Goal: Information Seeking & Learning: Learn about a topic

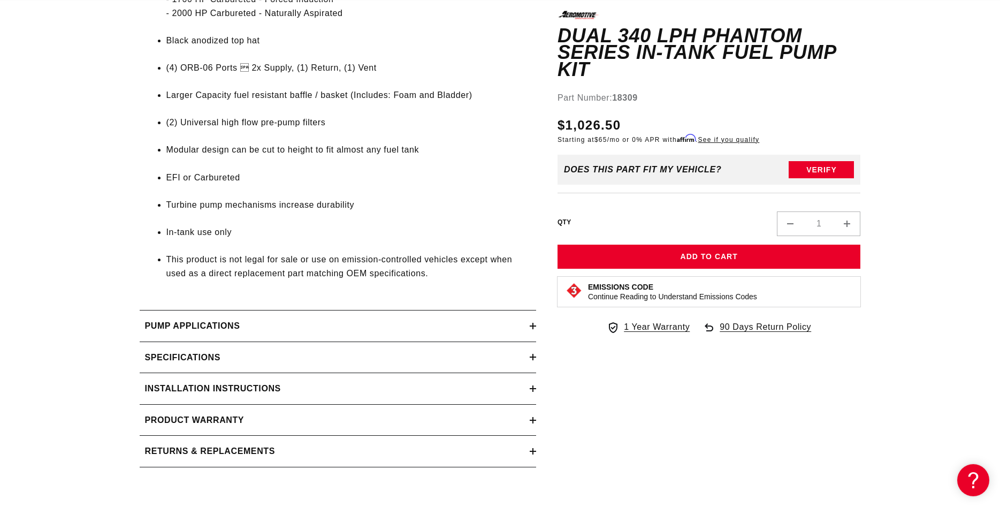
scroll to position [1310, 0]
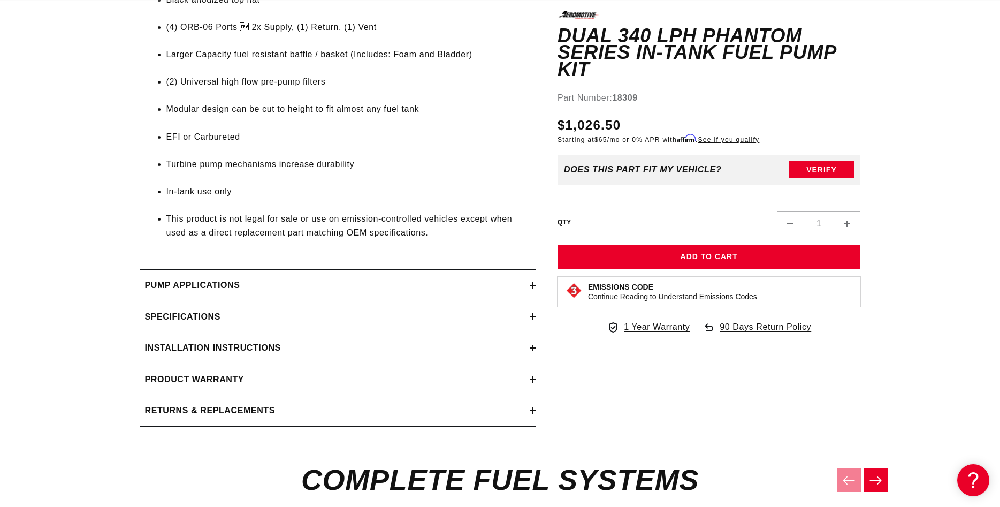
click at [223, 292] on h2 "Pump Applications" at bounding box center [192, 285] width 95 height 14
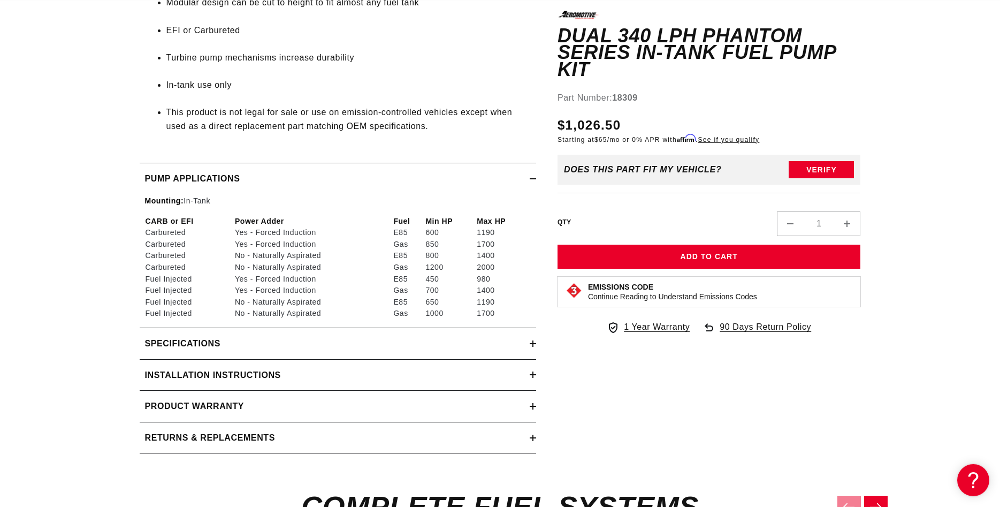
scroll to position [1419, 0]
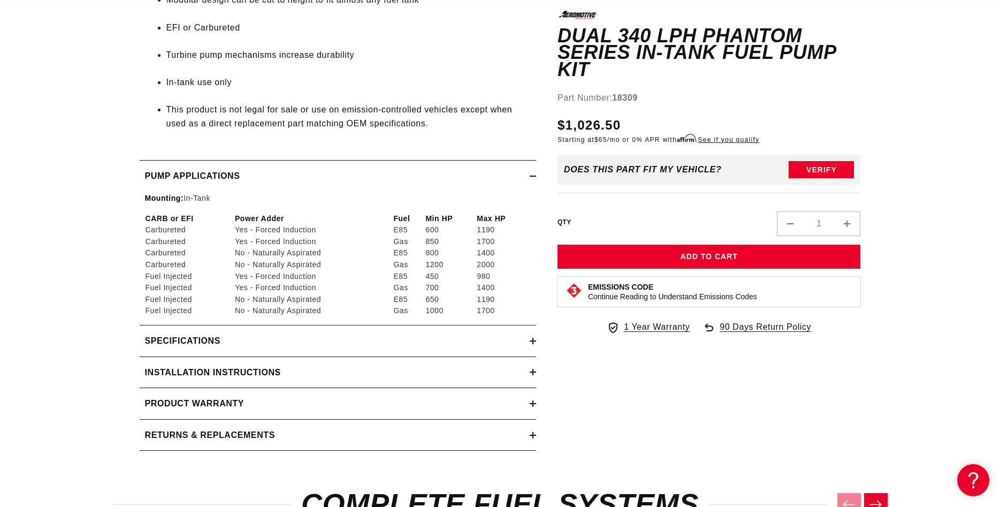
click at [240, 378] on h2 "Installation Instructions" at bounding box center [213, 372] width 136 height 14
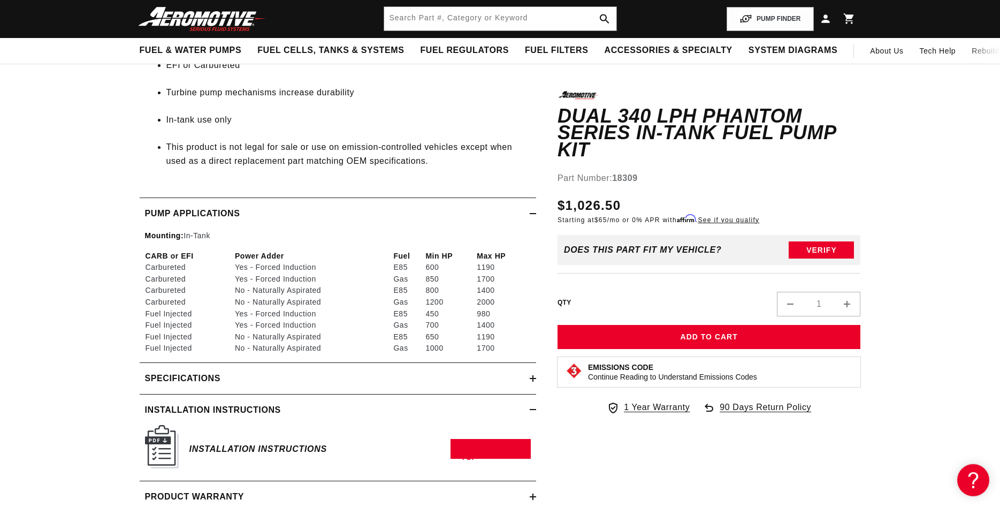
scroll to position [1364, 0]
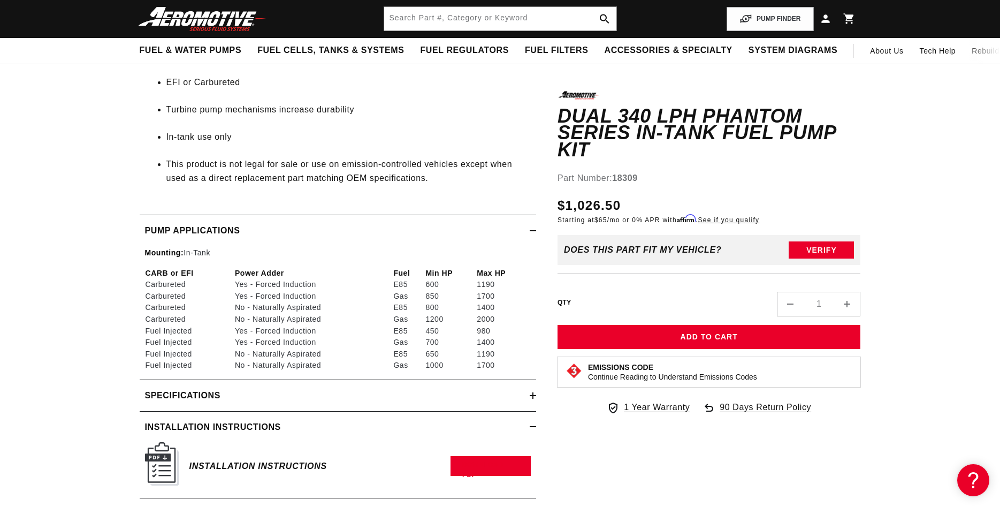
click at [163, 478] on img at bounding box center [162, 463] width 34 height 43
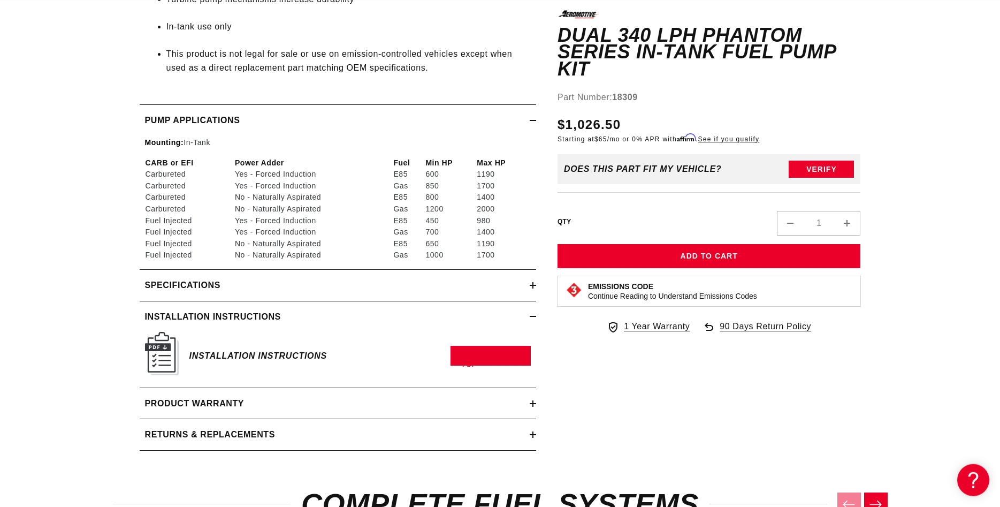
scroll to position [1528, 0]
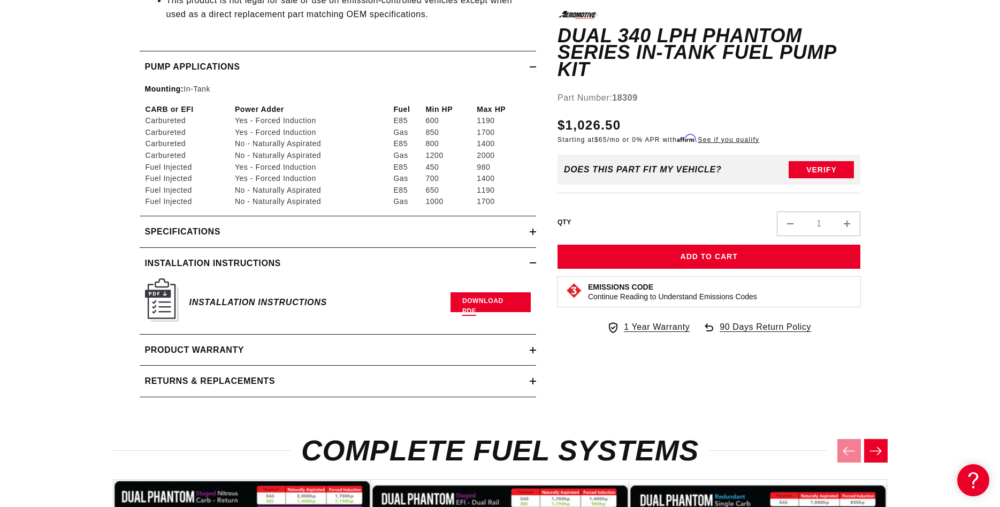
click at [473, 312] on link "Download PDF" at bounding box center [490, 302] width 80 height 20
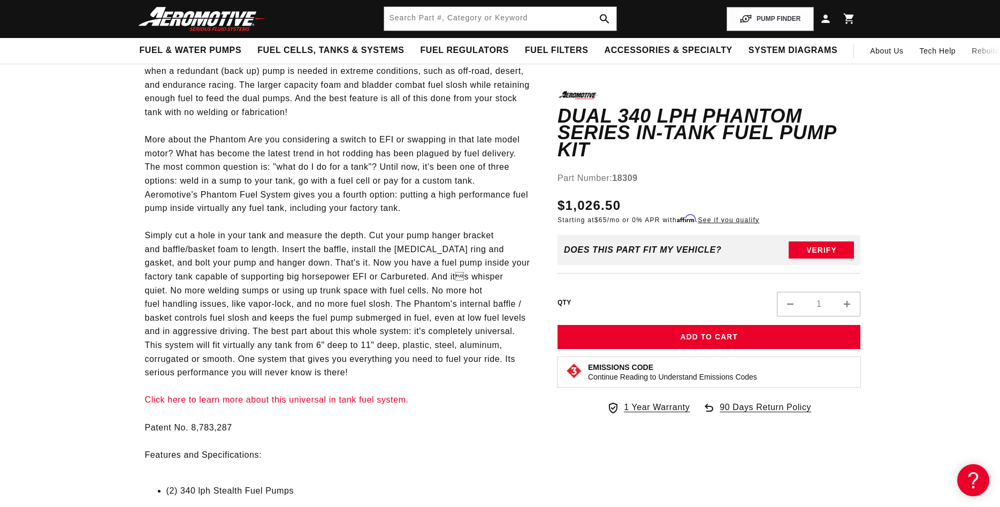
scroll to position [491, 0]
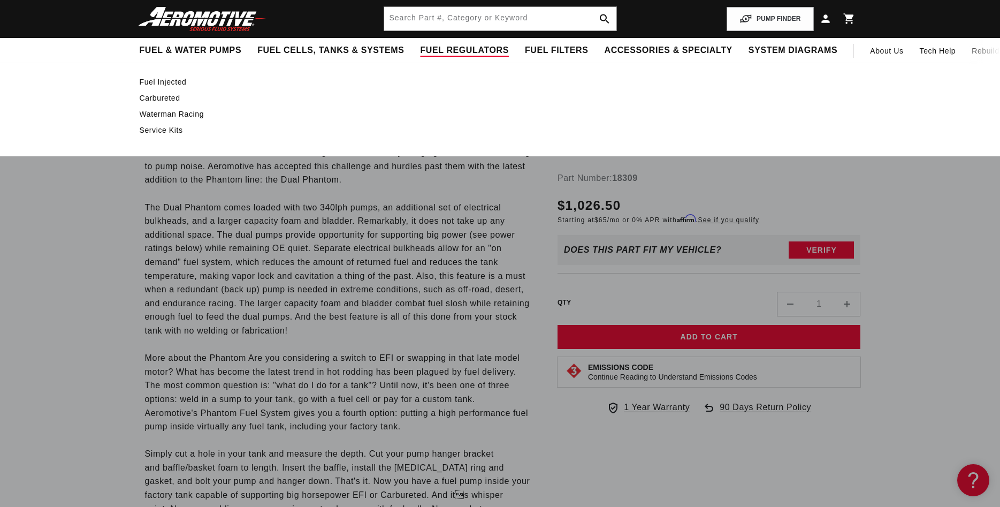
click at [420, 45] on span "Fuel Regulators" at bounding box center [464, 50] width 88 height 11
click at [420, 53] on span "Fuel Regulators" at bounding box center [464, 50] width 88 height 11
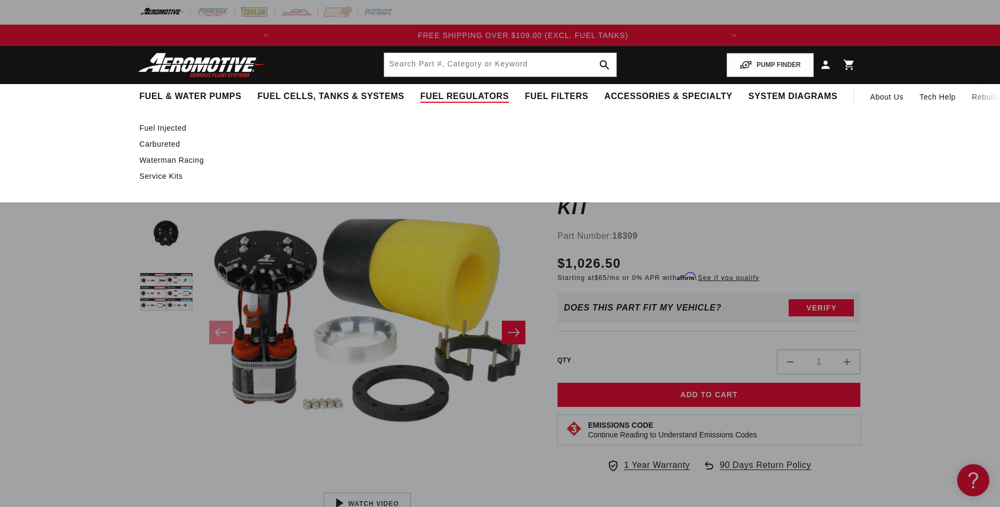
scroll to position [0, 424]
click at [173, 126] on link "Fuel Injected" at bounding box center [495, 128] width 710 height 10
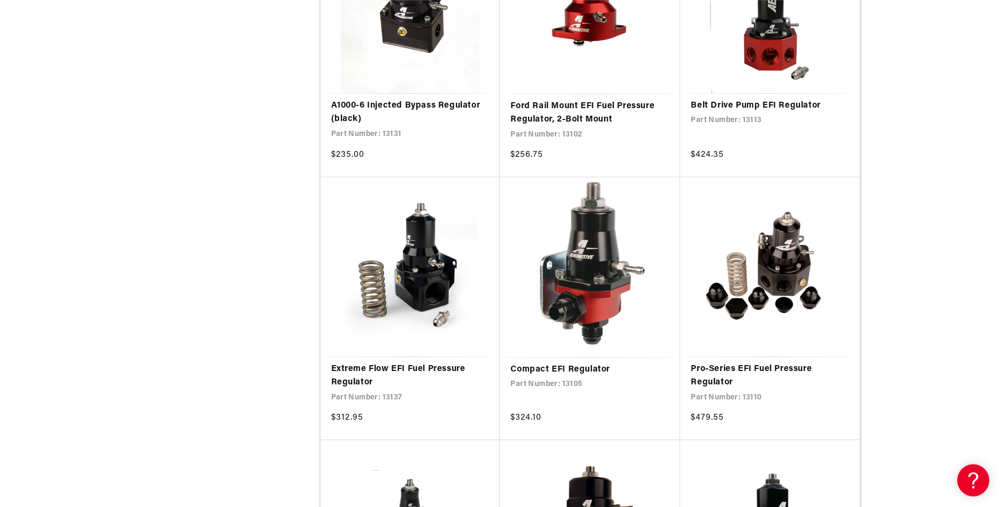
scroll to position [1200, 0]
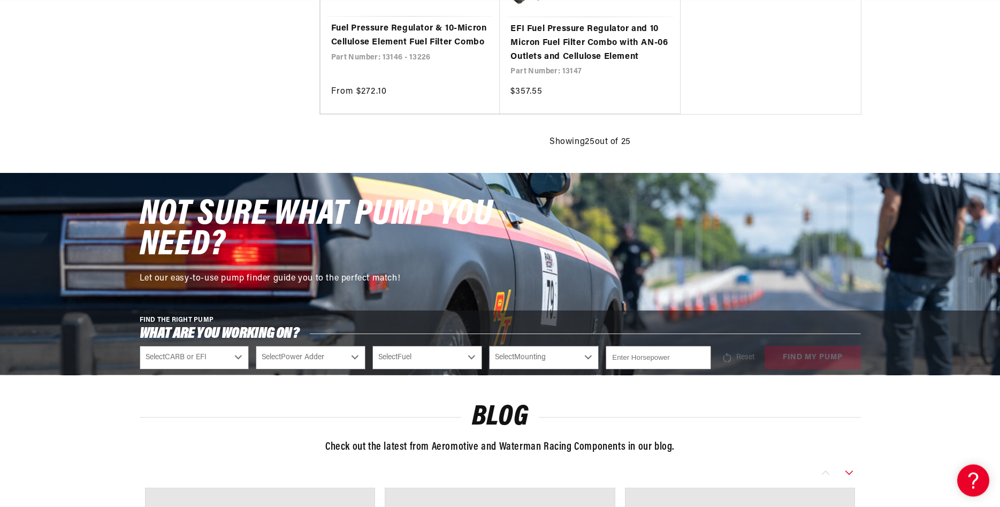
scroll to position [2565, 0]
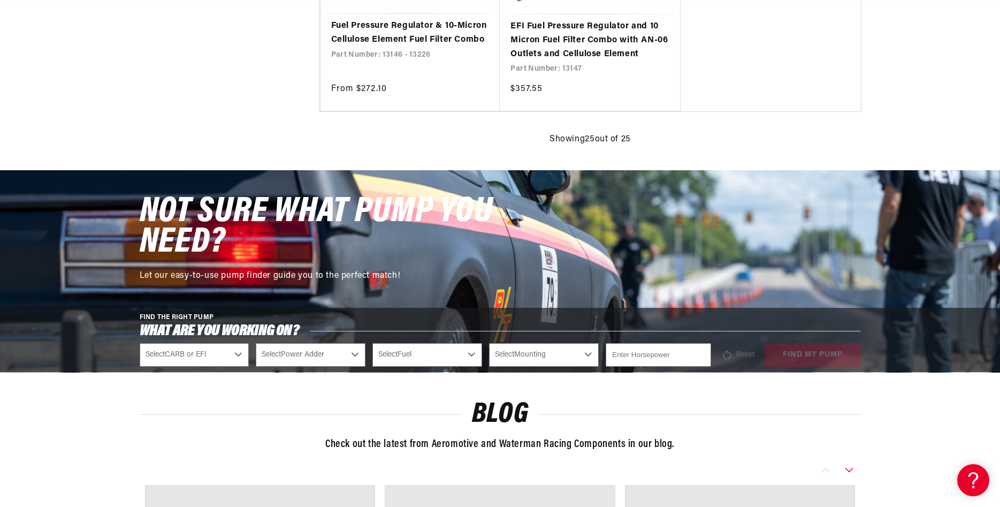
click at [140, 343] on select "Select CARB or EFI Carbureted Fuel Injected" at bounding box center [195, 355] width 110 height 24
select select "Fuel-Injected"
click option "Fuel Injected" at bounding box center [0, 0] width 0 height 0
select select "Fuel-Injected"
click at [256, 343] on select "Select Power Adder No - Naturally Aspirated Yes - Forced Induction" at bounding box center [311, 355] width 110 height 24
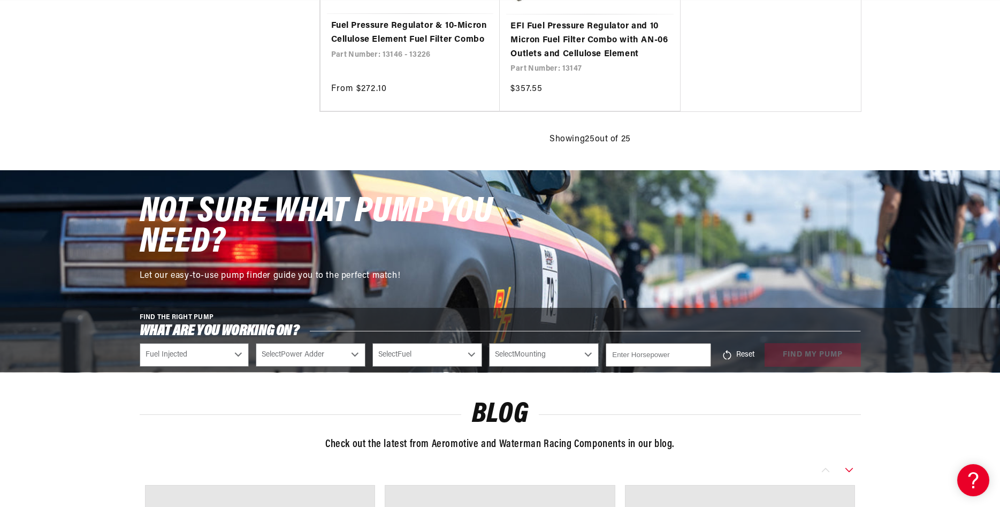
select select "Yes-Forced-Induction"
click option "Yes - Forced Induction" at bounding box center [0, 0] width 0 height 0
select select "Yes-Forced-Induction"
click at [372, 343] on select "Select Fuel E85 Gas" at bounding box center [427, 355] width 110 height 24
select select "E85"
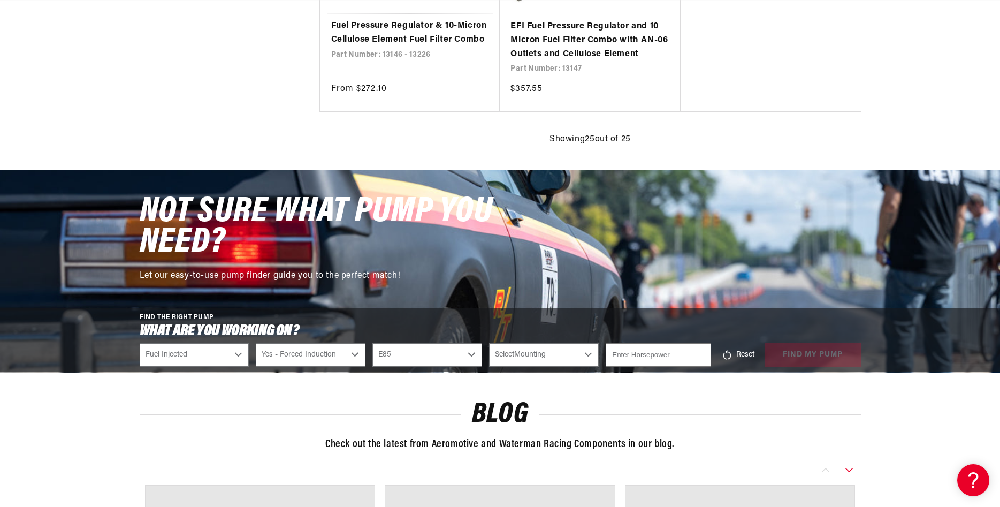
click option "E85" at bounding box center [0, 0] width 0 height 0
select select "E85"
click at [489, 343] on select "Select Mounting External In-Tank" at bounding box center [544, 355] width 110 height 24
select select "In-Tank"
click option "In-Tank" at bounding box center [0, 0] width 0 height 0
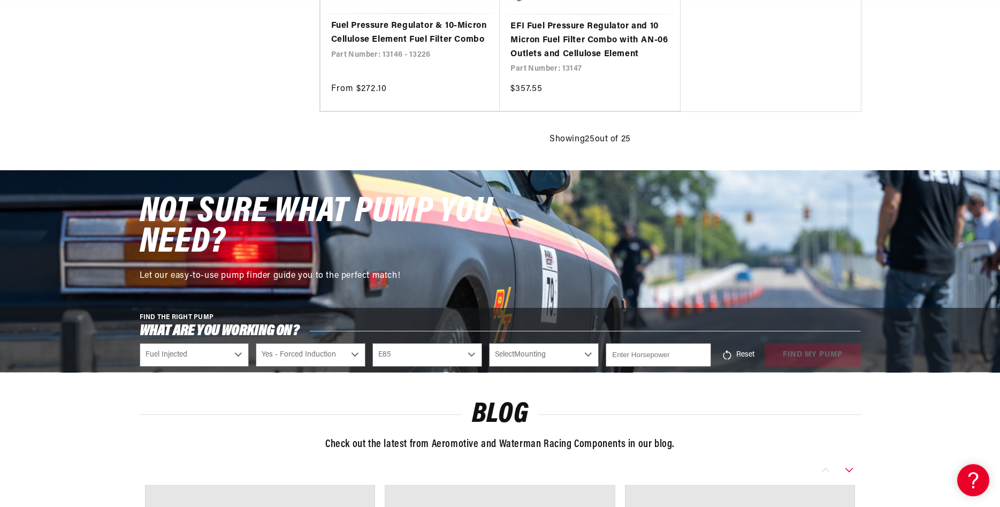
select select "In-Tank"
click at [635, 360] on input "number" at bounding box center [658, 355] width 105 height 24
type input "800"
click at [805, 361] on div "Reset find my pump" at bounding box center [789, 355] width 143 height 24
click at [802, 356] on button "find my pump" at bounding box center [812, 355] width 96 height 24
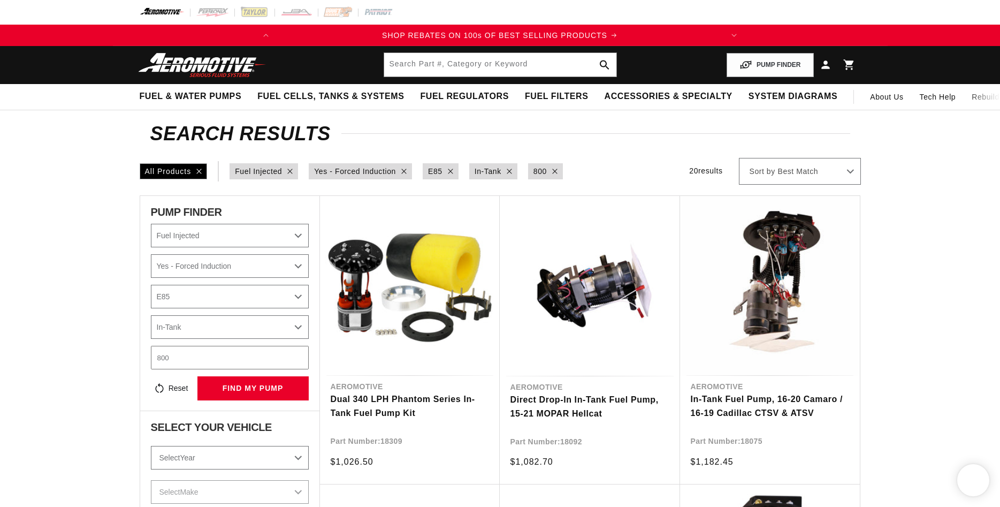
select select "Fuel-Injected"
select select "Yes-Forced-Induction"
select select "E85"
select select "In-Tank"
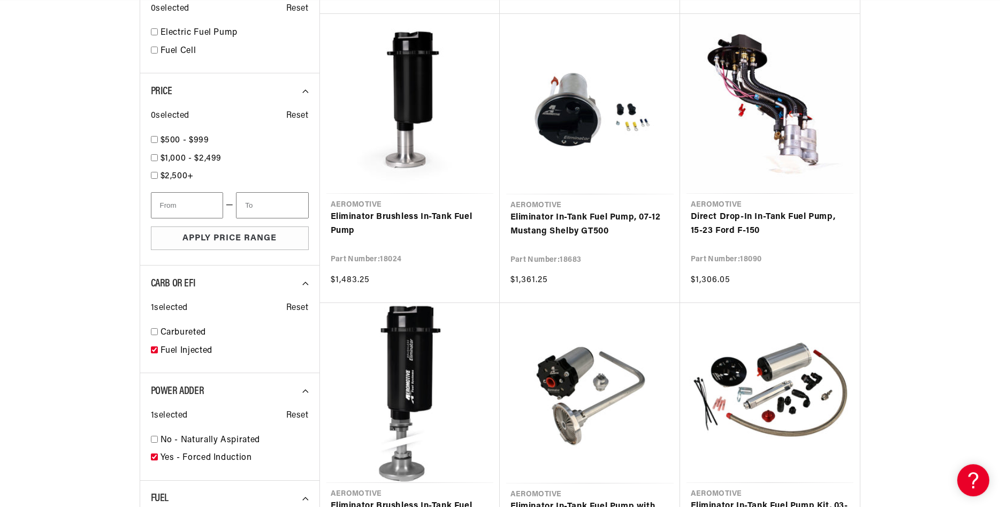
scroll to position [764, 0]
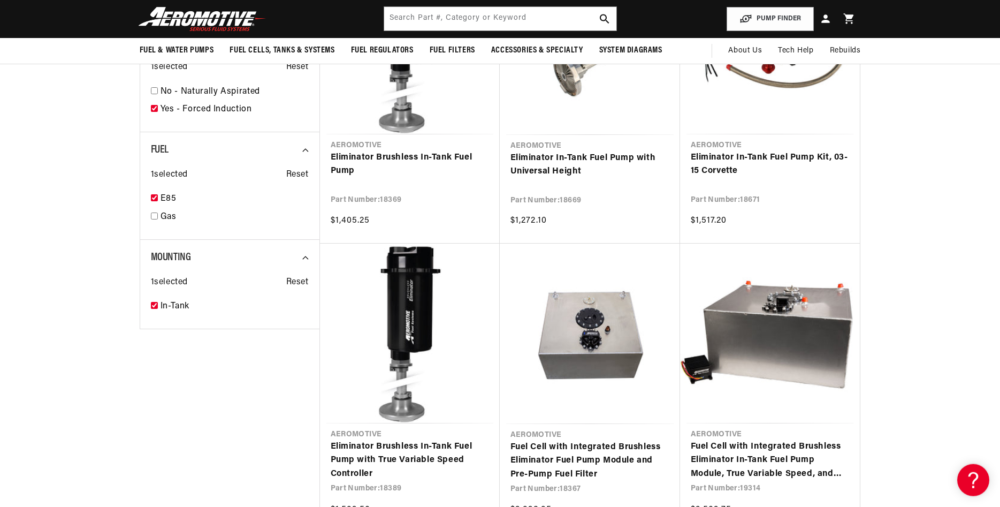
scroll to position [1091, 0]
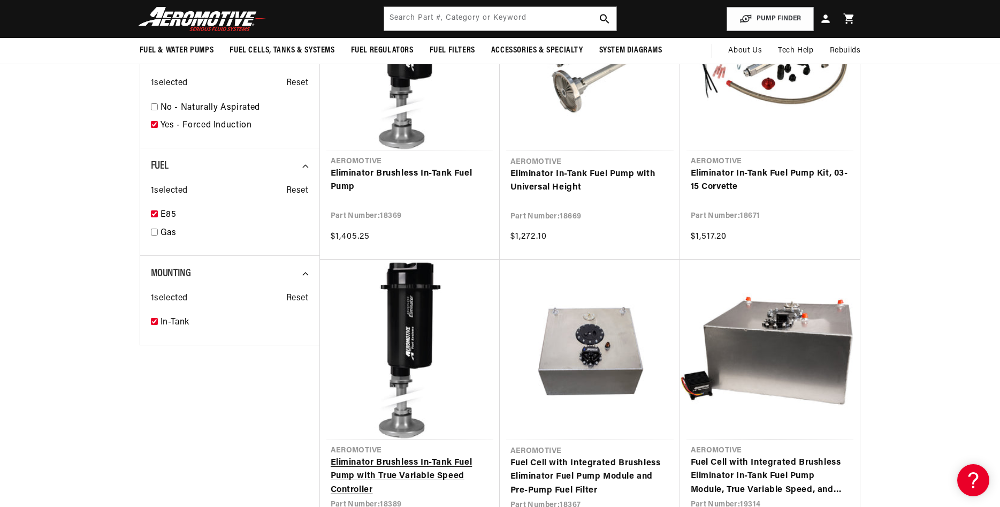
click at [399, 456] on link "Eliminator Brushless In-Tank Fuel Pump with True Variable Speed Controller" at bounding box center [410, 476] width 158 height 41
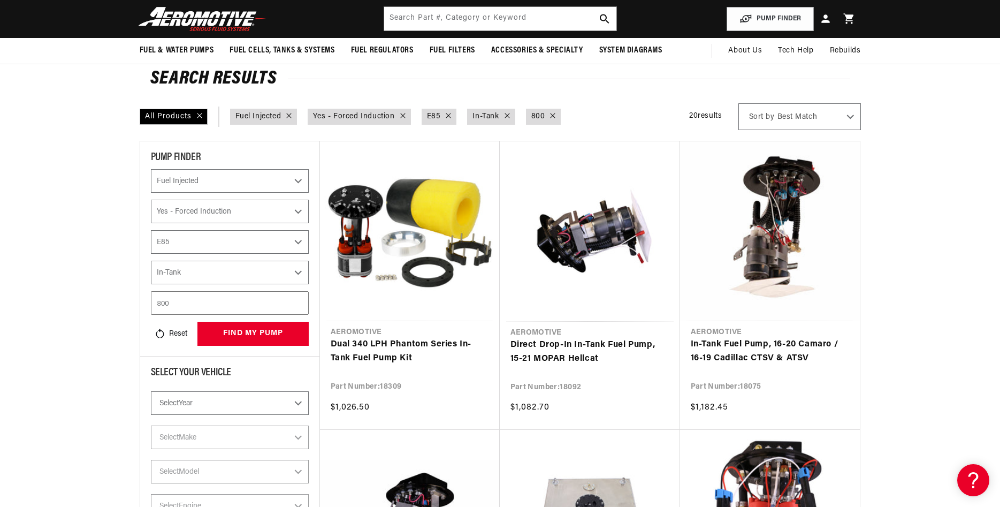
scroll to position [0, 424]
click at [740, 363] on link "In-Tank Fuel Pump, 16-20 Camaro / 16-19 Cadillac CTSV & ATSV" at bounding box center [770, 351] width 158 height 27
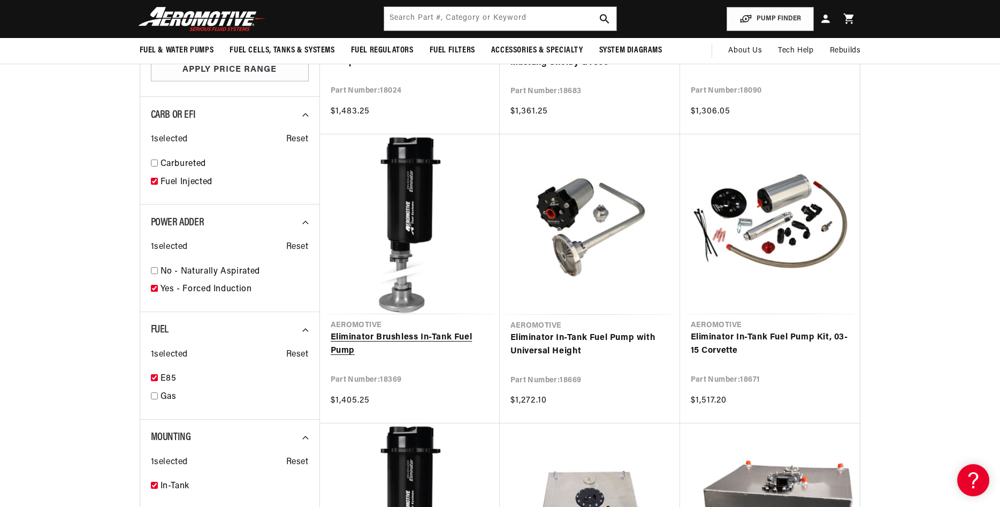
scroll to position [873, 0]
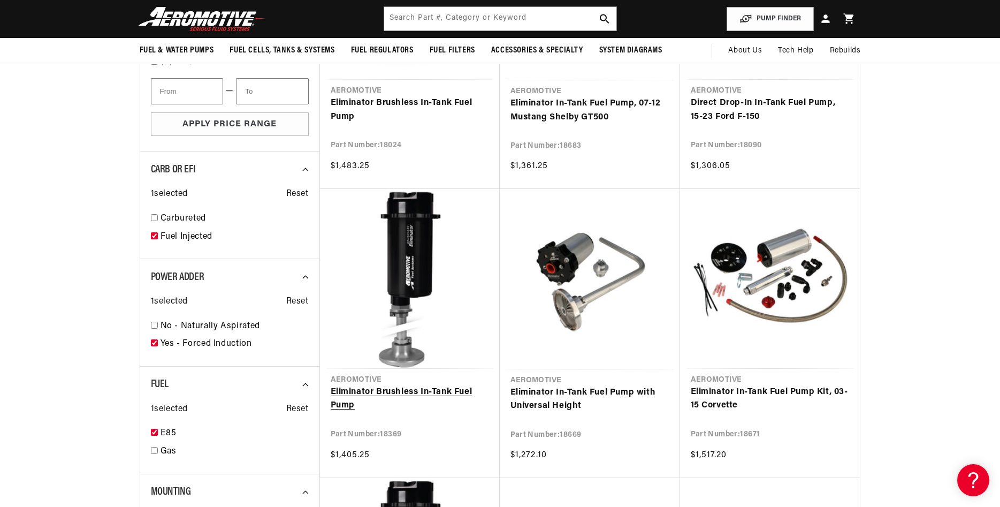
click at [401, 385] on link "Eliminator Brushless In-Tank Fuel Pump" at bounding box center [410, 398] width 158 height 27
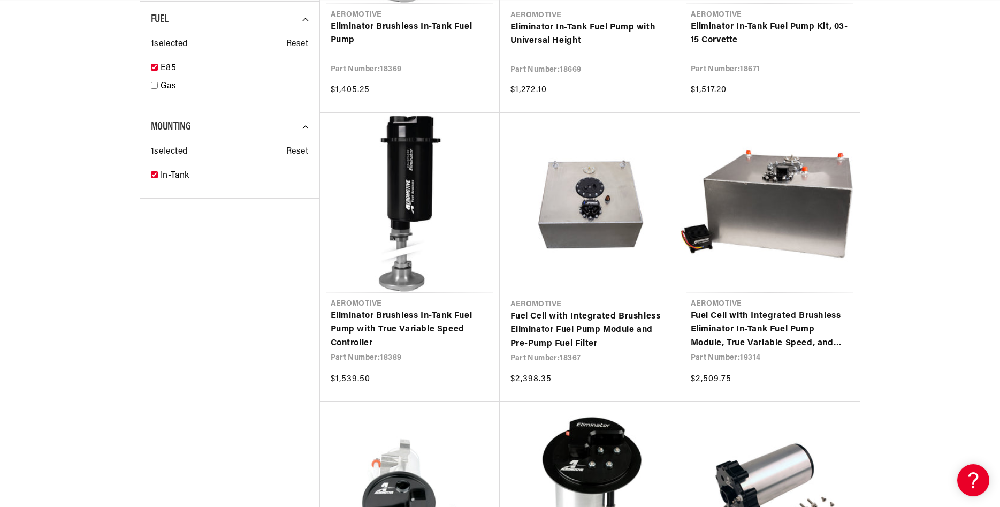
scroll to position [1255, 0]
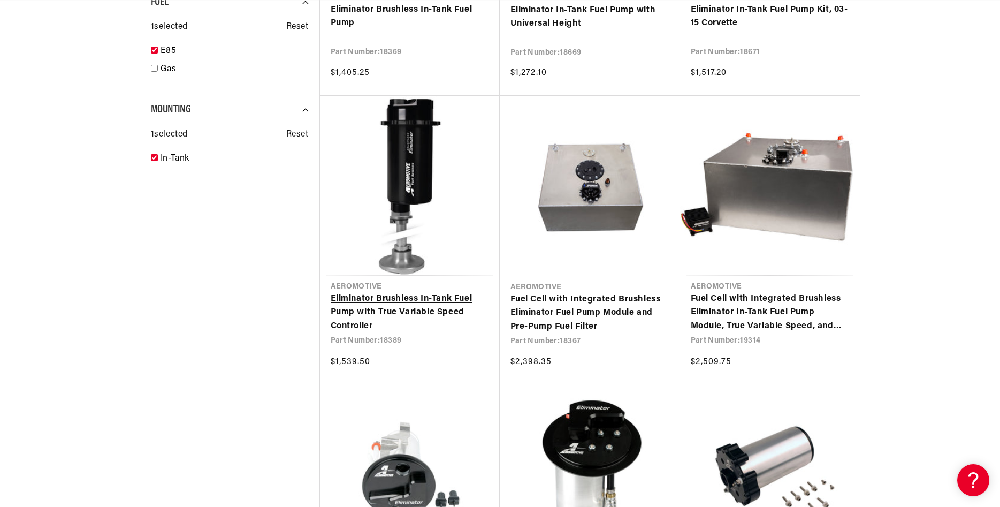
click at [397, 292] on link "Eliminator Brushless In-Tank Fuel Pump with True Variable Speed Controller" at bounding box center [410, 312] width 158 height 41
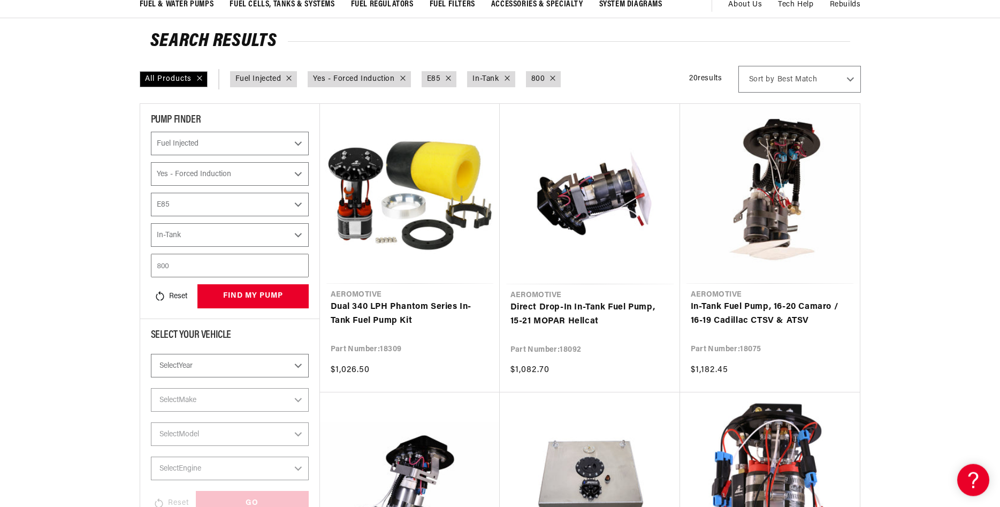
scroll to position [109, 0]
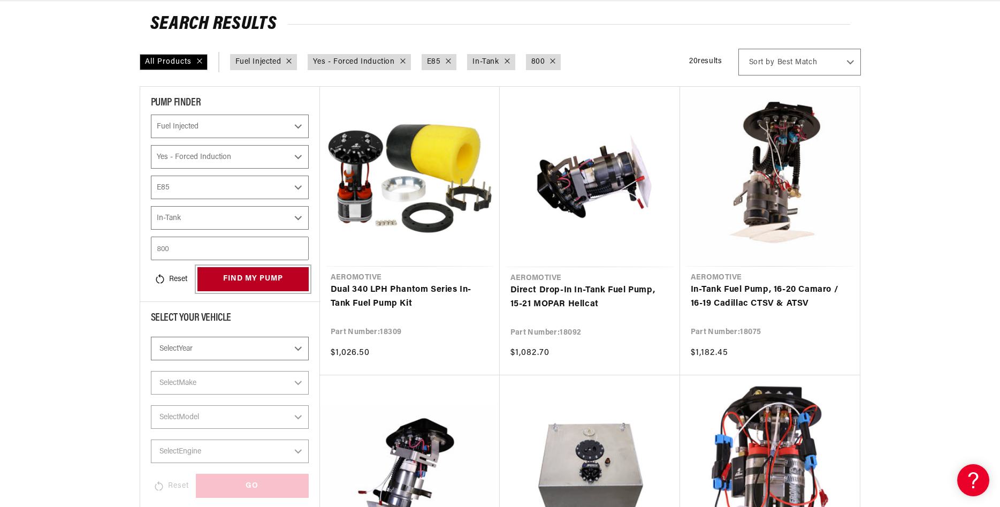
click at [233, 277] on button "find my pump" at bounding box center [252, 279] width 111 height 24
select select "Fuel-Injected"
select select "Yes-Forced-Induction"
select select "E85"
select select "In-Tank"
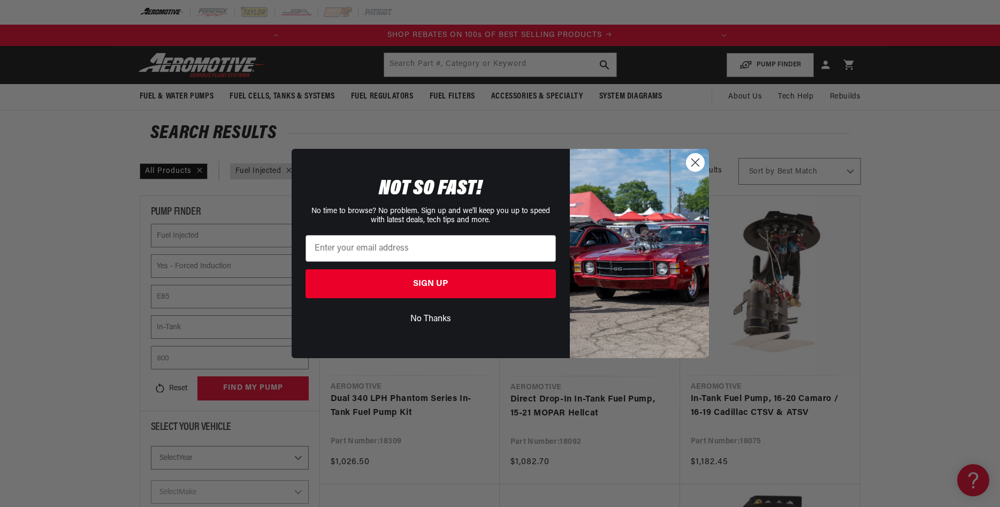
click at [693, 160] on icon "Close dialog" at bounding box center [694, 162] width 7 height 7
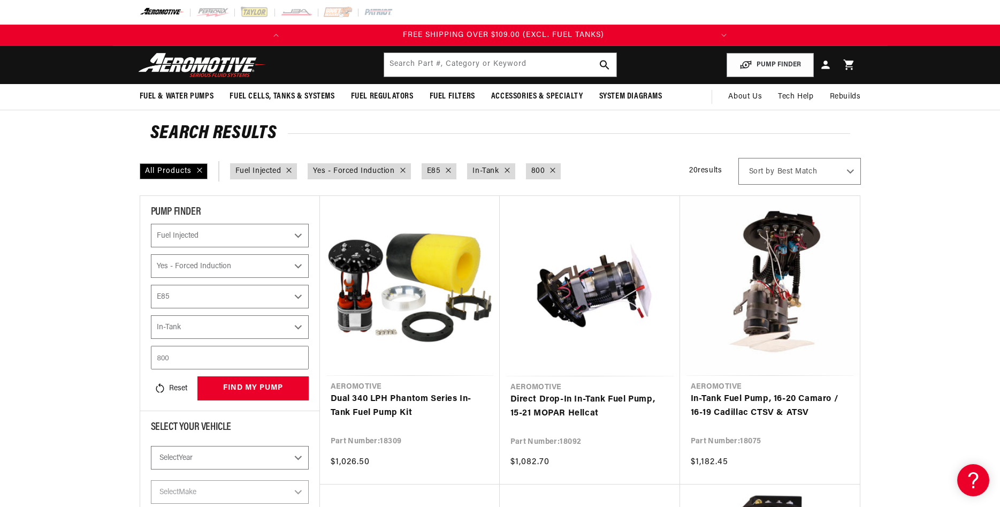
scroll to position [0, 424]
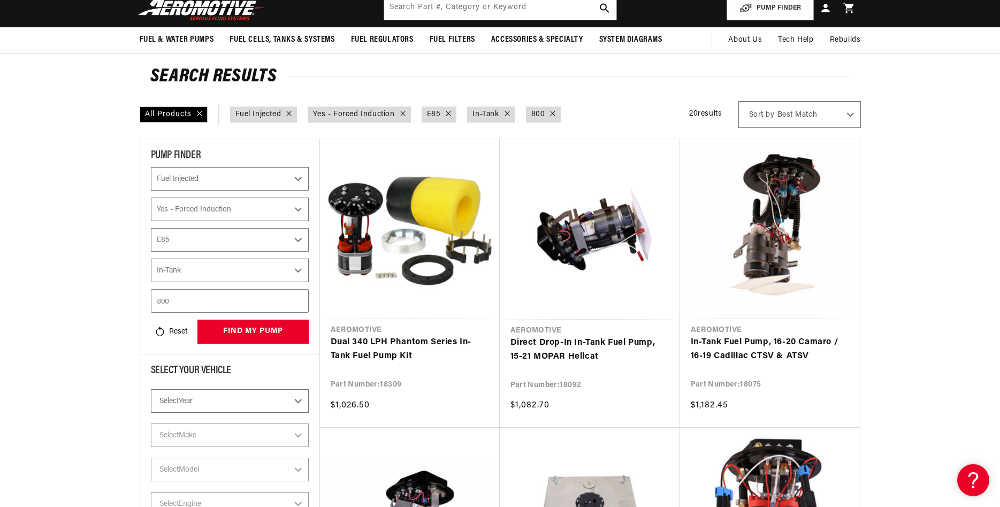
select select "Fuel-Injected"
select select "Yes-Forced-Induction"
select select "E85"
select select "In-Tank"
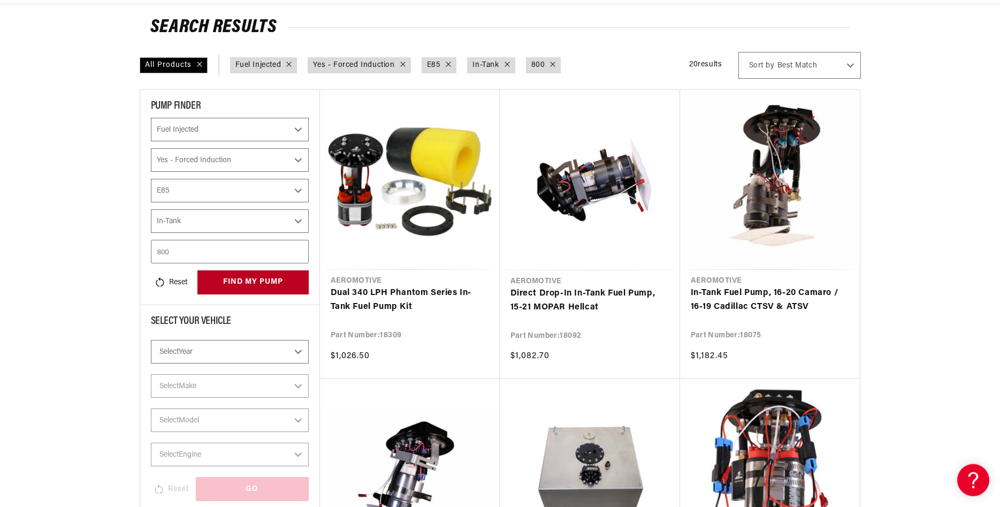
scroll to position [109, 0]
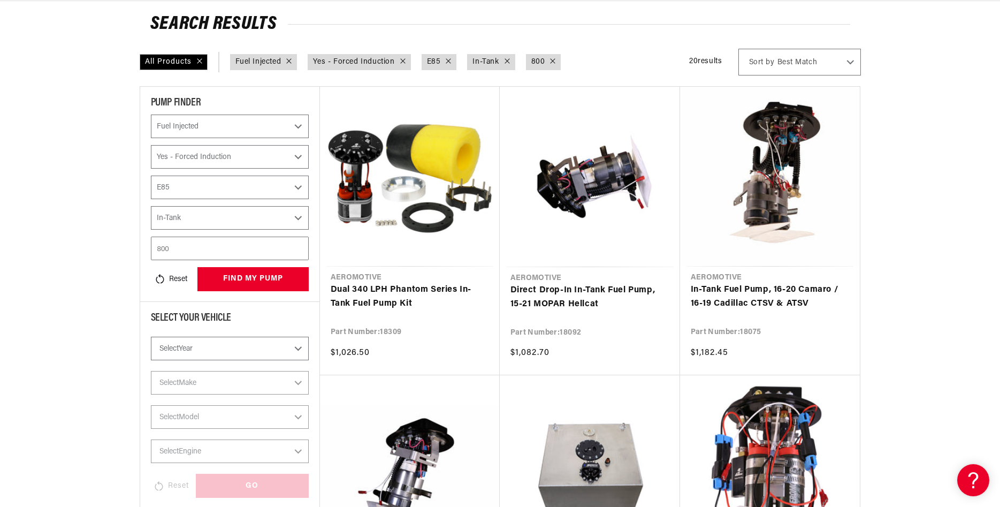
select select "Fuel-Injected"
select select "Yes-Forced-Induction"
select select "E85"
select select "In-Tank"
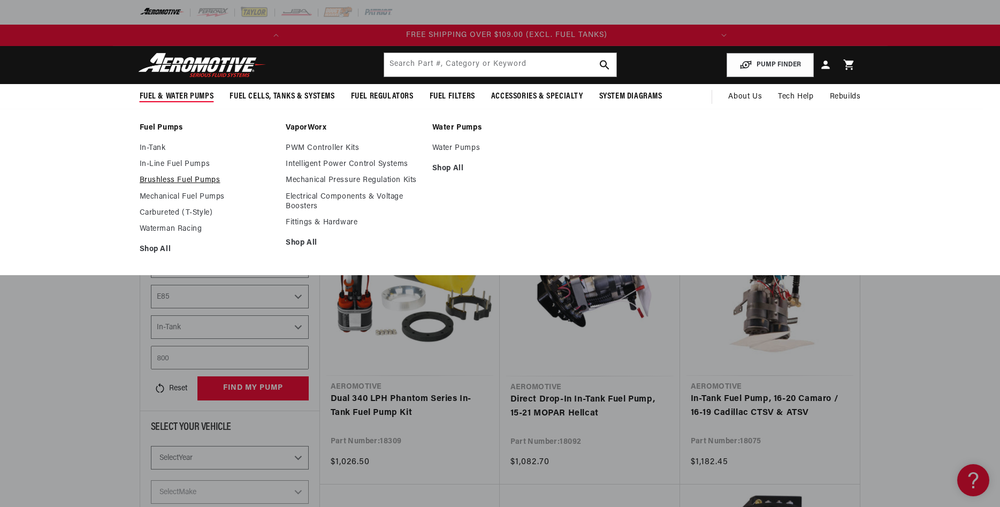
click at [203, 181] on link "Brushless Fuel Pumps" at bounding box center [208, 180] width 136 height 10
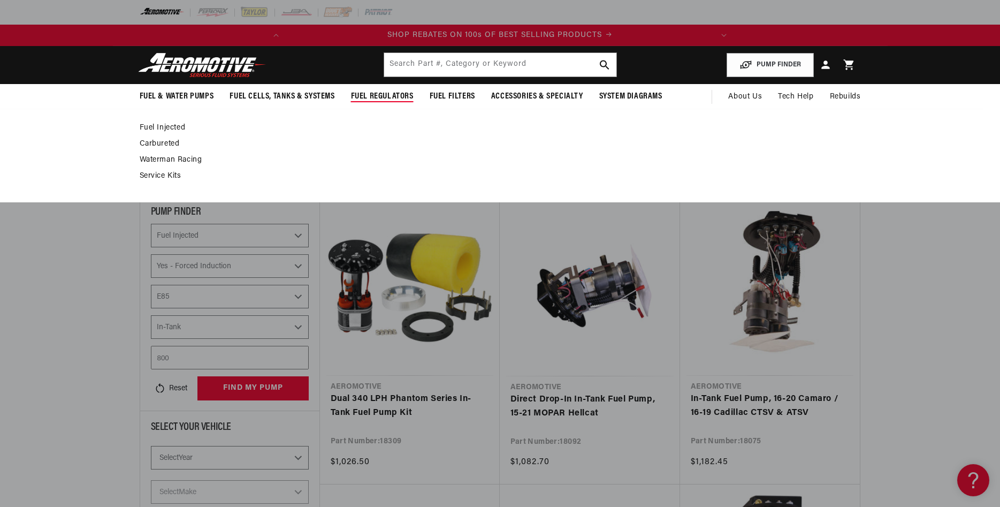
click at [386, 97] on span "Fuel Regulators" at bounding box center [382, 96] width 63 height 11
click at [378, 94] on span "Fuel Regulators" at bounding box center [382, 96] width 63 height 11
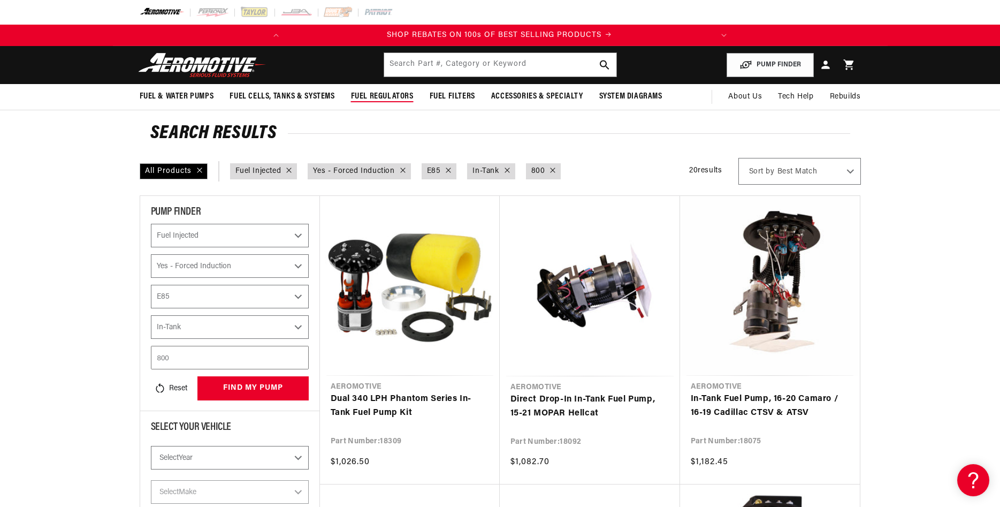
scroll to position [0, 0]
click at [378, 94] on span "Fuel Regulators" at bounding box center [382, 96] width 63 height 11
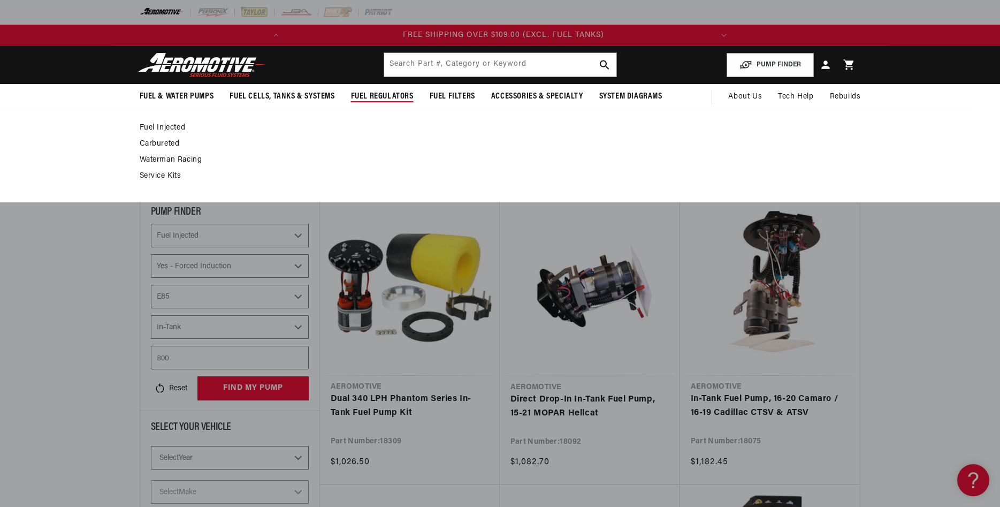
scroll to position [0, 424]
click at [160, 127] on link "Fuel Injected" at bounding box center [495, 128] width 710 height 10
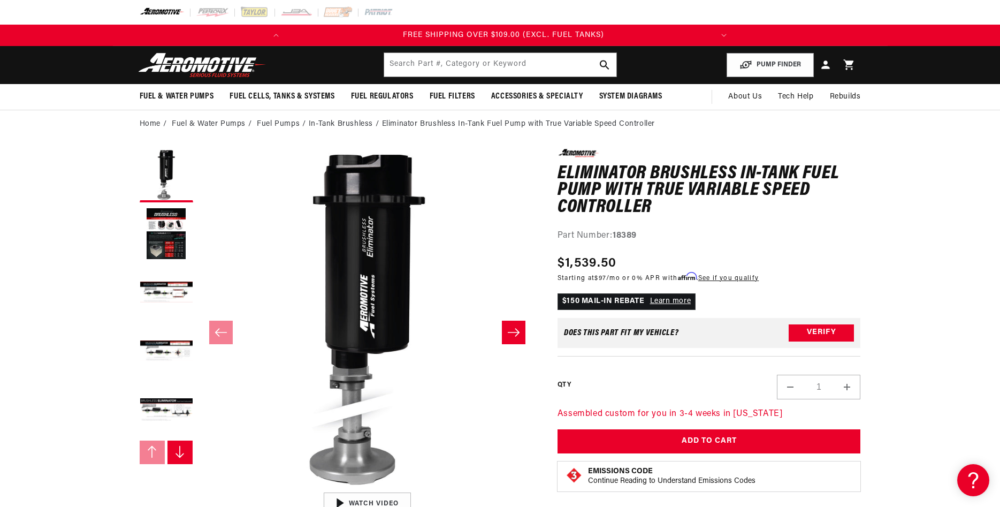
scroll to position [0, 424]
click at [166, 236] on button "Load image 2 in gallery view" at bounding box center [166, 234] width 53 height 53
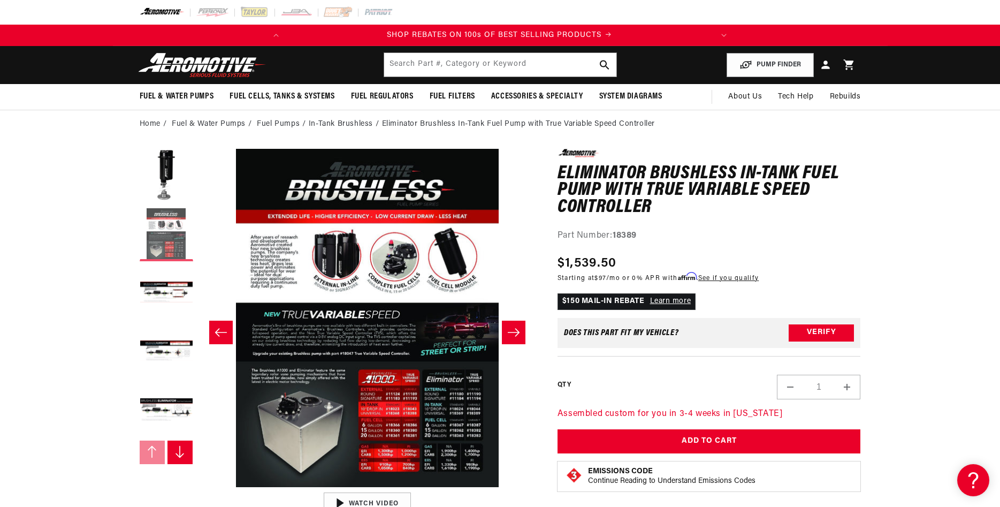
scroll to position [0, 0]
click at [176, 287] on button "Load image 3 in gallery view" at bounding box center [166, 292] width 53 height 53
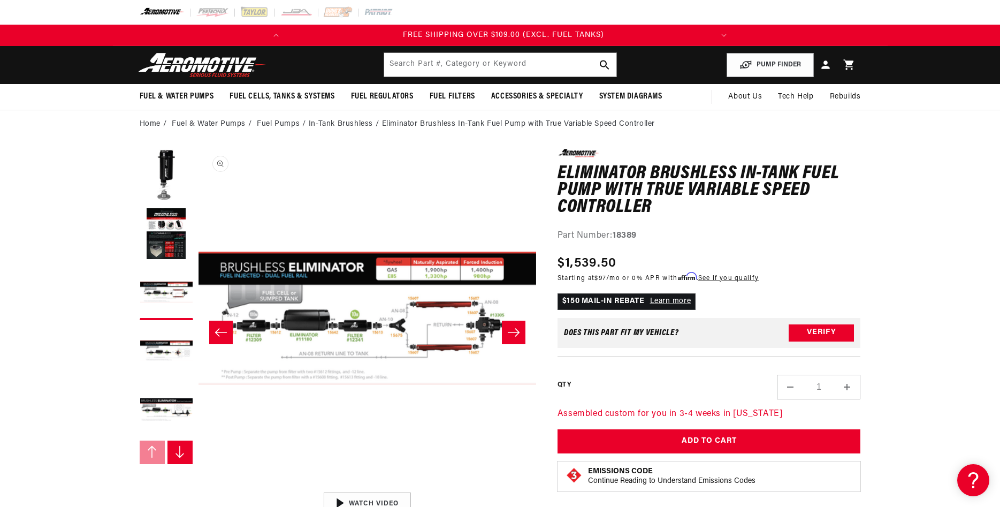
scroll to position [0, 424]
click at [198, 487] on button "Open media 3 in modal" at bounding box center [198, 487] width 0 height 0
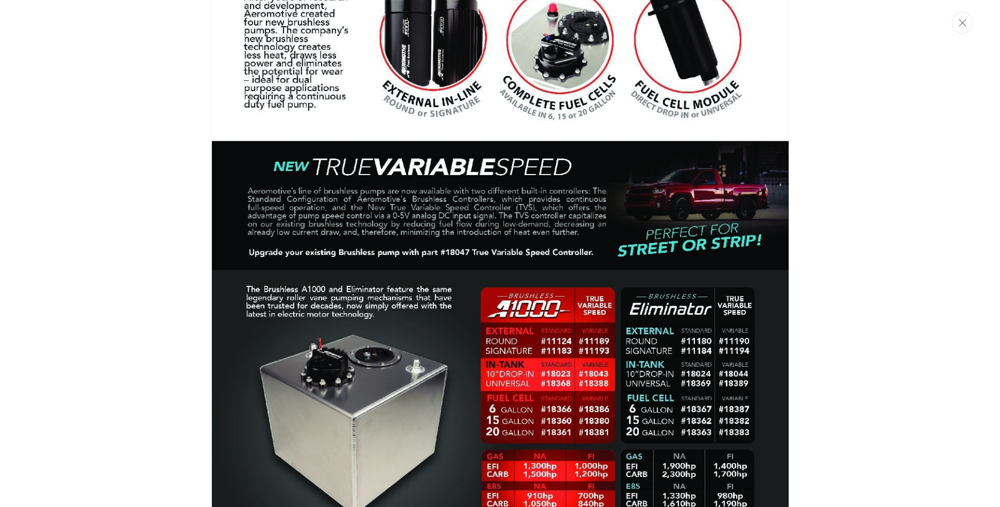
scroll to position [993, 0]
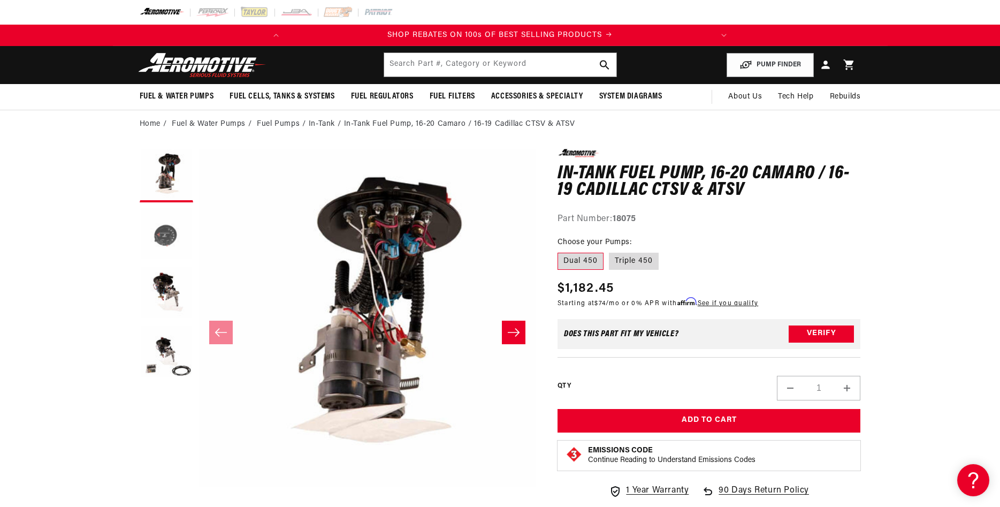
click at [174, 231] on button "Load image 2 in gallery view" at bounding box center [166, 234] width 53 height 53
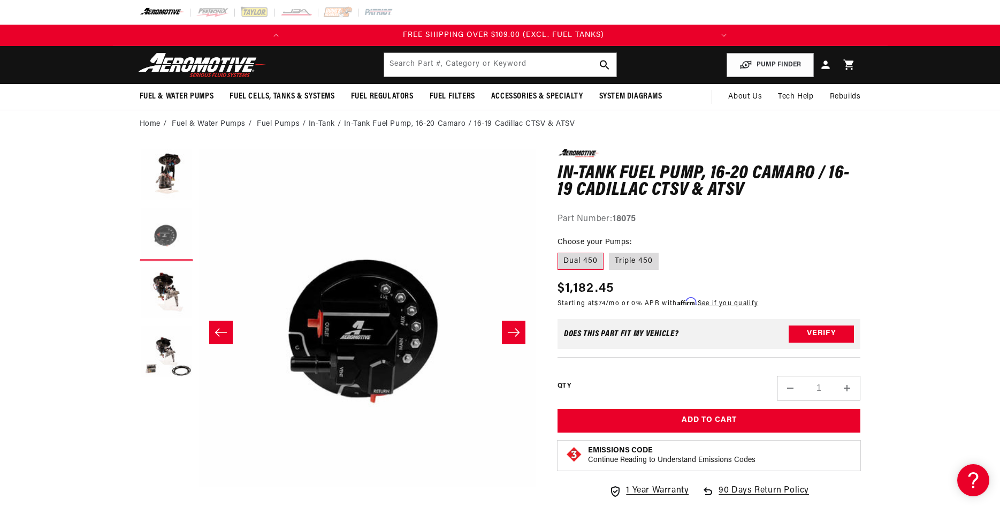
scroll to position [0, 424]
click at [170, 285] on button "Load image 3 in gallery view" at bounding box center [166, 292] width 53 height 53
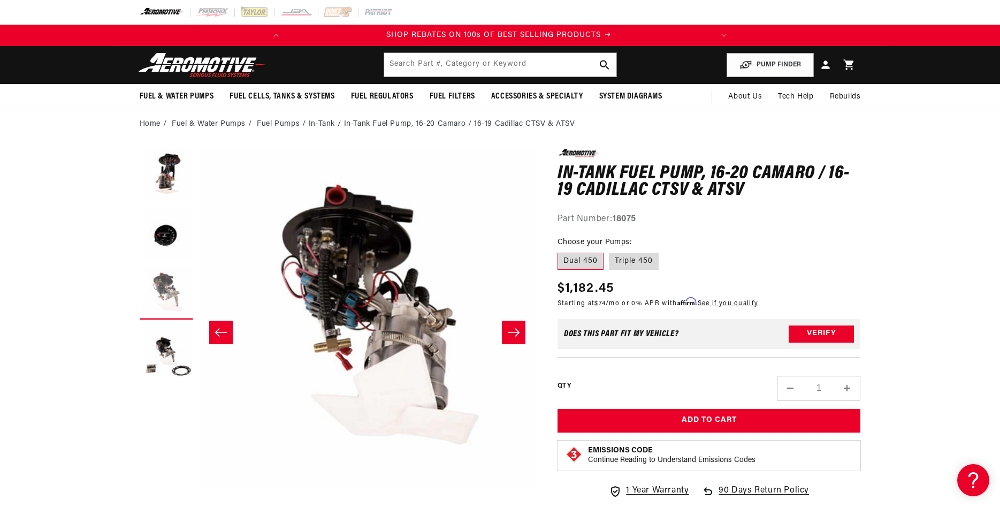
scroll to position [0, 0]
click at [166, 355] on button "Load image 4 in gallery view" at bounding box center [166, 351] width 53 height 53
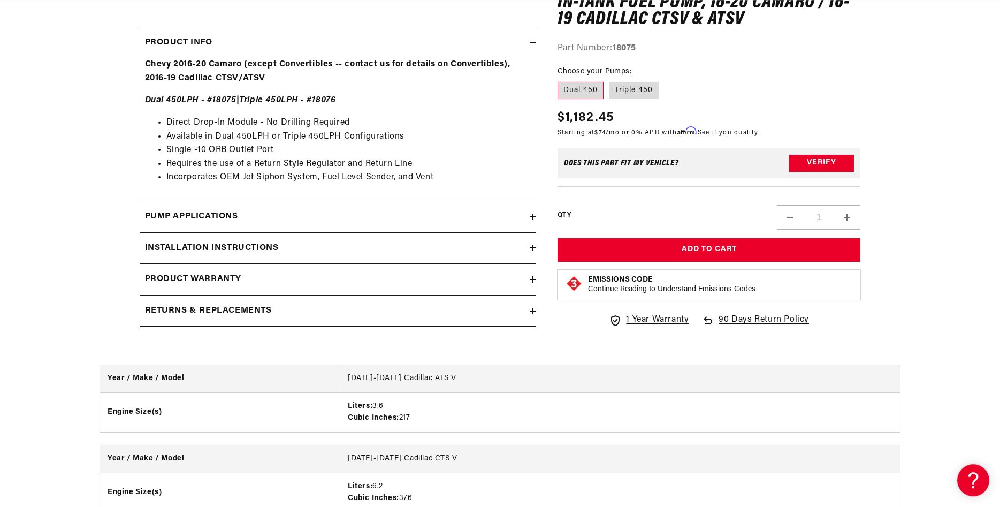
scroll to position [546, 0]
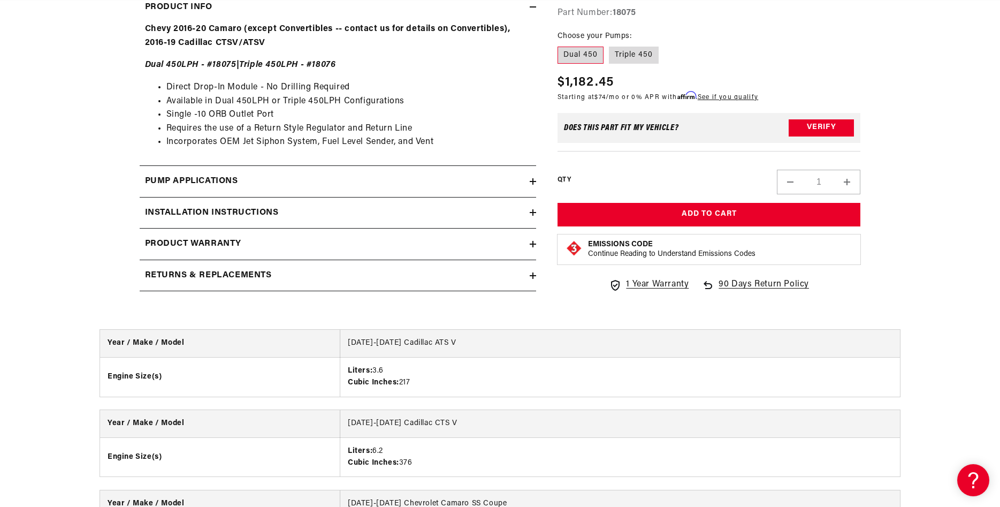
click at [185, 218] on h2 "Installation Instructions" at bounding box center [212, 213] width 134 height 14
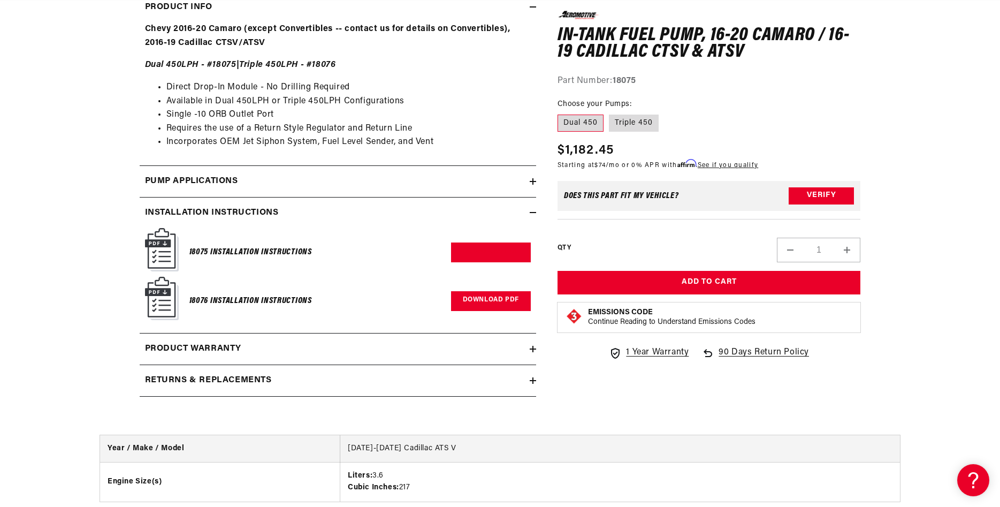
click at [485, 307] on link "Download PDF" at bounding box center [491, 301] width 80 height 20
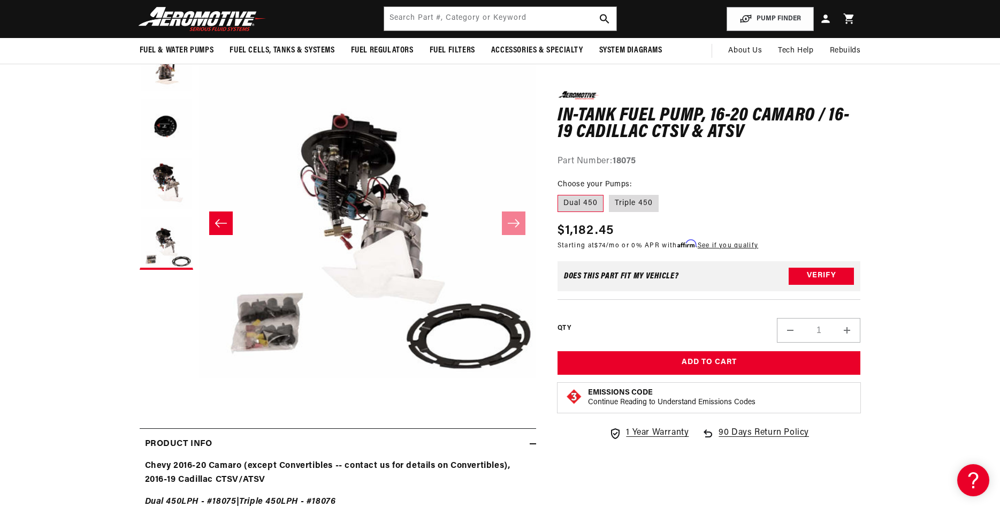
scroll to position [0, 424]
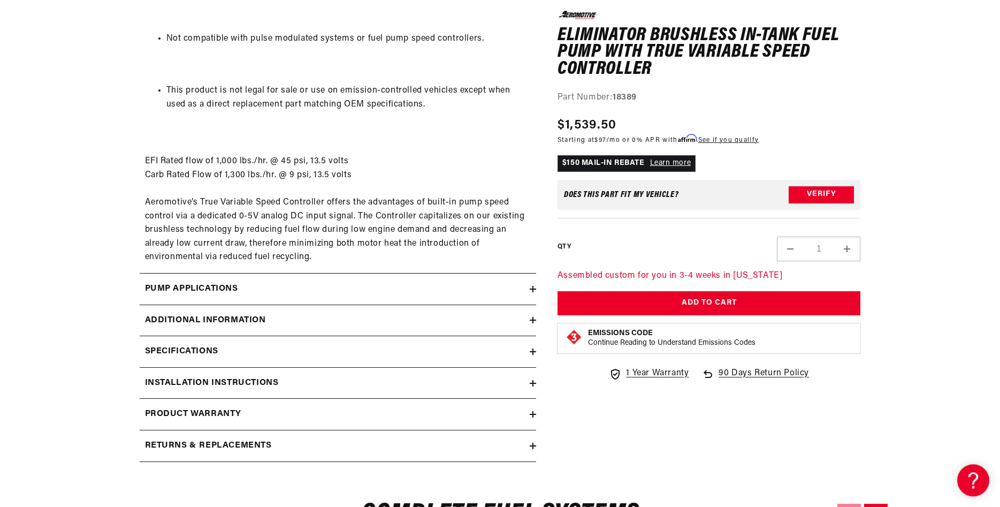
scroll to position [1528, 0]
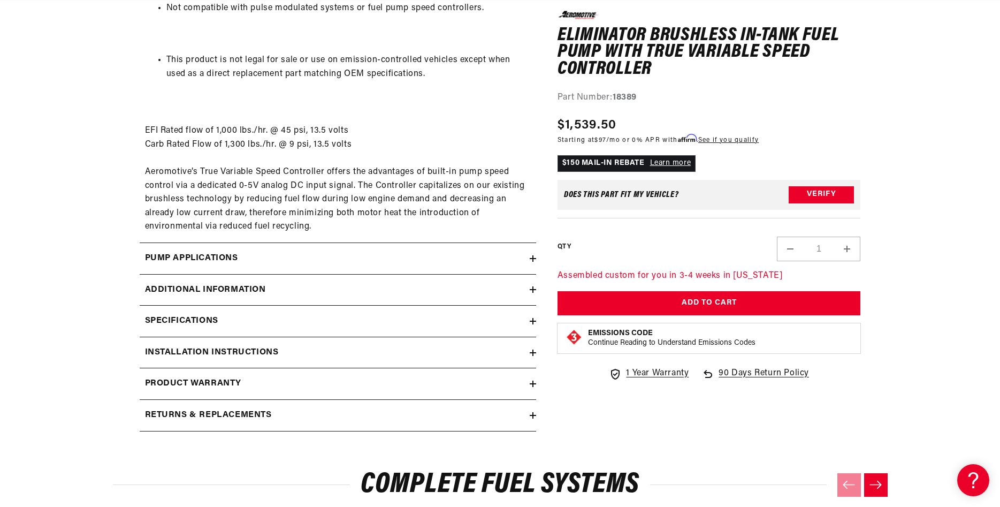
click at [357, 265] on div "Pump Applications" at bounding box center [335, 258] width 390 height 14
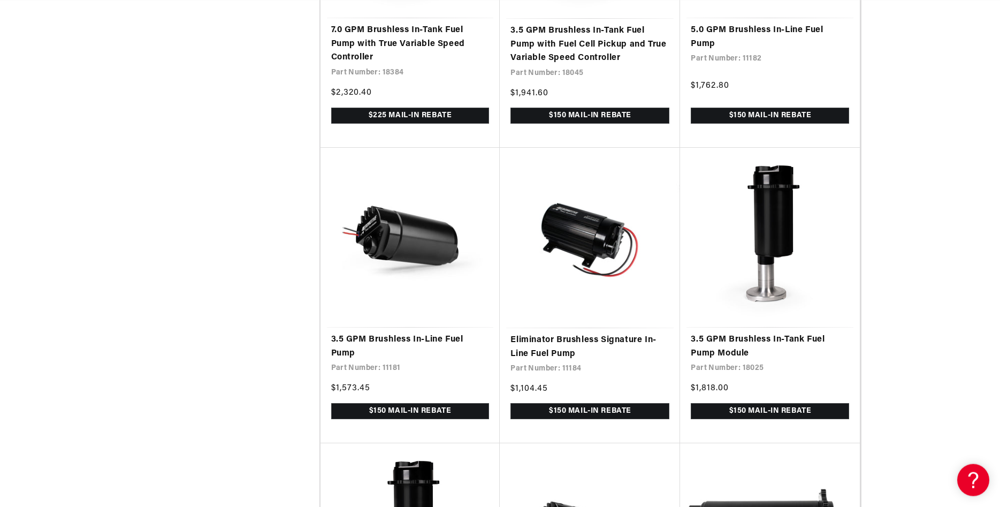
scroll to position [1364, 0]
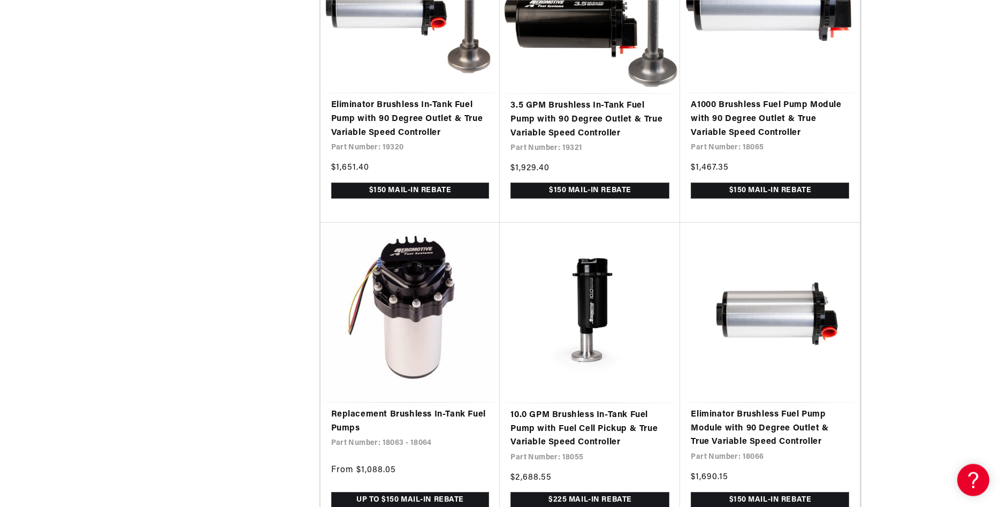
scroll to position [4693, 0]
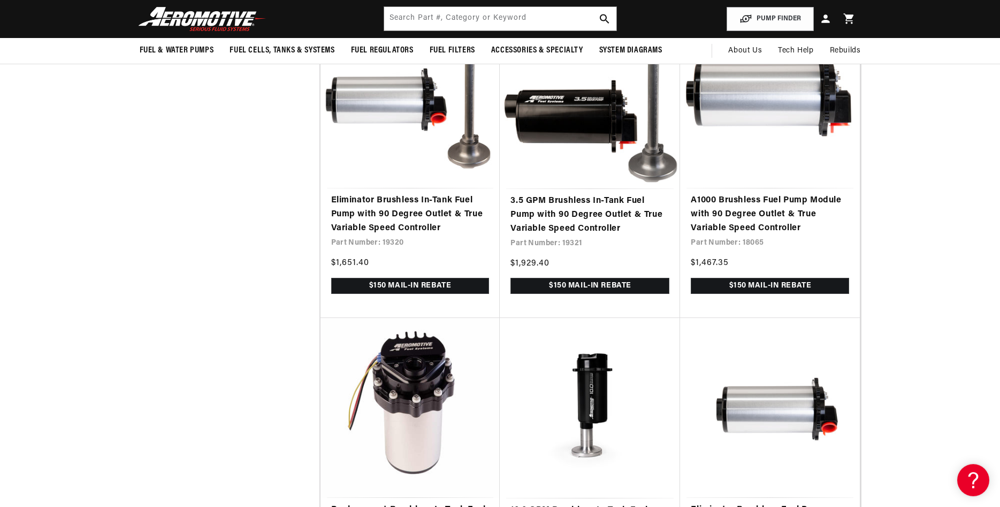
scroll to position [4420, 0]
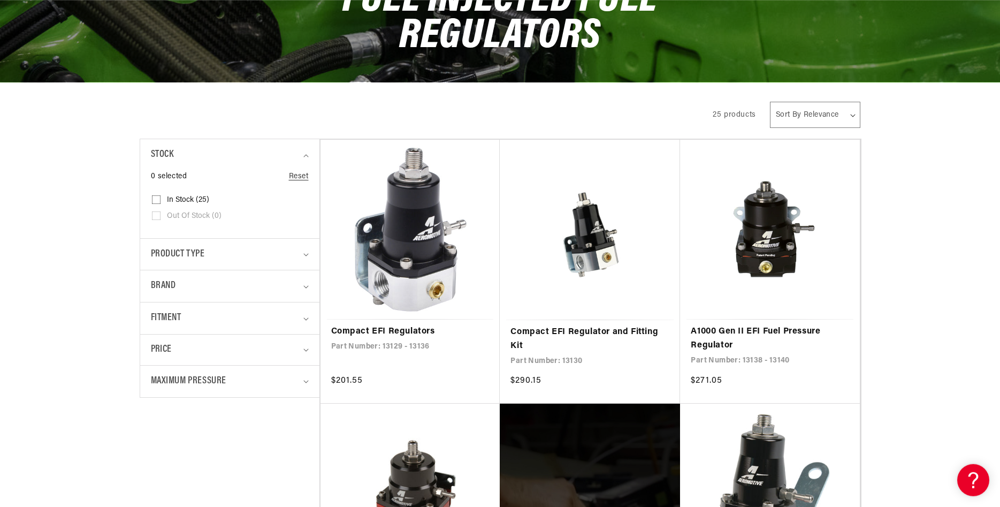
scroll to position [164, 0]
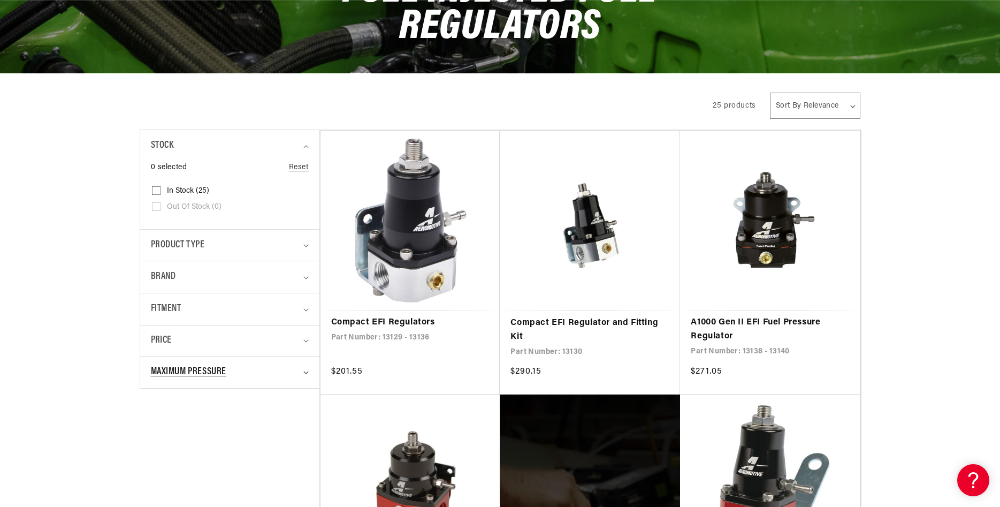
click at [291, 374] on div "Maximum Pressure" at bounding box center [225, 372] width 149 height 16
click at [157, 466] on input "75 PSI (12) 75 PSI (12 products)" at bounding box center [156, 467] width 9 height 9
checkbox input "true"
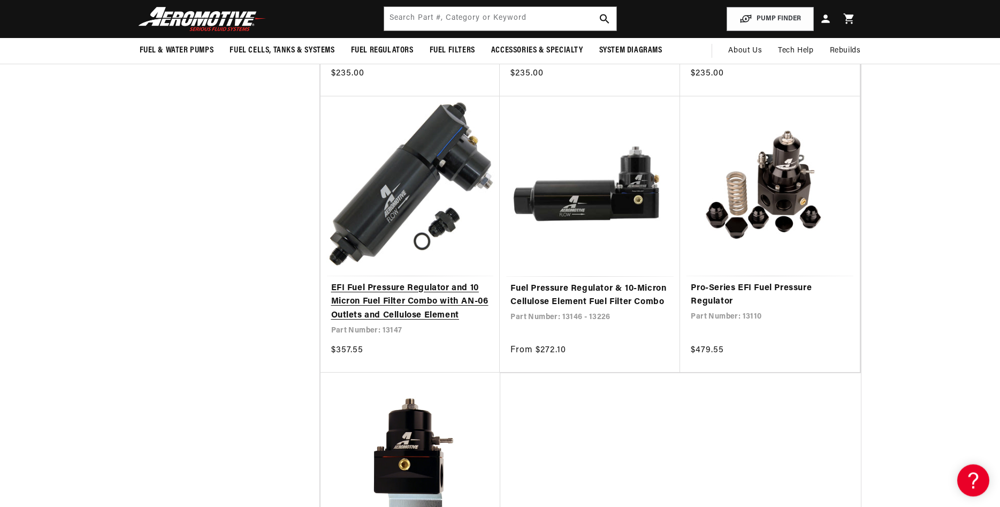
scroll to position [982, 0]
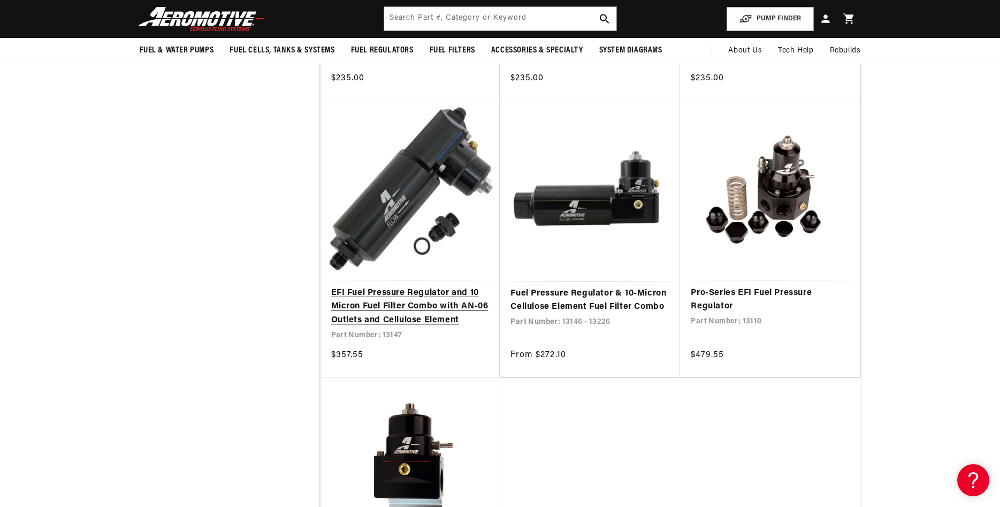
click at [378, 300] on link "EFI Fuel Pressure Regulator and 10 Micron Fuel Filter Combo with AN-06 Outlets …" at bounding box center [410, 306] width 158 height 41
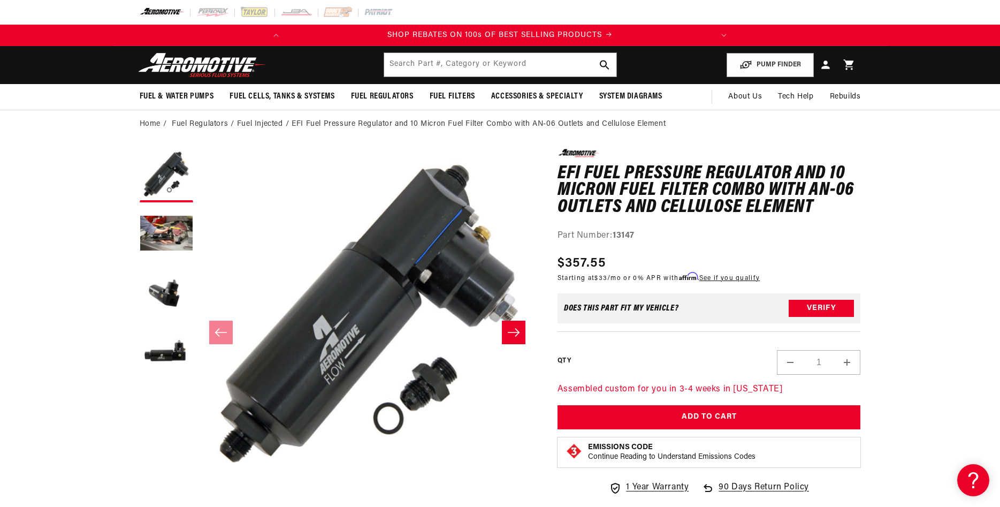
click at [176, 231] on button "Load image 2 in gallery view" at bounding box center [166, 234] width 53 height 53
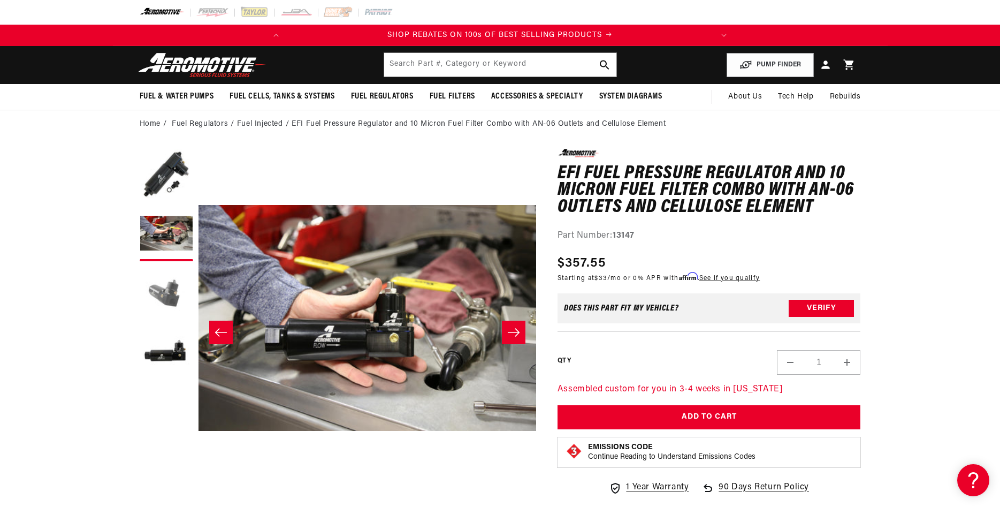
click at [165, 287] on button "Load image 3 in gallery view" at bounding box center [166, 292] width 53 height 53
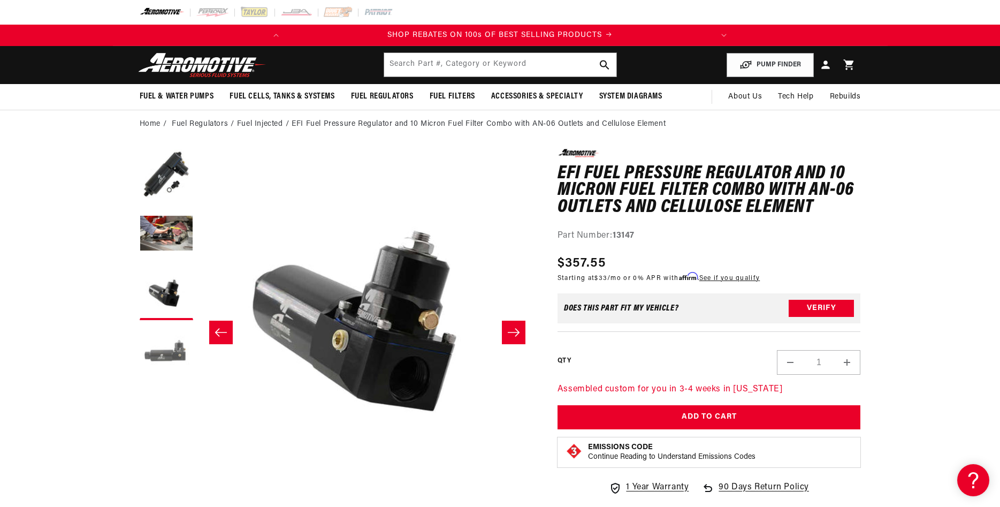
click at [166, 343] on button "Load image 4 in gallery view" at bounding box center [166, 351] width 53 height 53
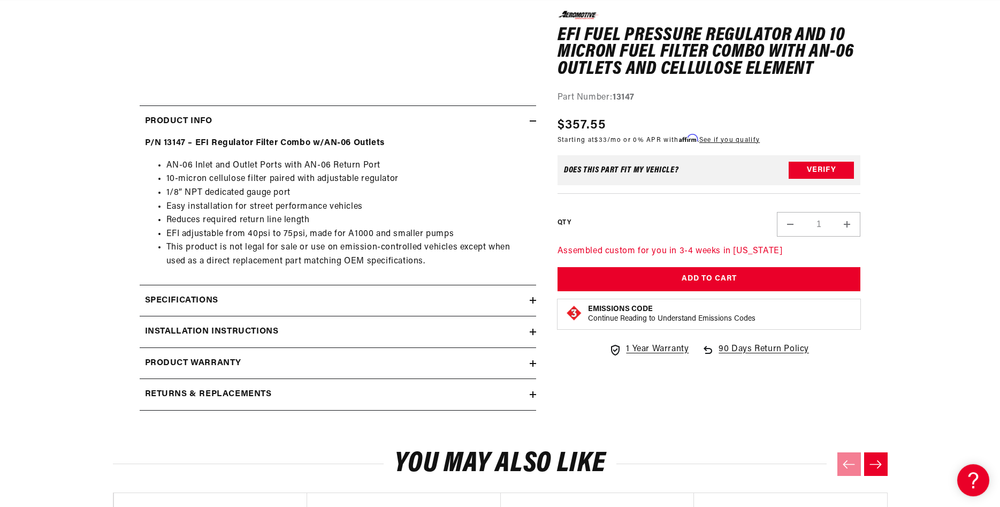
scroll to position [437, 0]
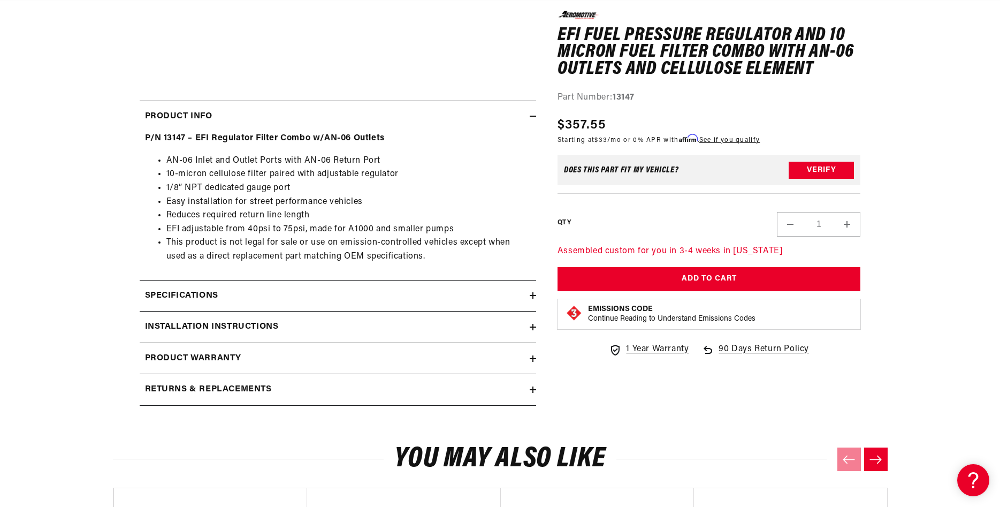
click at [191, 303] on h2 "Specifications" at bounding box center [181, 296] width 73 height 14
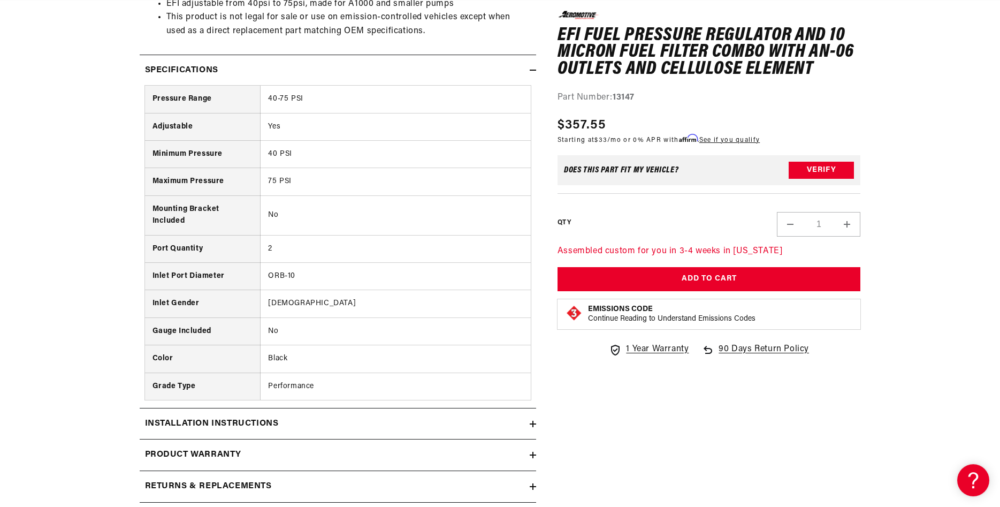
scroll to position [709, 0]
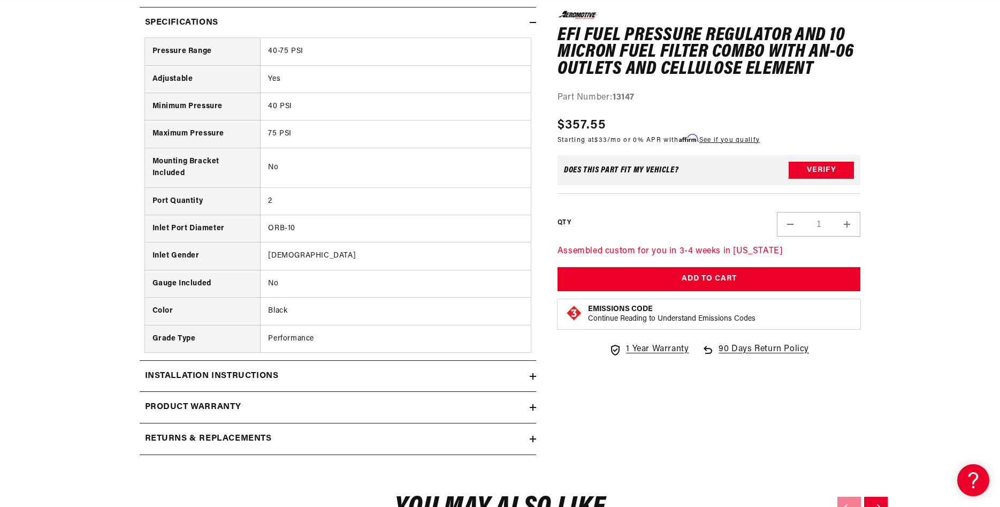
click at [224, 383] on h2 "Installation Instructions" at bounding box center [212, 376] width 134 height 14
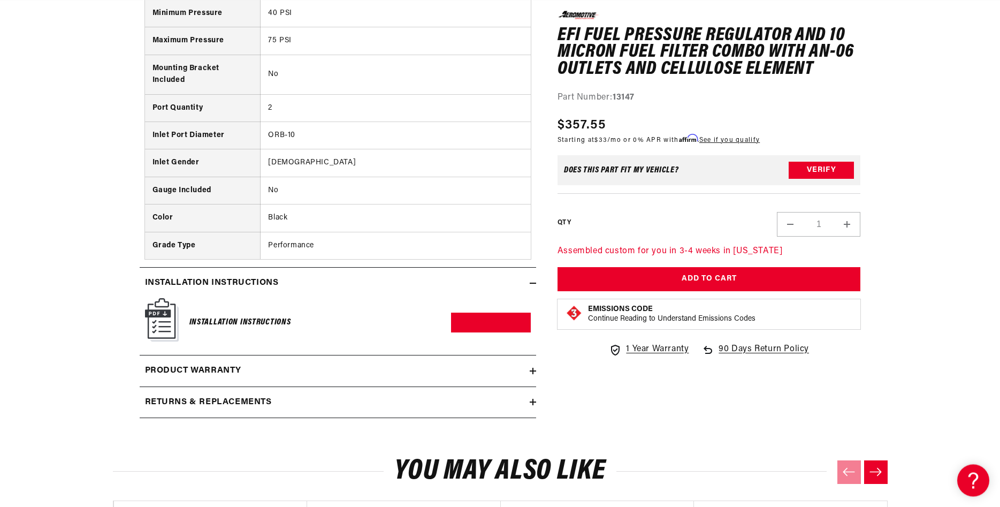
scroll to position [819, 0]
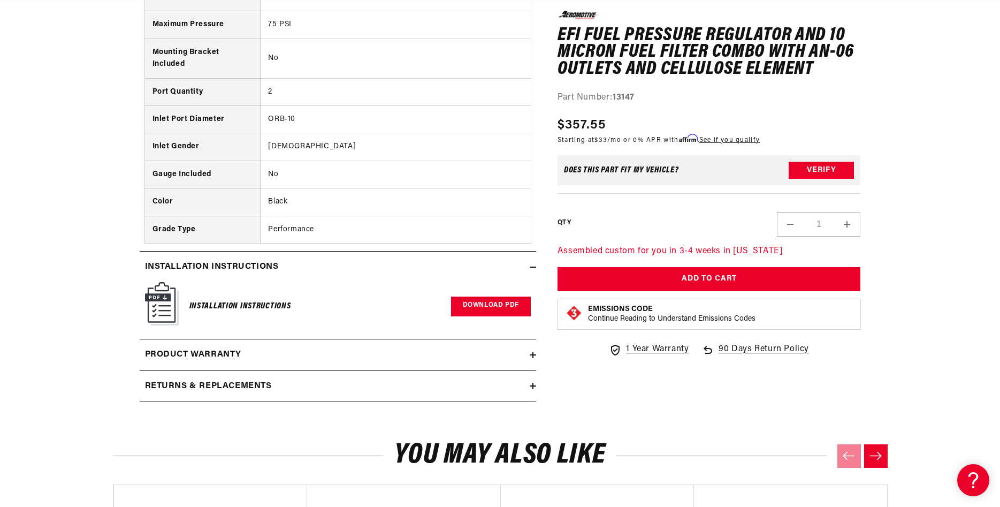
click at [492, 312] on link "Download PDF" at bounding box center [491, 306] width 80 height 20
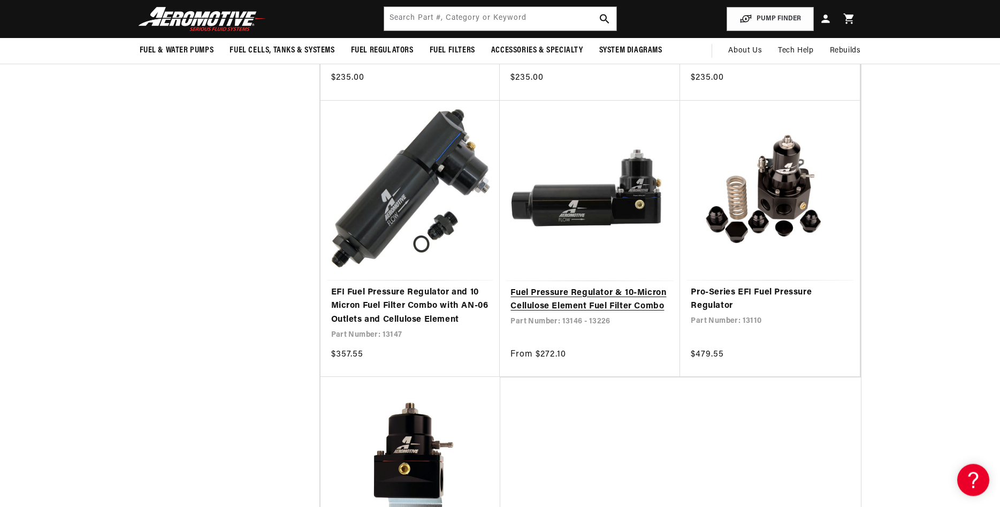
scroll to position [982, 0]
click at [583, 287] on link "Fuel Pressure Regulator & 10-Micron Cellulose Element Fuel Filter Combo" at bounding box center [589, 300] width 159 height 27
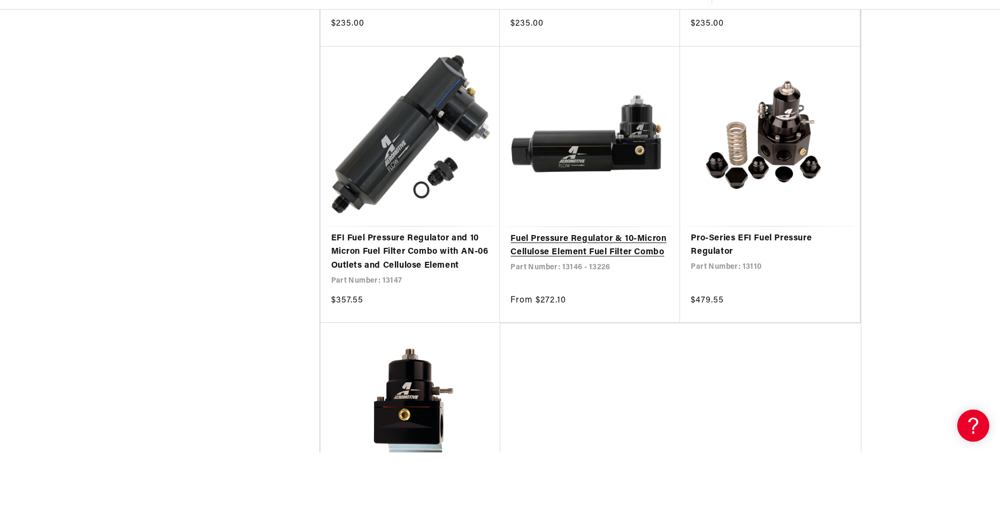
scroll to position [1037, 0]
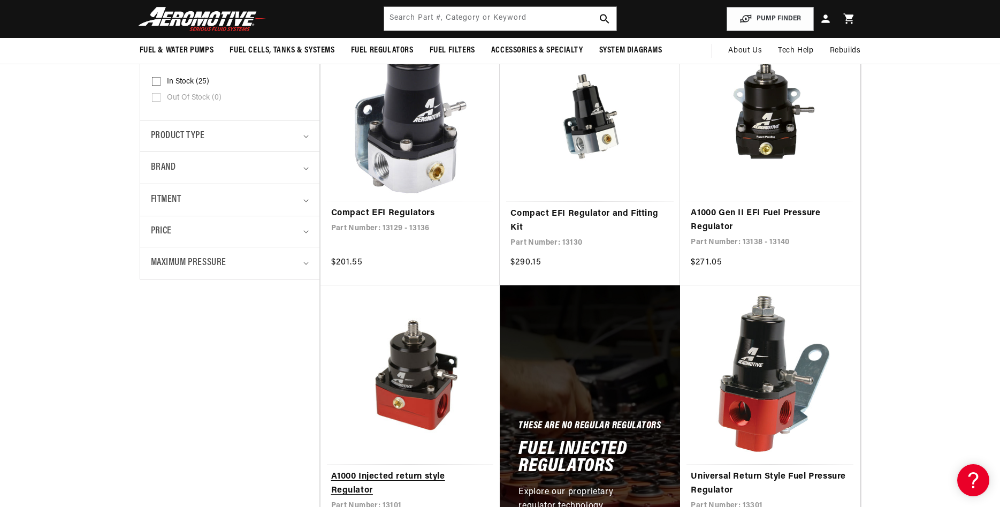
click at [441, 470] on link "A1000 Injected return style Regulator" at bounding box center [410, 483] width 158 height 27
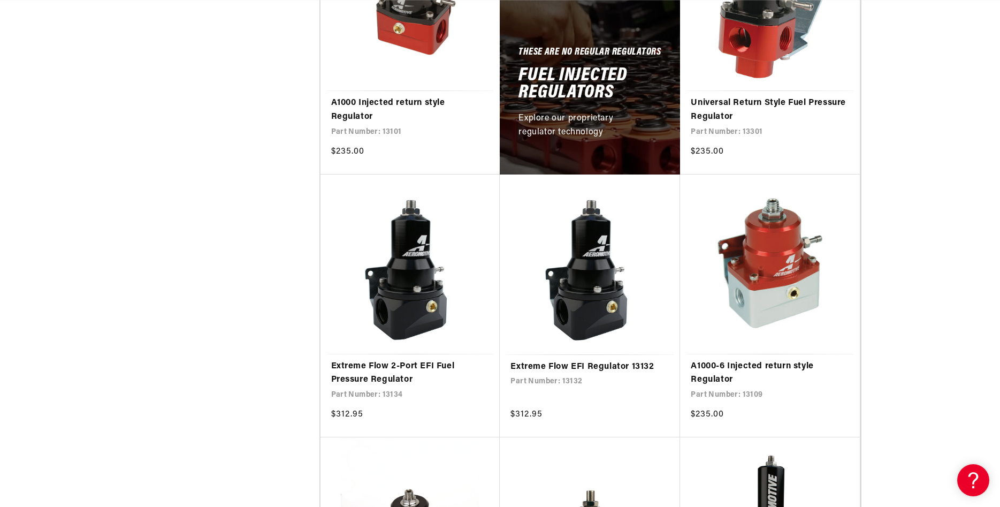
scroll to position [709, 0]
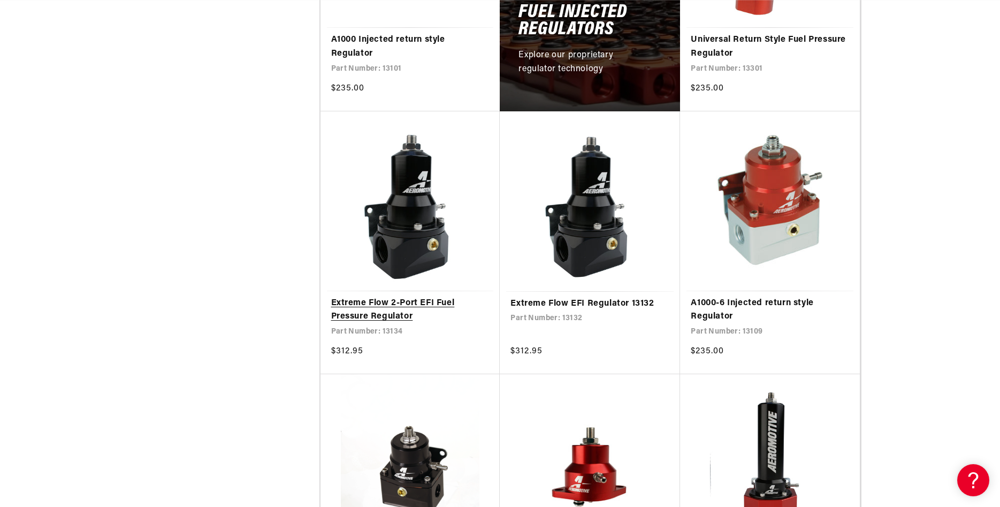
click at [381, 296] on link "Extreme Flow 2-Port EFI Fuel Pressure Regulator" at bounding box center [410, 309] width 158 height 27
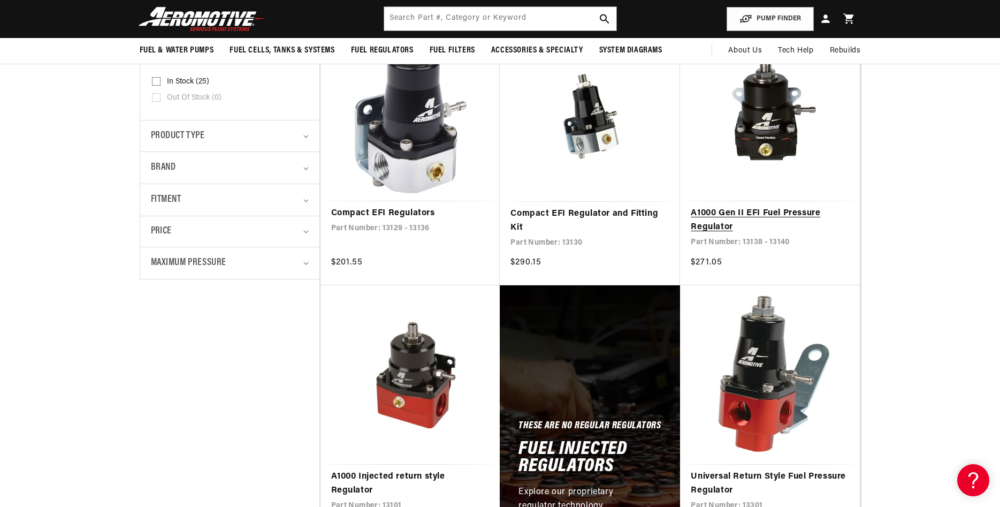
scroll to position [218, 0]
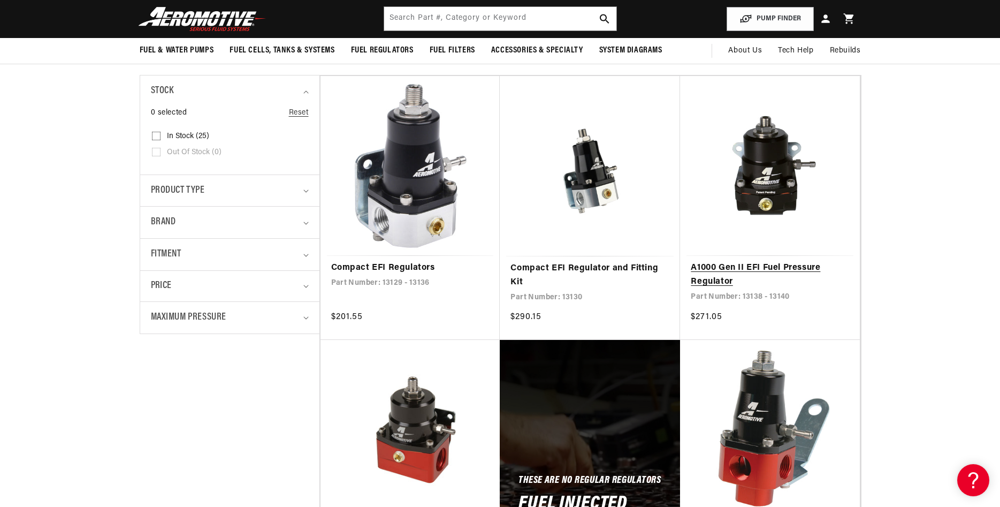
click at [754, 271] on link "A1000 Gen II EFI Fuel Pressure Regulator" at bounding box center [770, 274] width 158 height 27
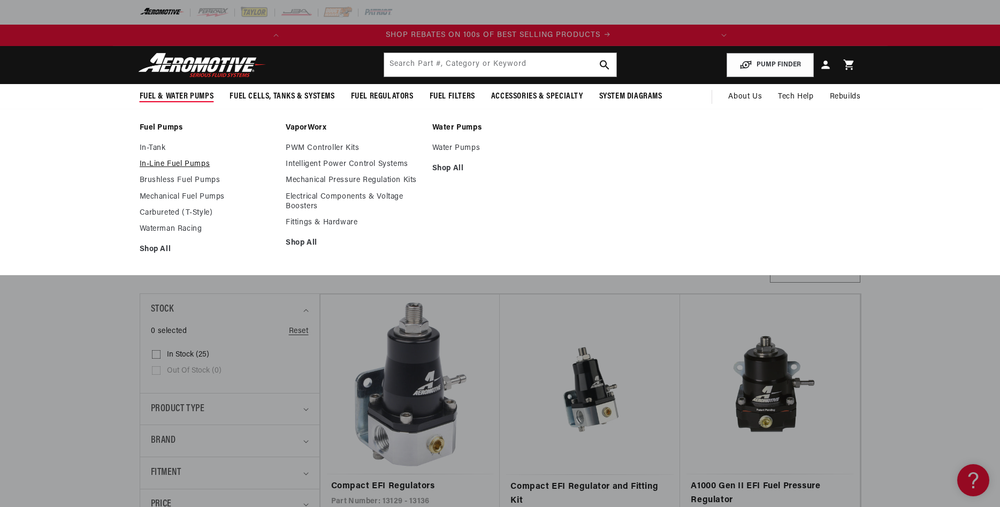
scroll to position [0, 0]
click at [159, 144] on link "In-Tank" at bounding box center [208, 148] width 136 height 10
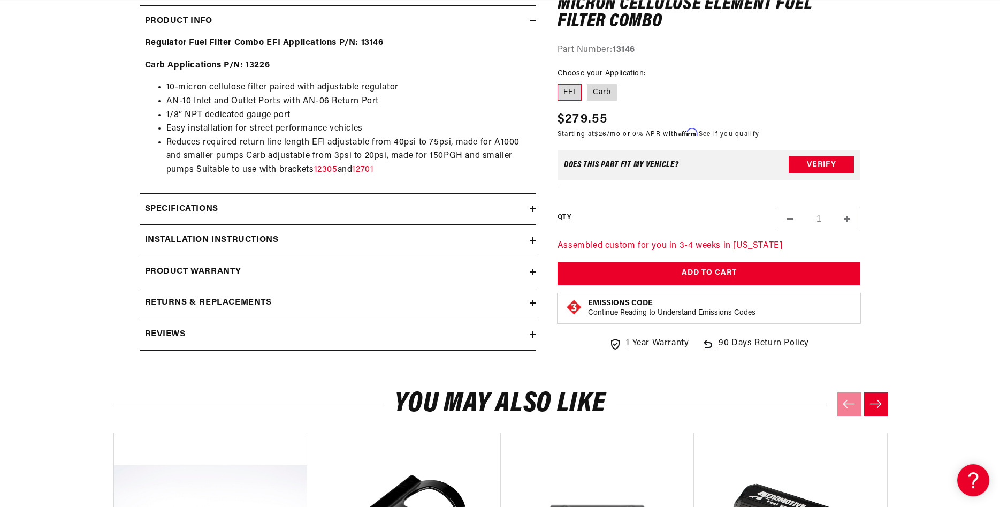
scroll to position [546, 0]
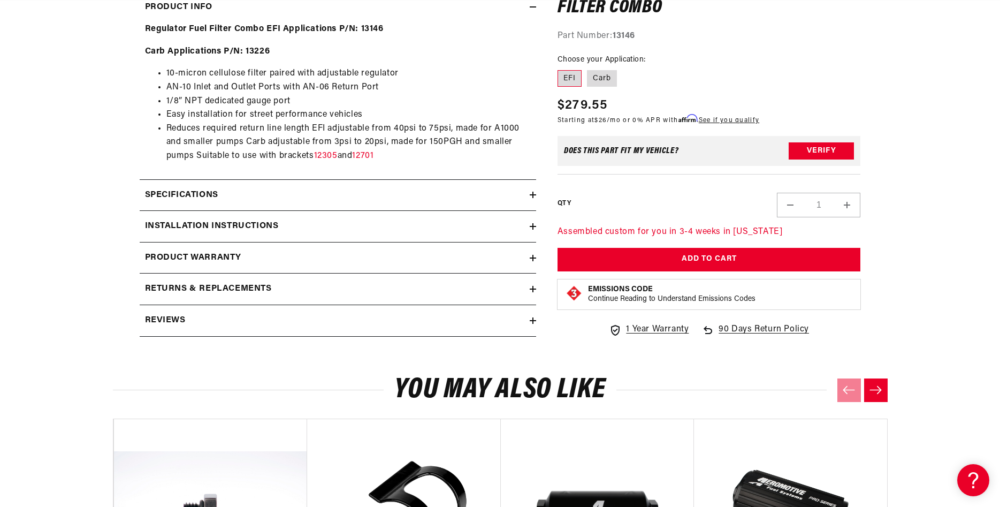
click at [193, 201] on h2 "Specifications" at bounding box center [181, 195] width 73 height 14
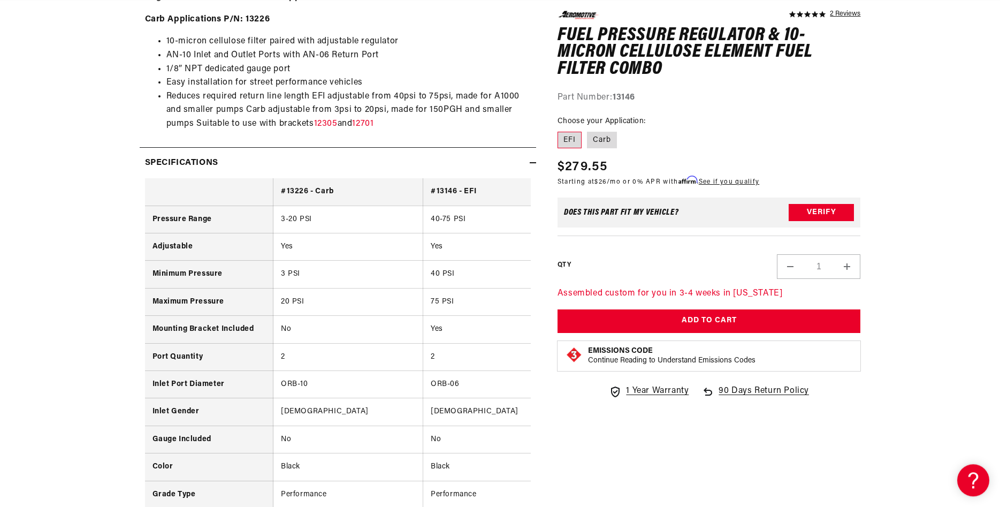
scroll to position [437, 0]
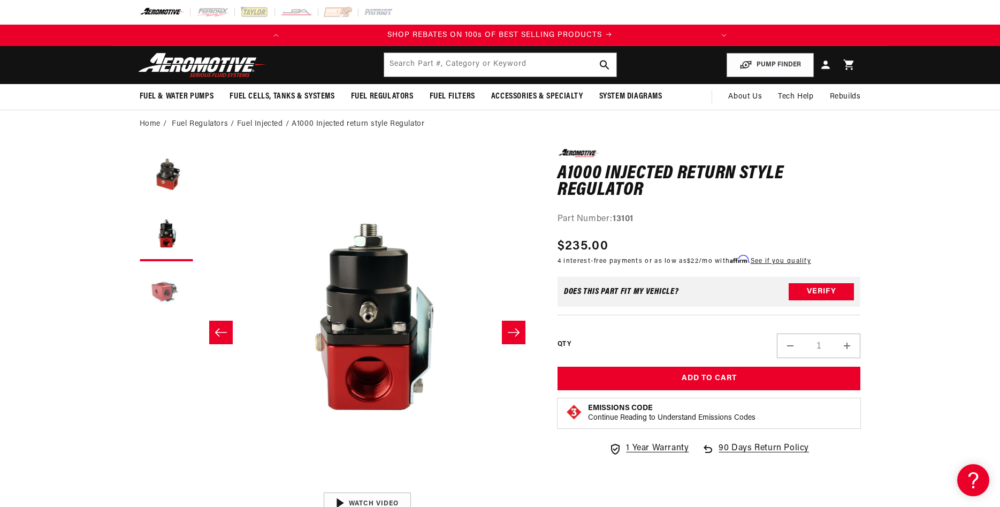
click at [161, 292] on button "Load image 3 in gallery view" at bounding box center [166, 292] width 53 height 53
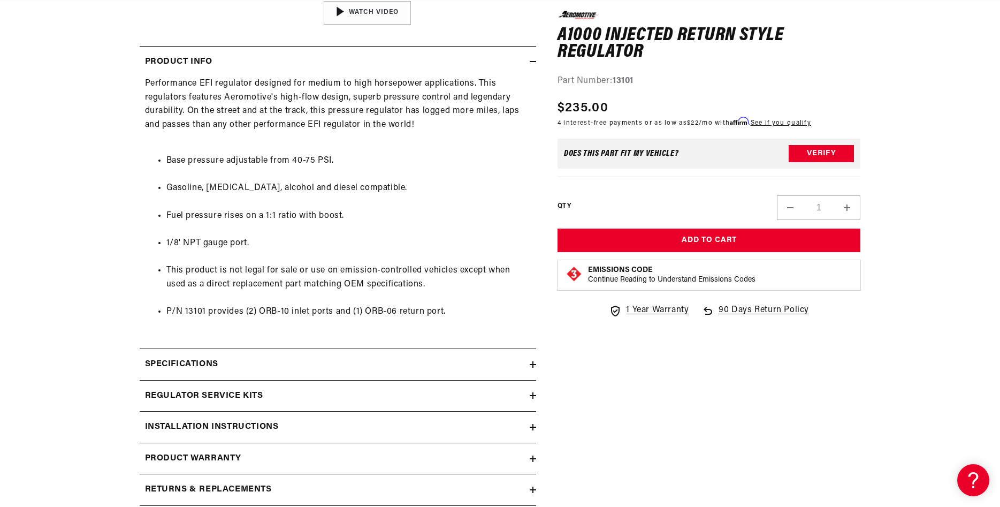
scroll to position [546, 0]
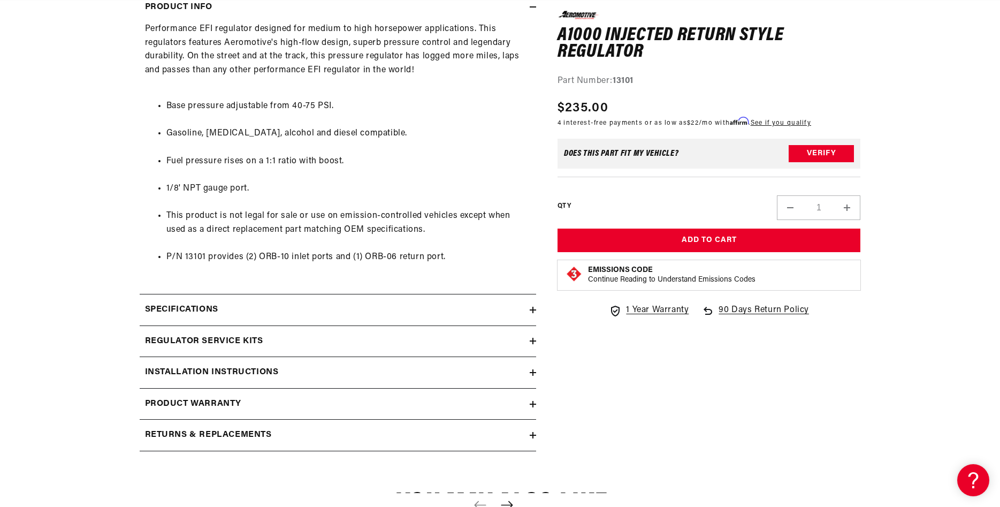
click at [226, 317] on div "Specifications" at bounding box center [335, 310] width 390 height 14
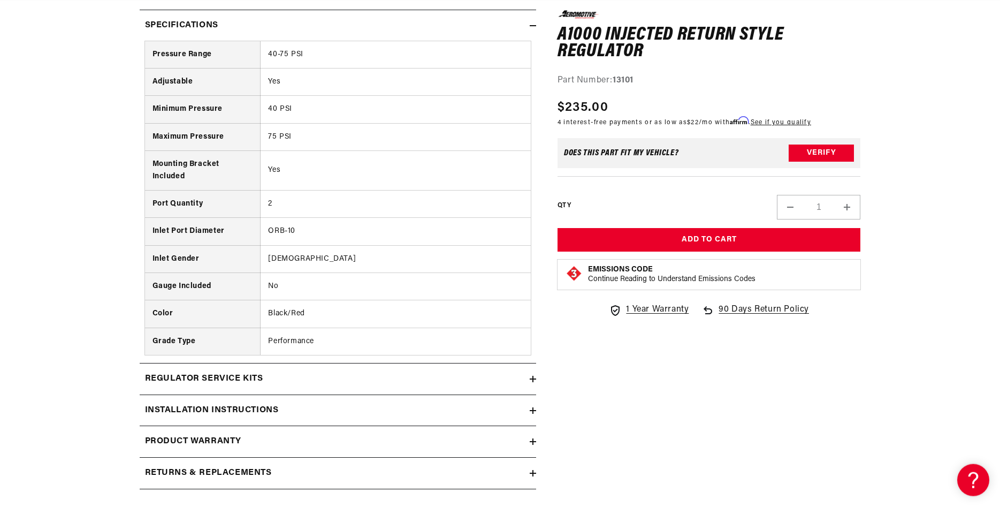
scroll to position [873, 0]
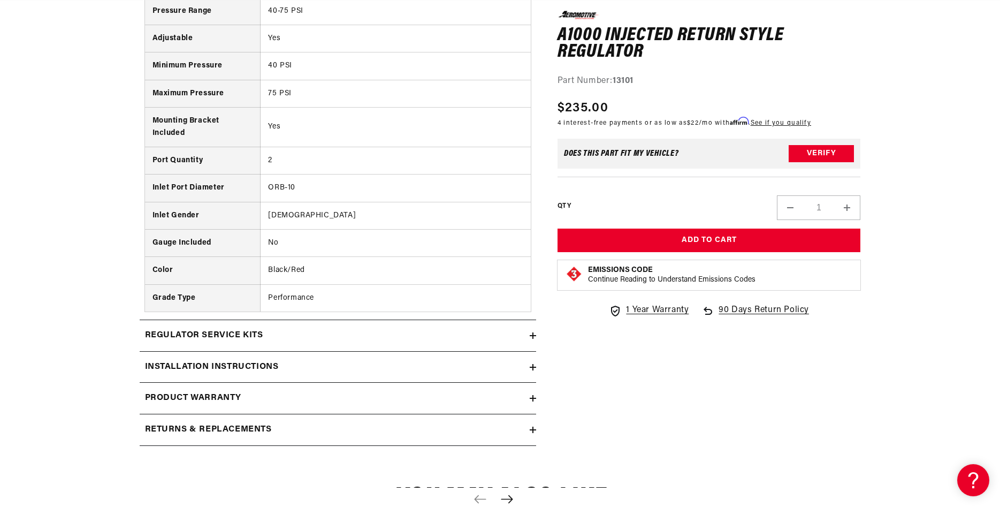
click at [234, 372] on h2 "Installation Instructions" at bounding box center [212, 367] width 134 height 14
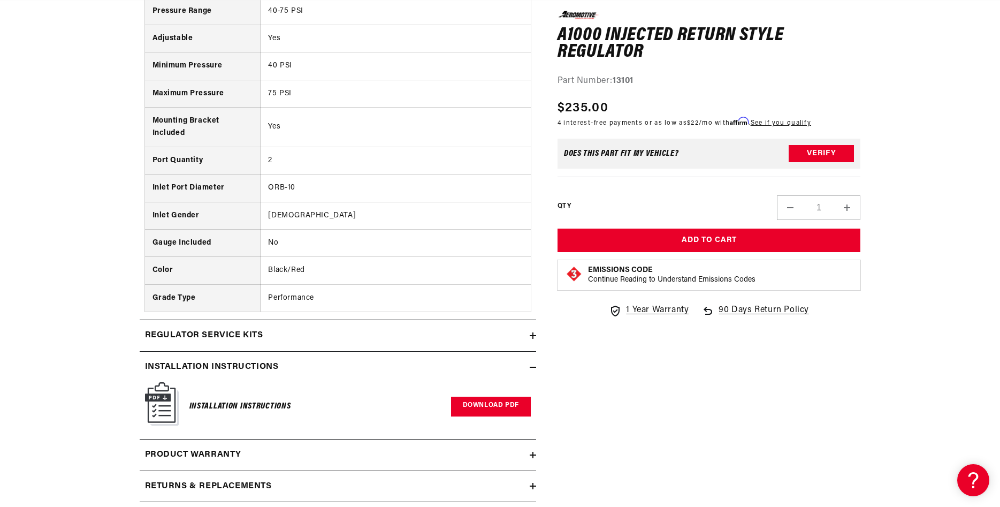
click at [484, 416] on link "Download PDF" at bounding box center [491, 406] width 80 height 20
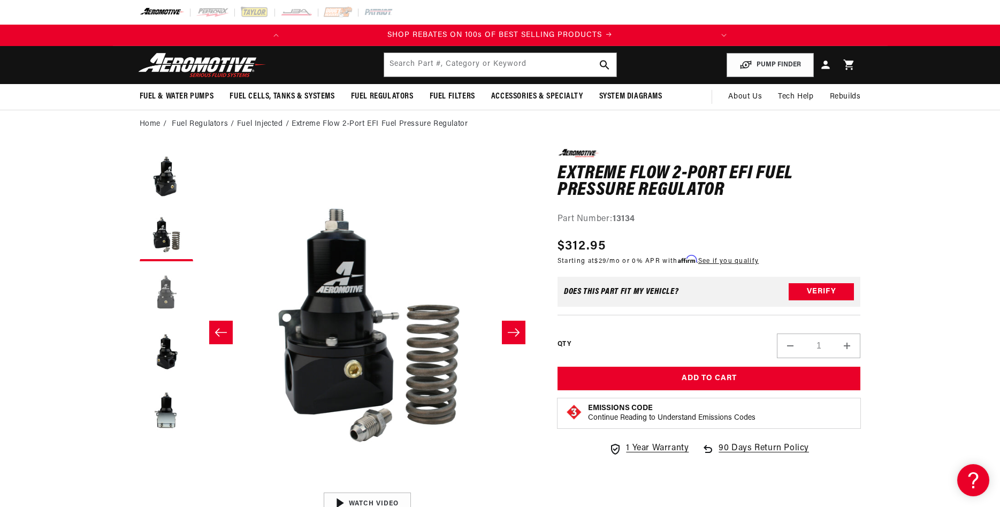
click at [167, 295] on button "Load image 3 in gallery view" at bounding box center [166, 292] width 53 height 53
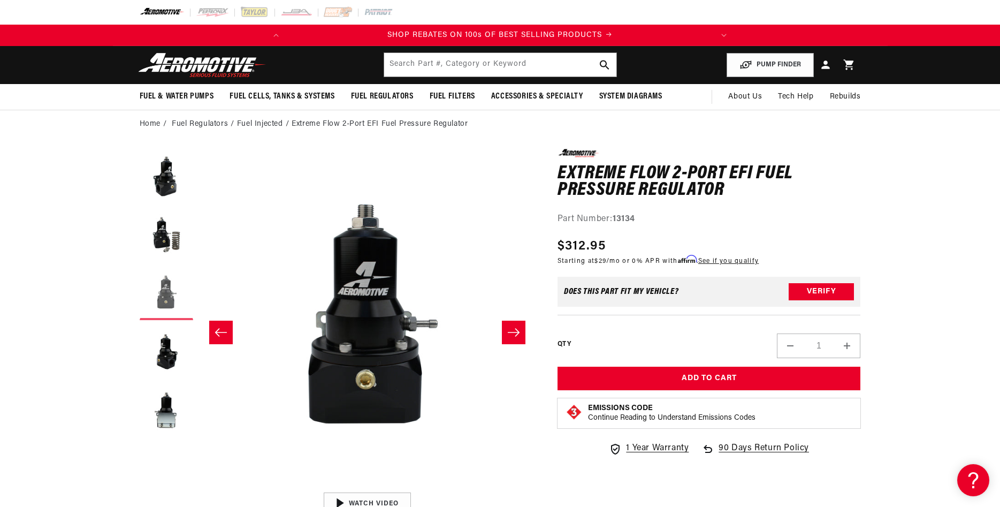
scroll to position [0, 676]
click at [160, 355] on button "Load image 4 in gallery view" at bounding box center [166, 351] width 53 height 53
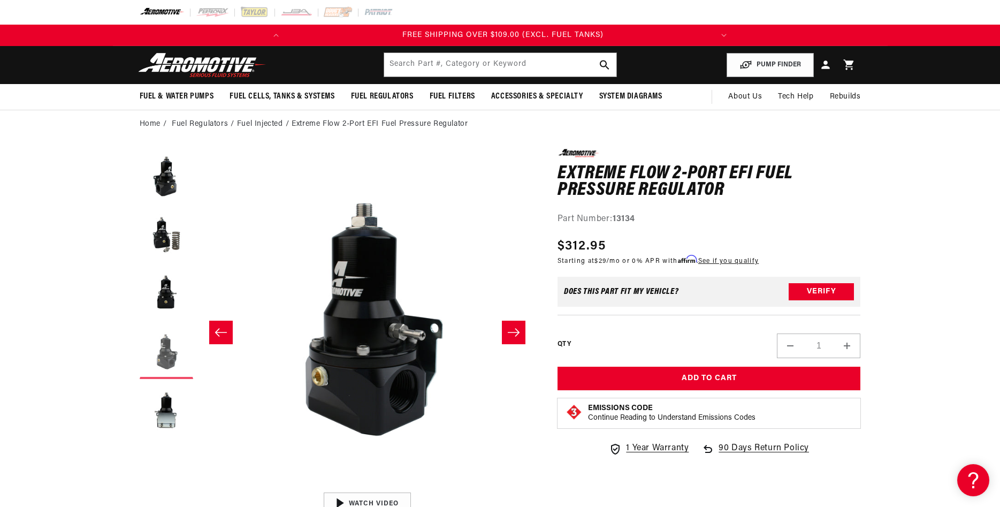
scroll to position [0, 1013]
click at [162, 416] on button "Load image 5 in gallery view" at bounding box center [166, 410] width 53 height 53
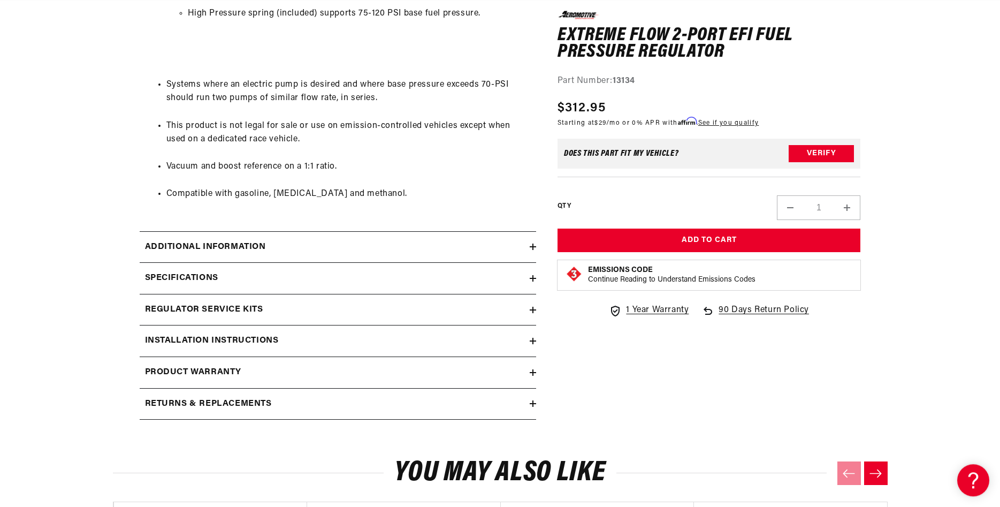
scroll to position [819, 0]
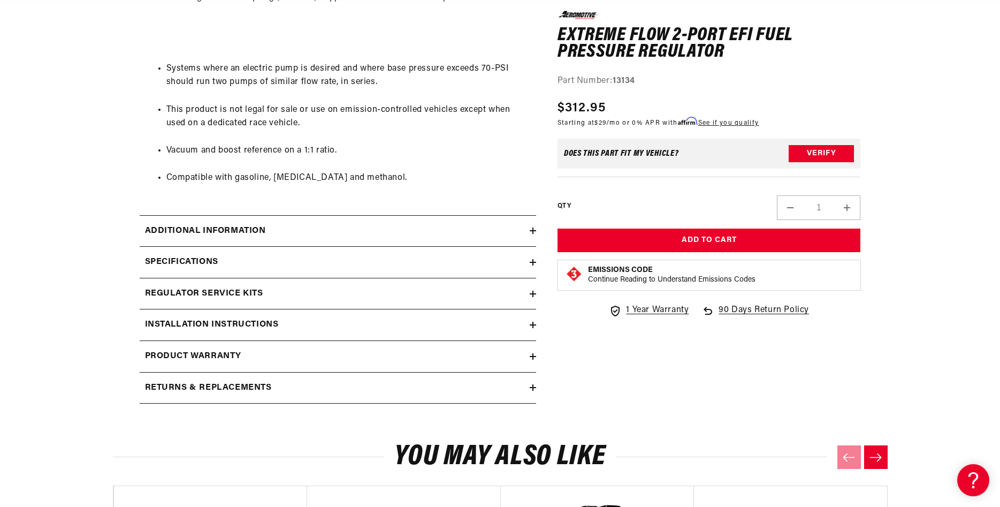
click at [259, 332] on h2 "Installation Instructions" at bounding box center [212, 325] width 134 height 14
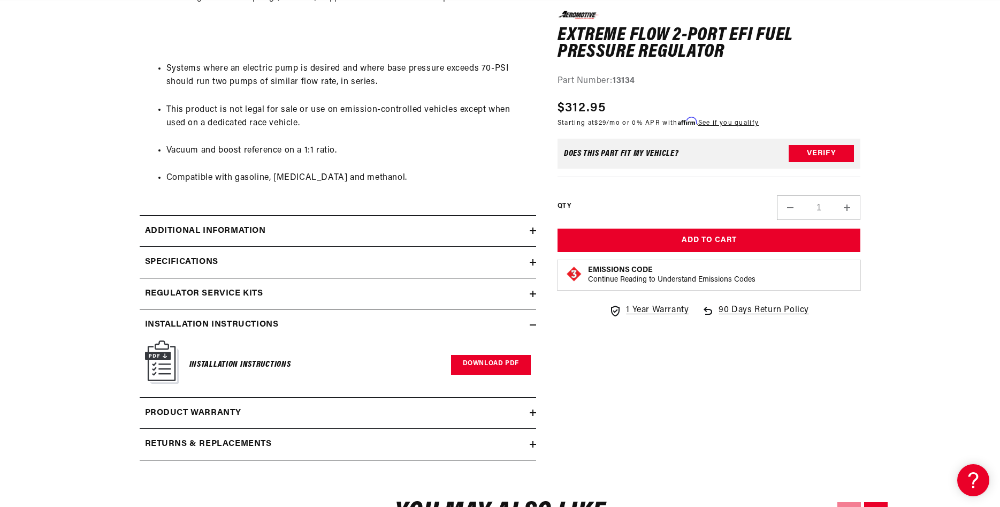
click at [481, 374] on link "Download PDF" at bounding box center [491, 365] width 80 height 20
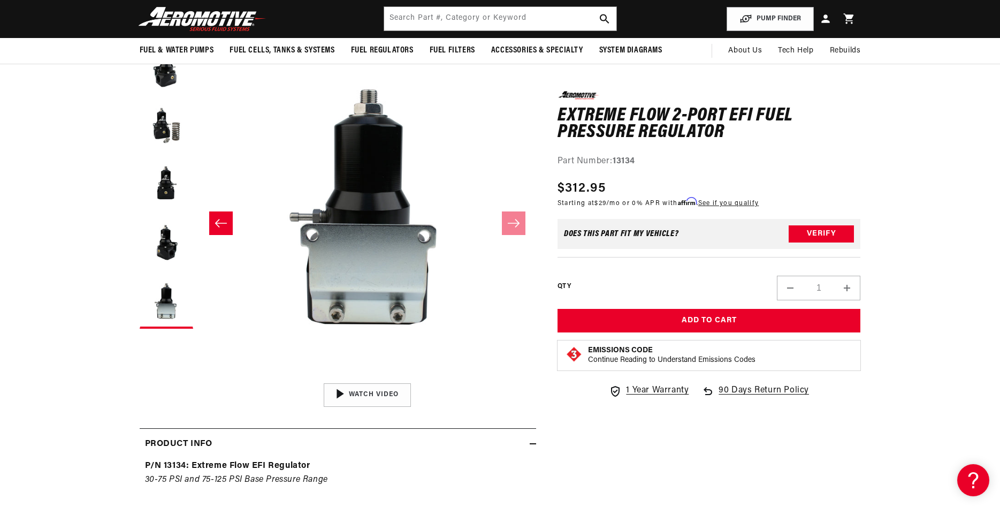
scroll to position [0, 0]
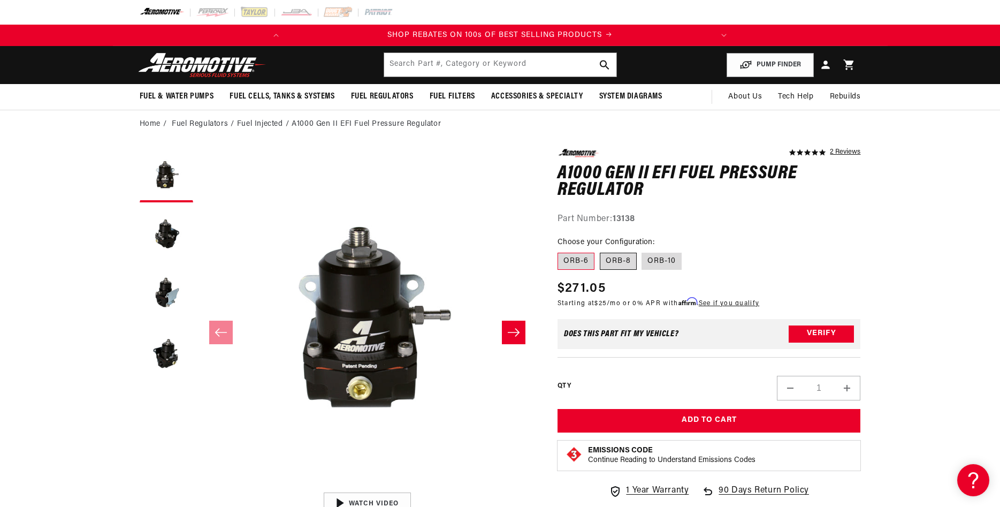
click at [622, 256] on label "ORB-8" at bounding box center [618, 261] width 37 height 17
click at [600, 251] on input "ORB-8" at bounding box center [600, 250] width 1 height 1
radio input "true"
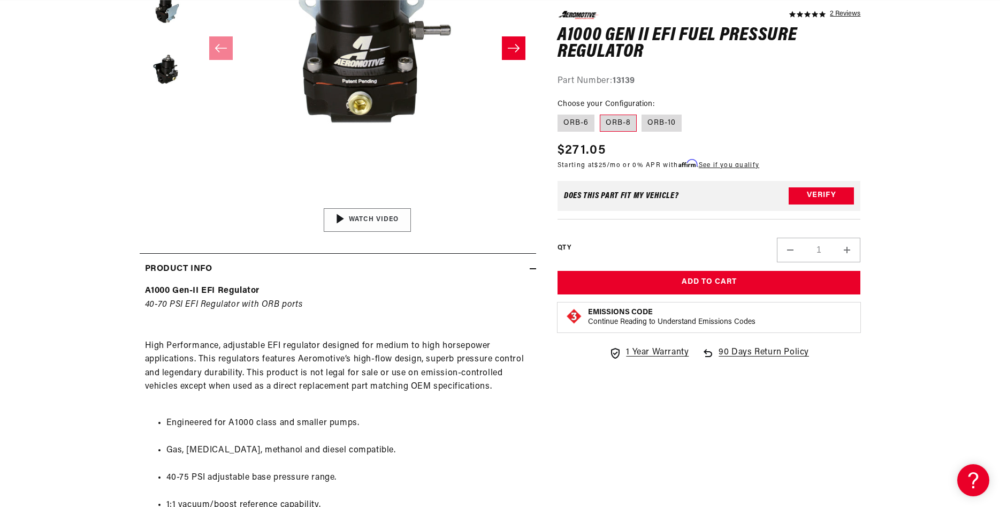
scroll to position [327, 0]
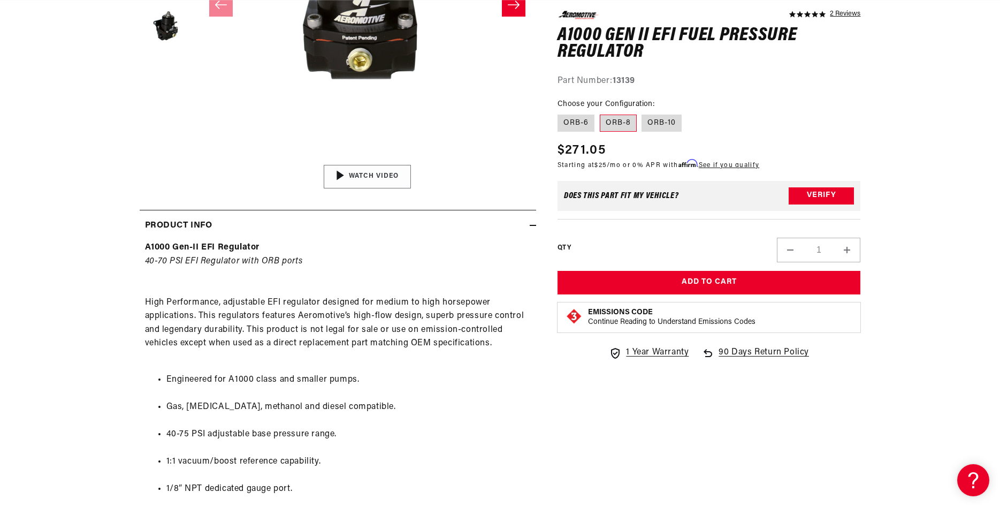
click at [354, 169] on img "Gallery Viewer" at bounding box center [367, 176] width 162 height 91
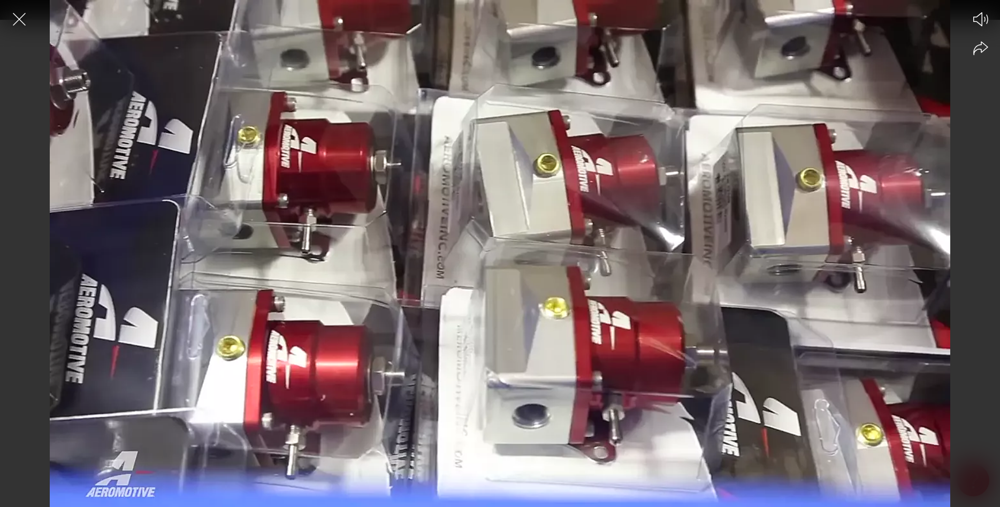
scroll to position [0, 0]
click at [22, 24] on icon "Close the video player" at bounding box center [19, 19] width 24 height 24
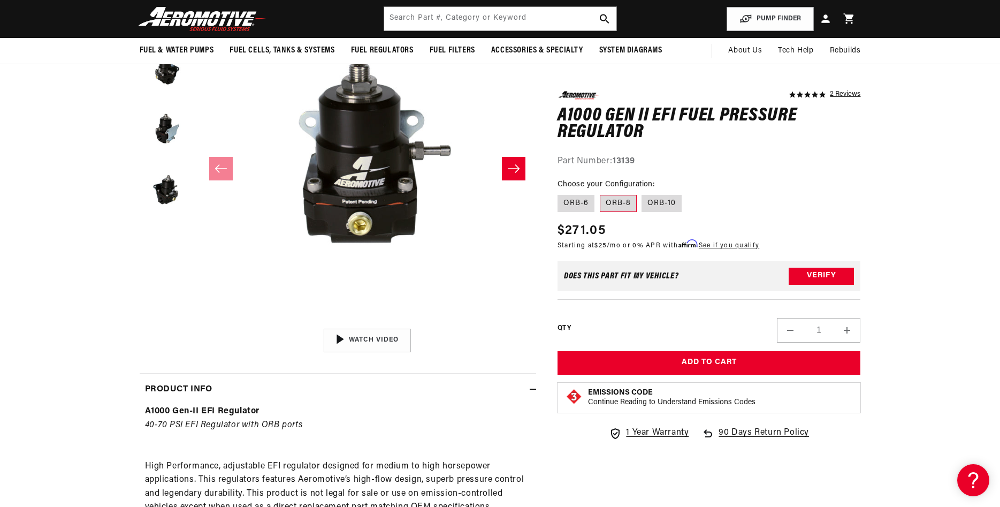
scroll to position [0, 424]
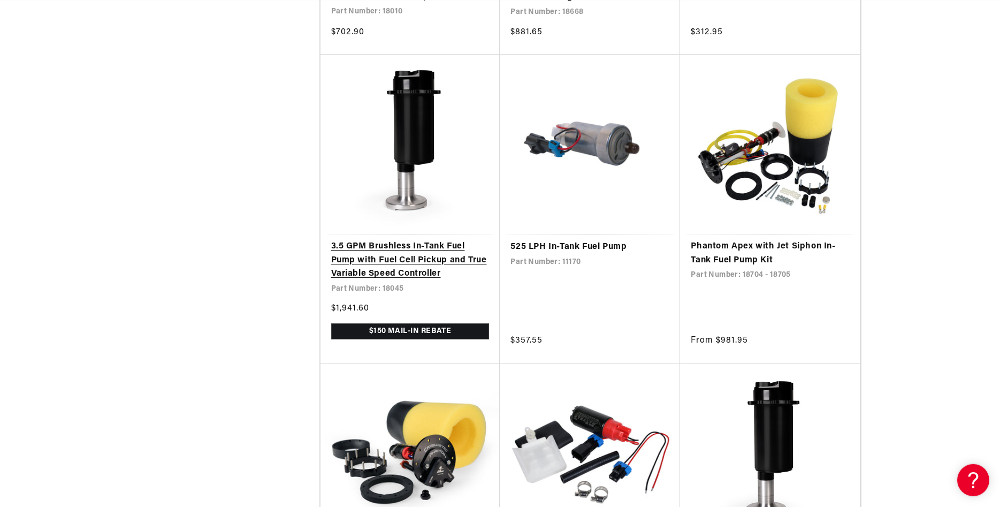
scroll to position [1964, 0]
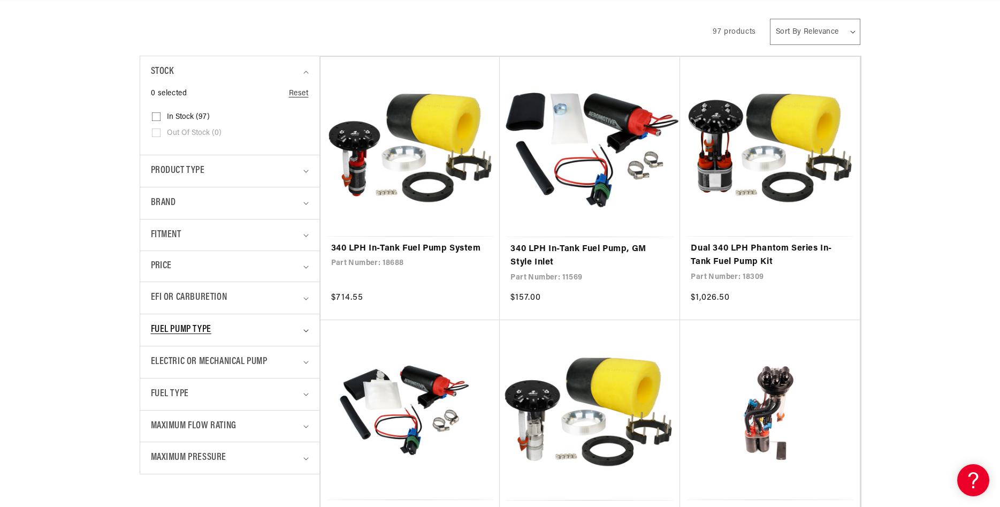
click at [280, 338] on div "Fuel Pump Type" at bounding box center [225, 330] width 149 height 16
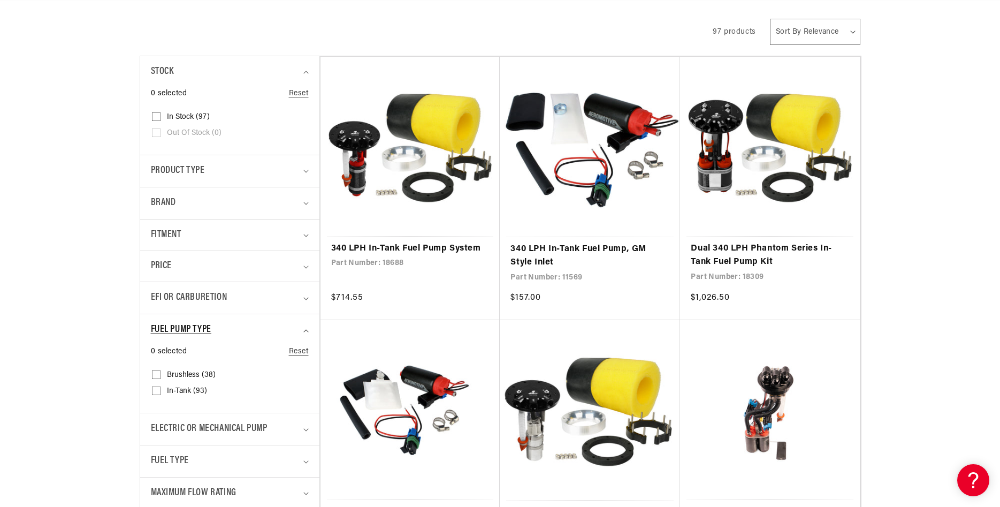
scroll to position [0, 424]
click at [157, 393] on input "In-Tank (93) In-Tank (93 products)" at bounding box center [156, 392] width 9 height 9
checkbox input "true"
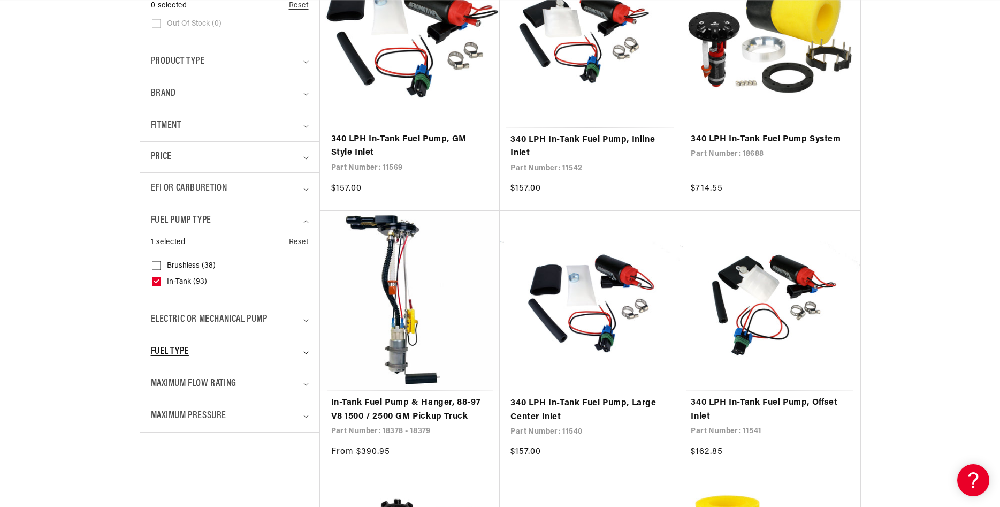
click at [248, 351] on div "Fuel Type" at bounding box center [225, 352] width 149 height 16
click at [154, 396] on input "E85 (25) E85 (25 products)" at bounding box center [156, 398] width 9 height 9
checkbox input "true"
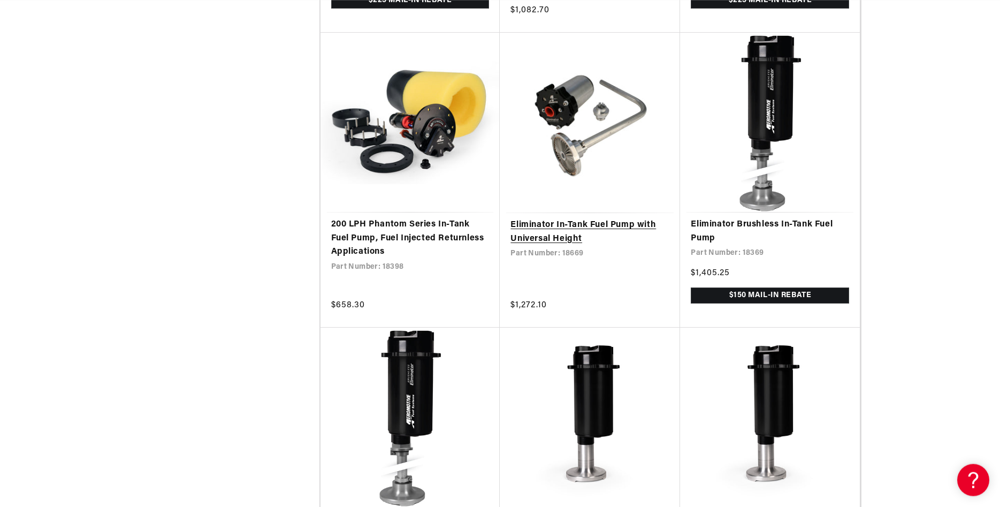
scroll to position [1637, 0]
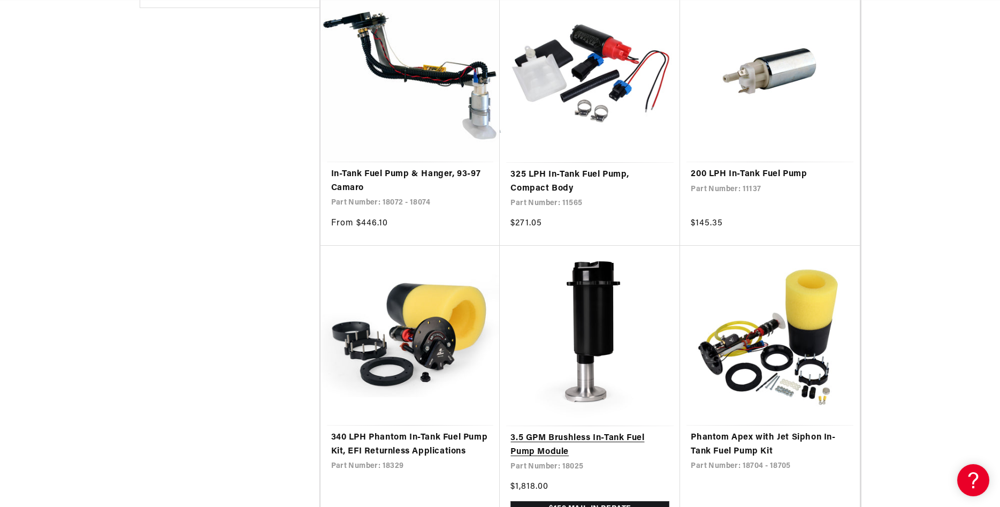
scroll to position [873, 0]
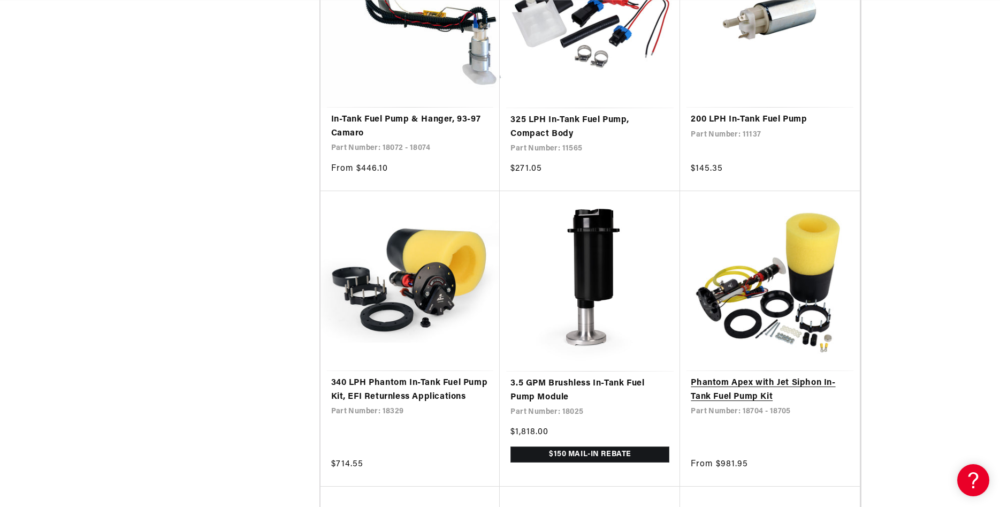
click at [736, 385] on link "Phantom Apex with Jet Siphon In-Tank Fuel Pump Kit" at bounding box center [770, 389] width 158 height 27
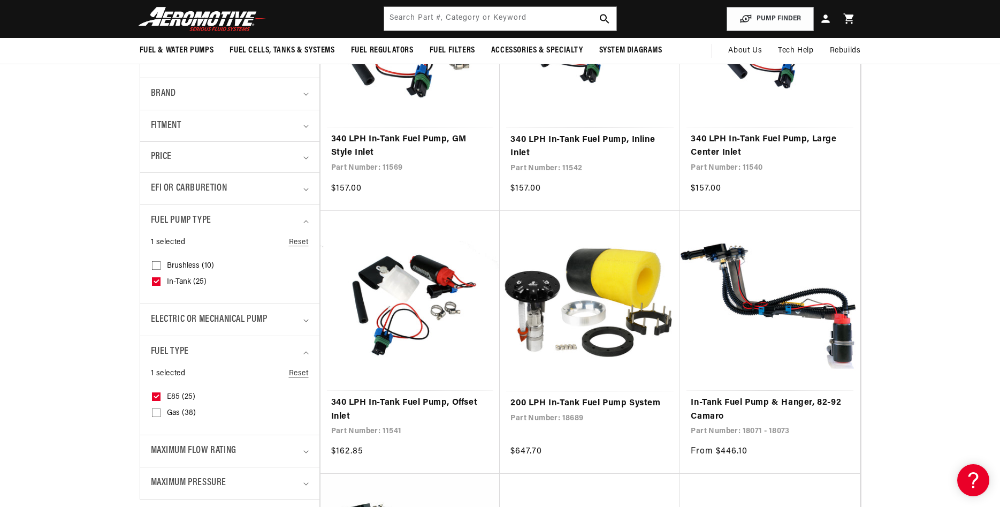
scroll to position [0, 0]
click at [159, 264] on input "Brushless (10) Brushless (10 products)" at bounding box center [156, 267] width 9 height 9
checkbox input "true"
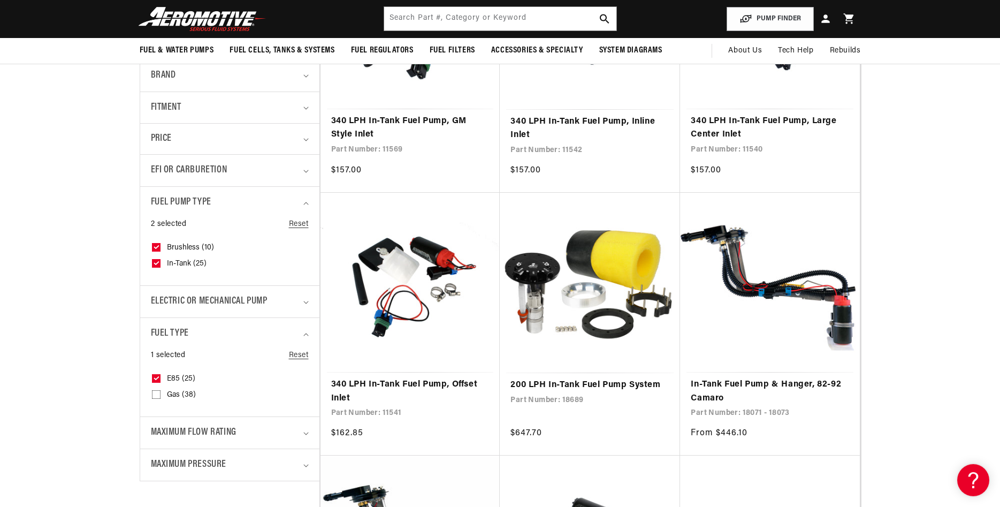
scroll to position [327, 0]
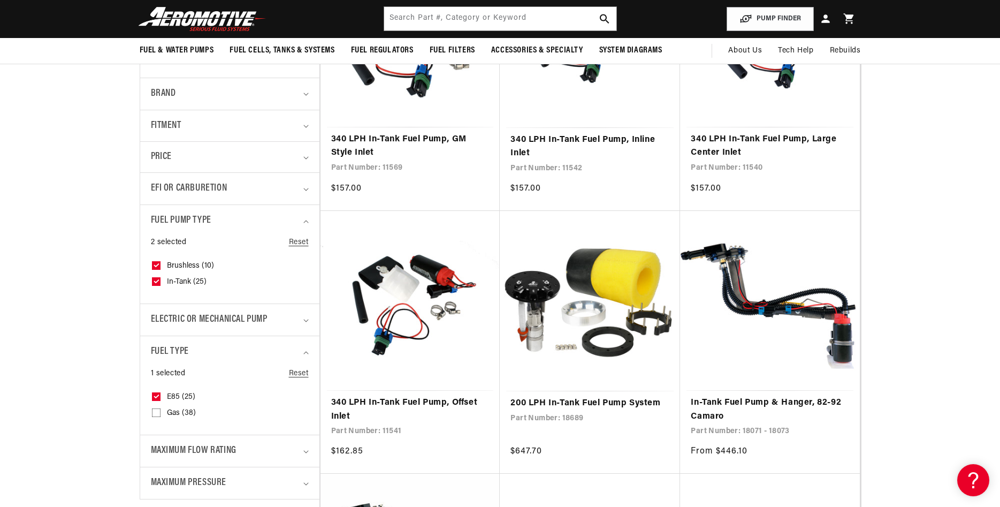
click at [158, 280] on icon at bounding box center [156, 281] width 4 height 3
click at [158, 280] on input "In-Tank (25) In-Tank (25 products)" at bounding box center [156, 283] width 9 height 9
checkbox input "false"
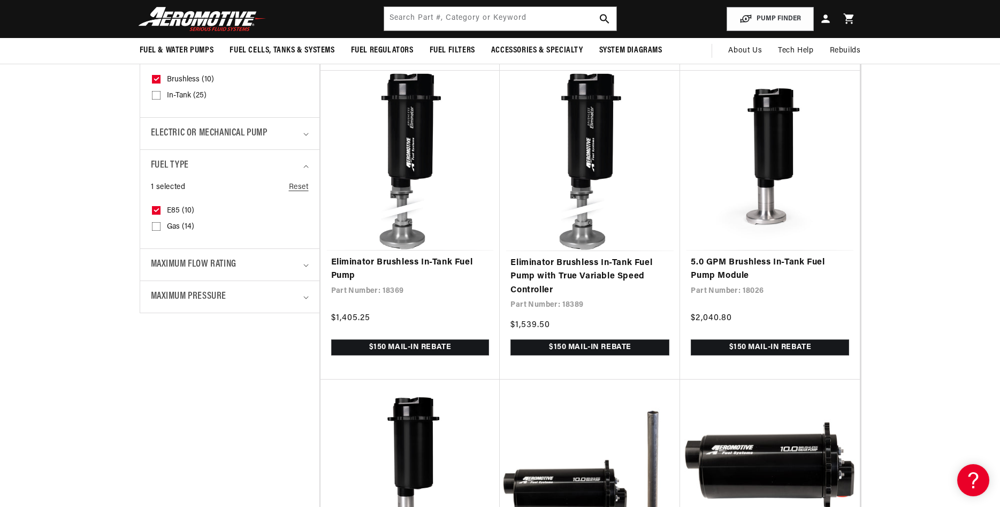
scroll to position [491, 0]
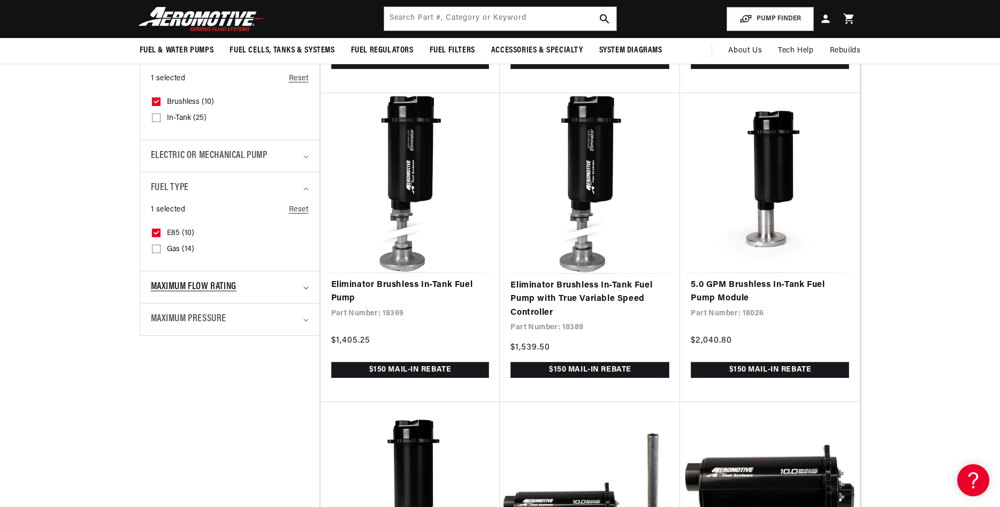
click at [307, 287] on icon "Maximum Flow Rating (0 selected)" at bounding box center [305, 287] width 5 height 3
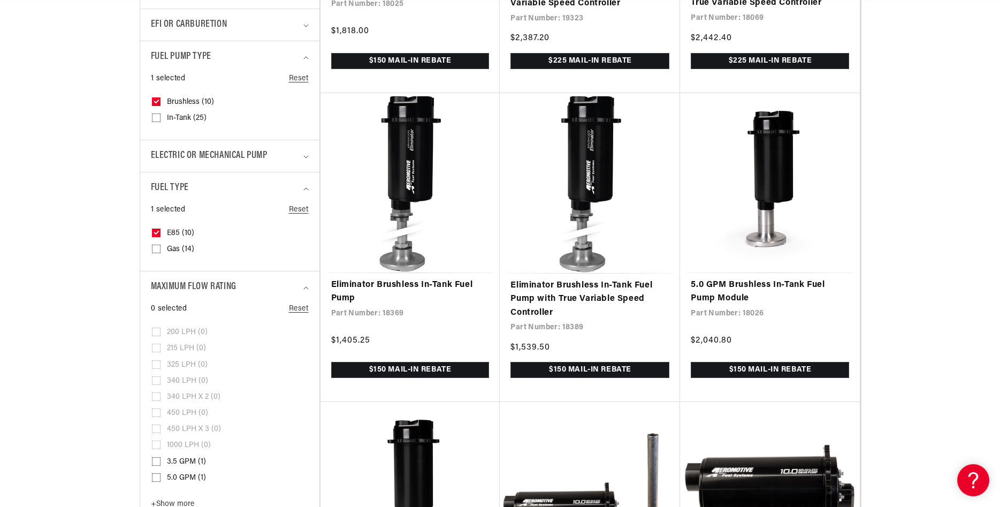
scroll to position [546, 0]
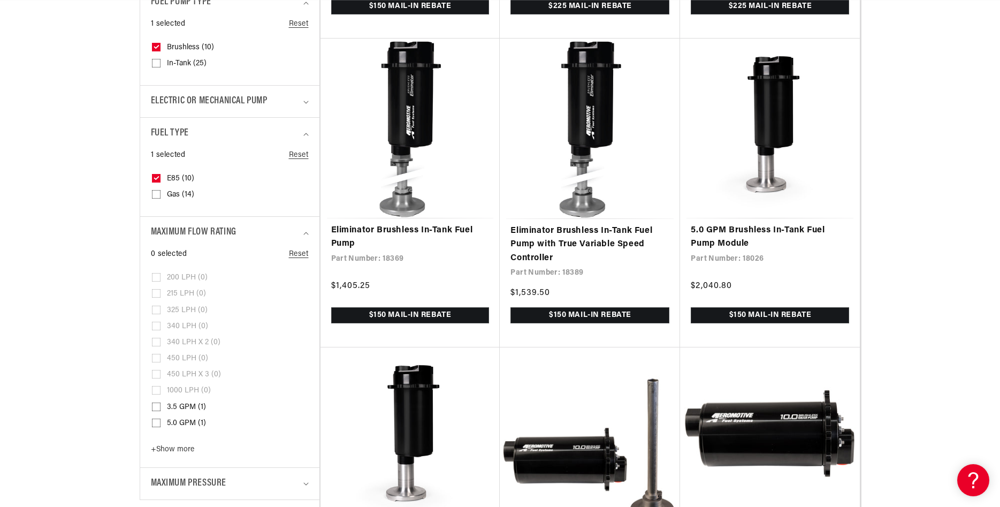
click at [158, 404] on input "3.5 GPM (1) 3.5 GPM (1 product)" at bounding box center [156, 408] width 9 height 9
checkbox input "true"
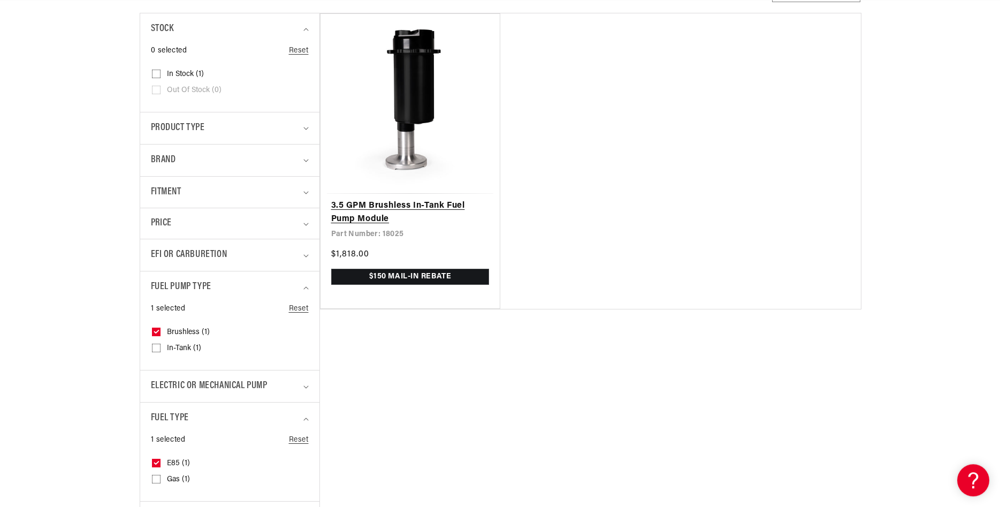
scroll to position [273, 0]
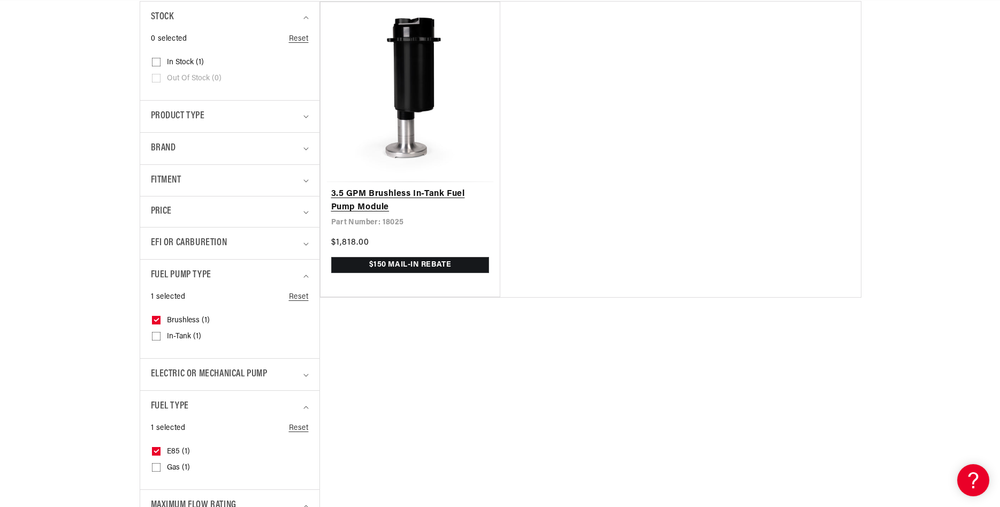
click at [396, 193] on link "3.5 GPM Brushless In-Tank Fuel Pump Module" at bounding box center [410, 200] width 158 height 27
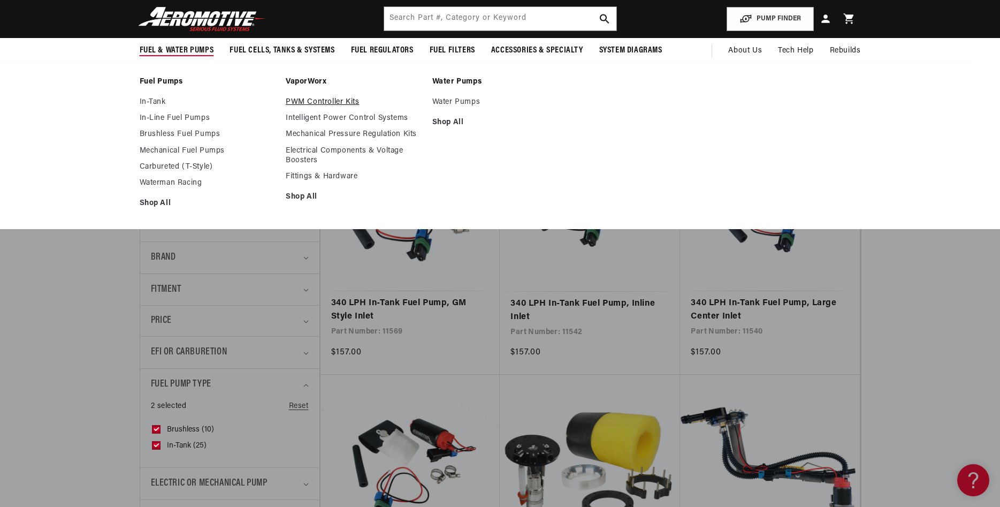
scroll to position [0, 424]
click at [329, 103] on link "PWM Controller Kits" at bounding box center [354, 102] width 136 height 10
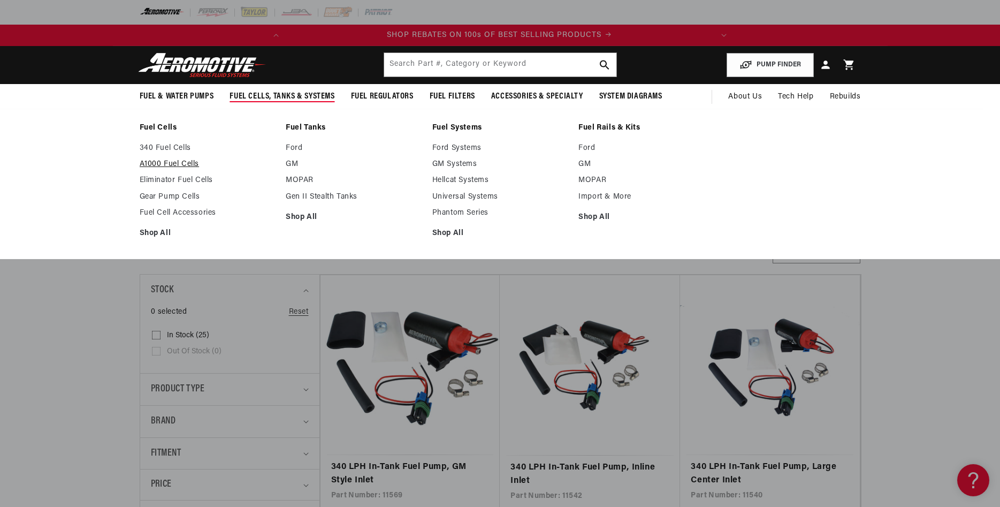
scroll to position [0, 0]
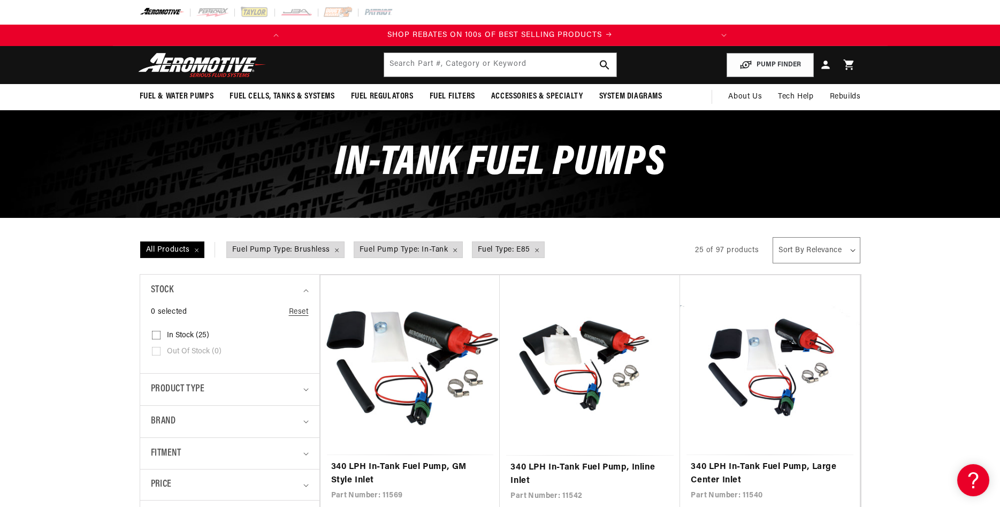
click at [195, 63] on img at bounding box center [202, 64] width 134 height 25
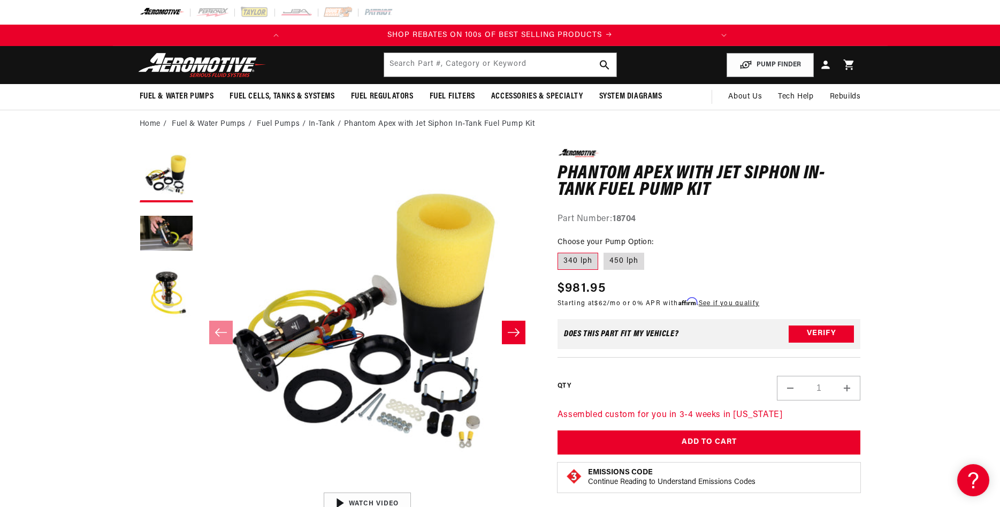
click at [157, 227] on button "Load image 2 in gallery view" at bounding box center [166, 234] width 53 height 53
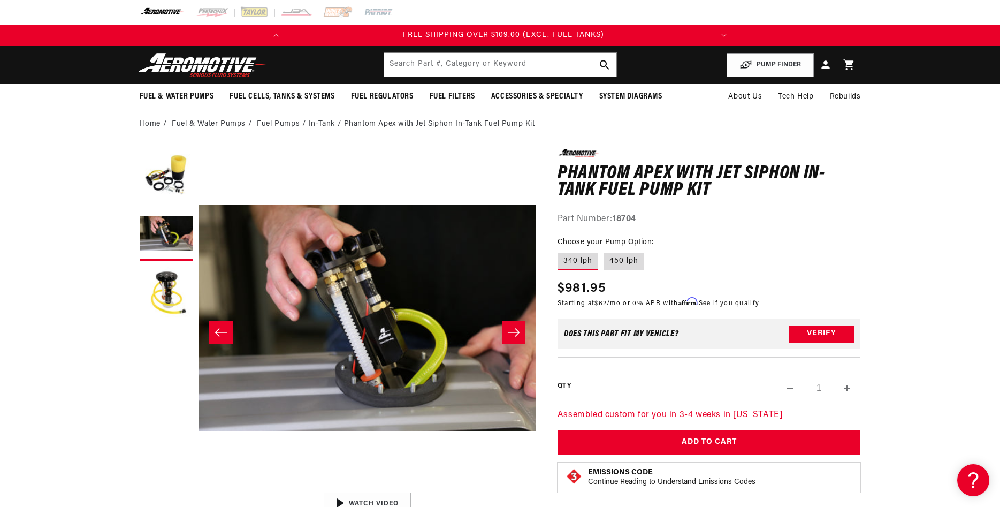
scroll to position [0, 424]
click at [631, 263] on label "450 lph" at bounding box center [623, 261] width 41 height 17
click at [604, 251] on input "450 lph" at bounding box center [603, 250] width 1 height 1
radio input "true"
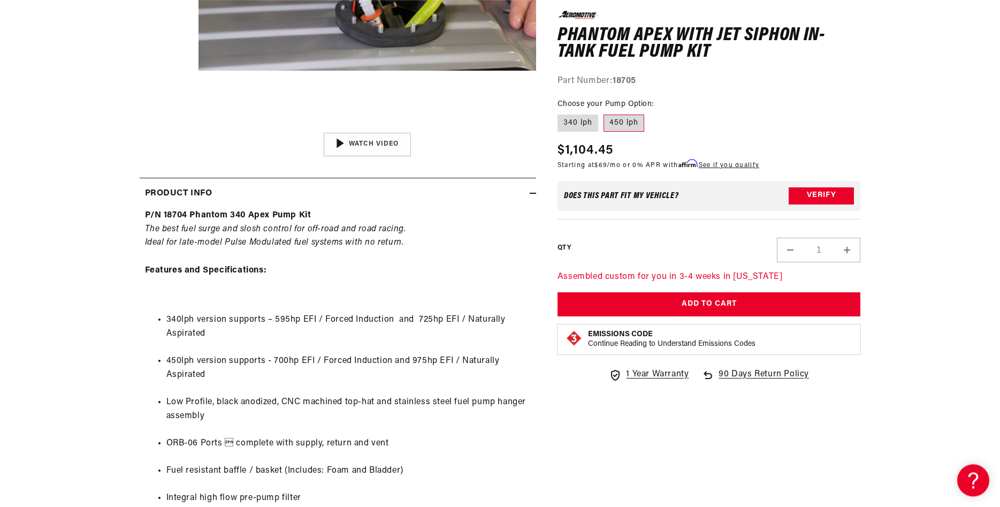
scroll to position [0, 4]
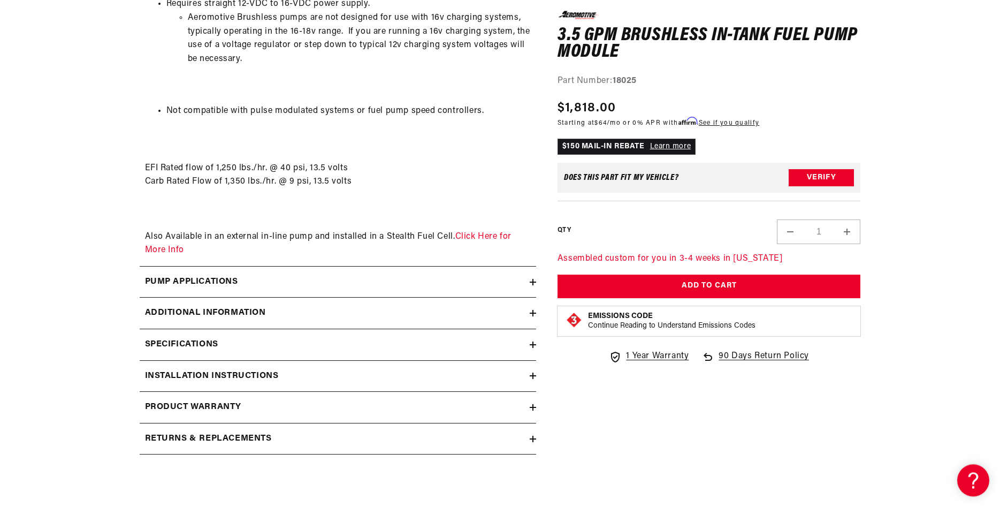
scroll to position [1637, 0]
click at [216, 288] on h2 "Pump Applications" at bounding box center [191, 281] width 93 height 14
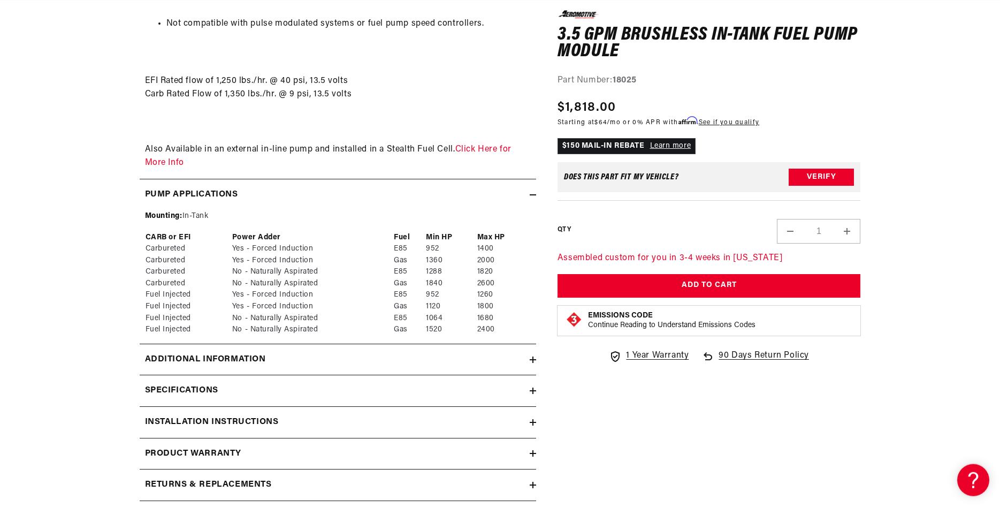
scroll to position [1801, 0]
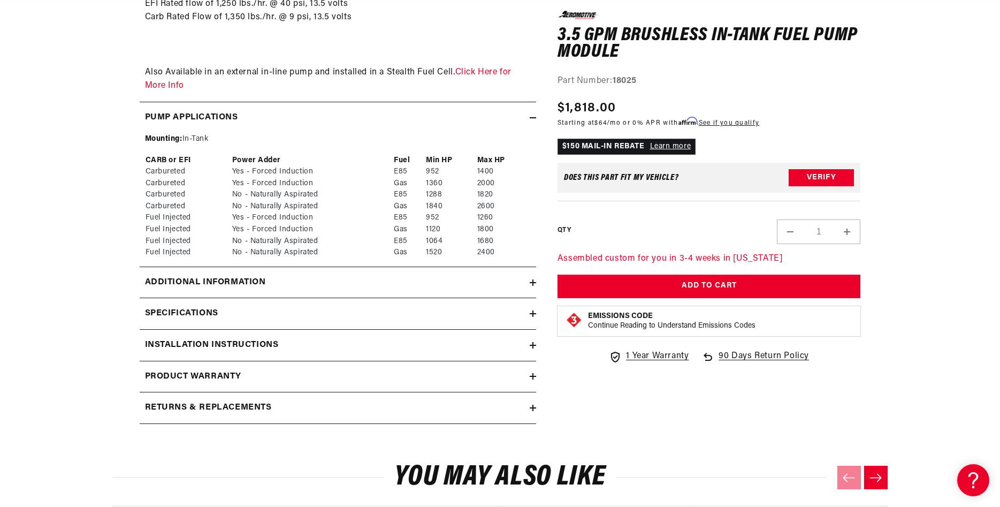
click at [224, 320] on div "Specifications" at bounding box center [335, 314] width 390 height 14
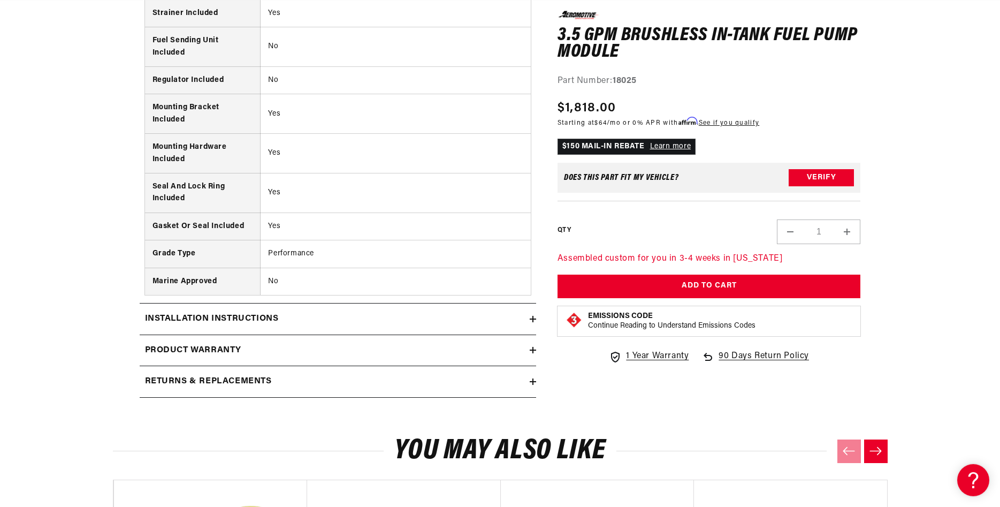
scroll to position [2674, 0]
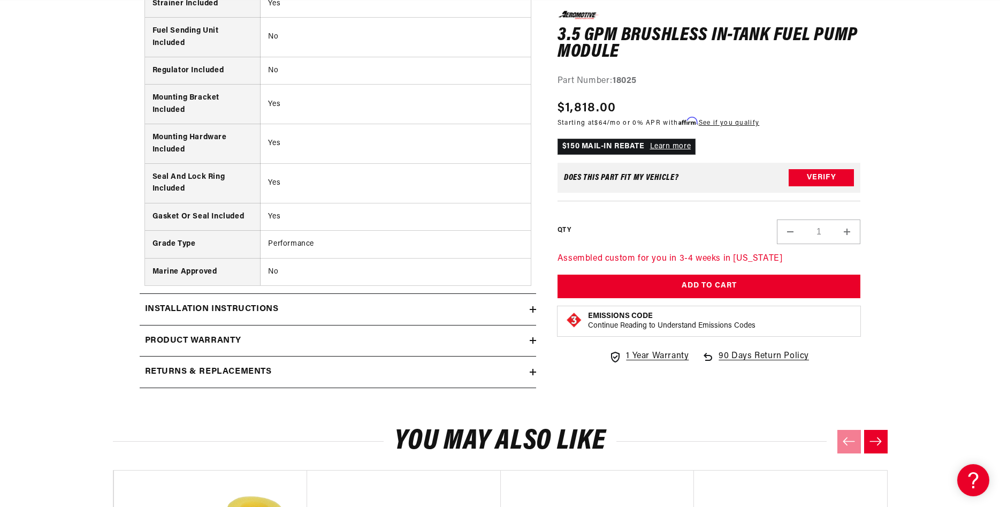
click at [301, 316] on div "Installation Instructions" at bounding box center [335, 309] width 390 height 14
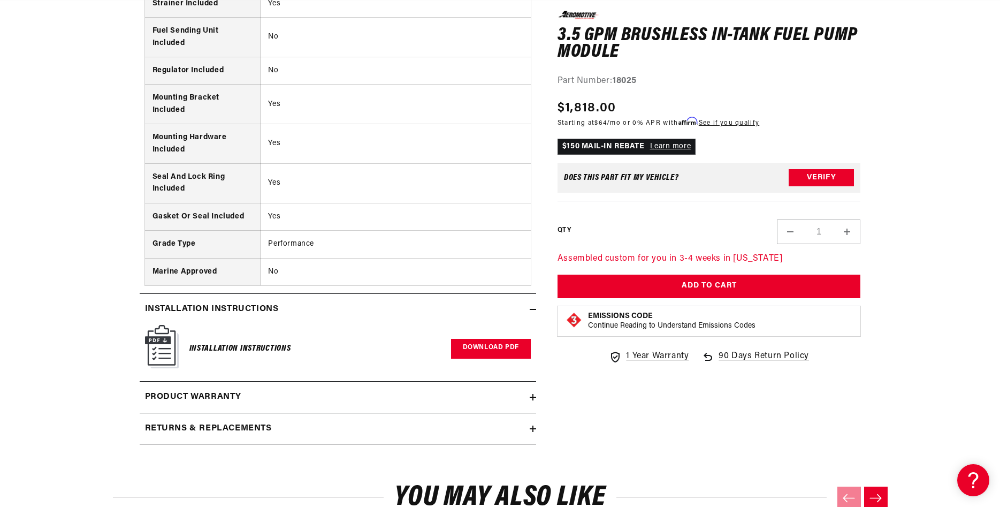
click at [471, 358] on link "Download PDF" at bounding box center [491, 349] width 80 height 20
click at [472, 358] on link "Download PDF" at bounding box center [491, 349] width 80 height 20
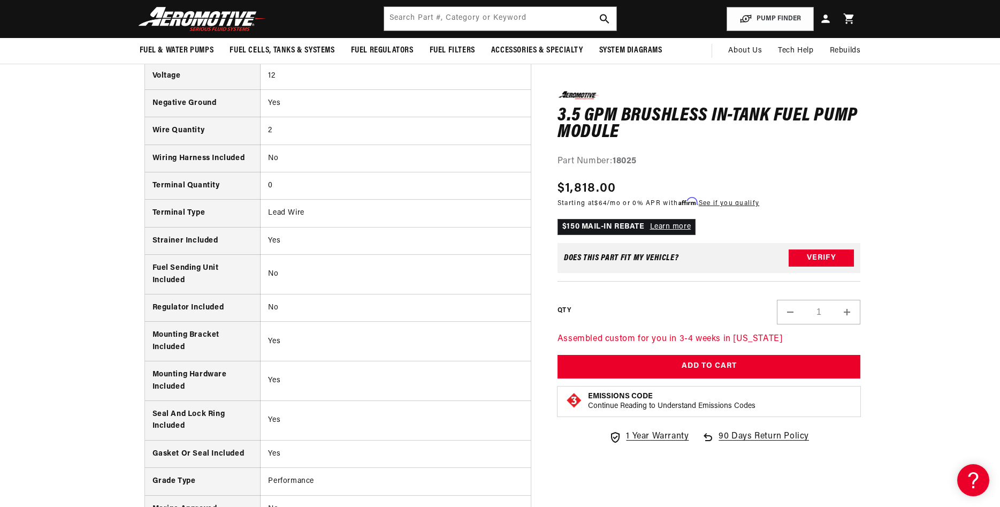
scroll to position [2401, 0]
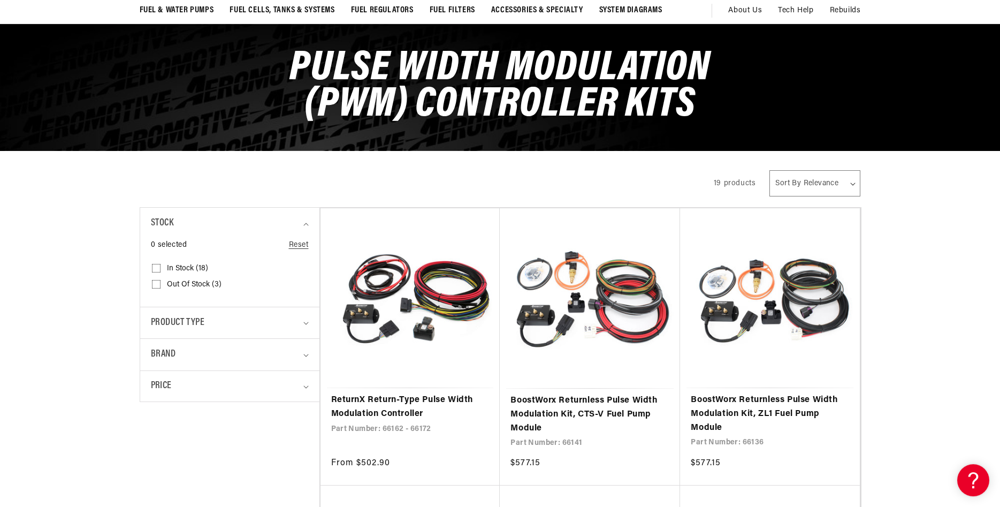
scroll to position [109, 0]
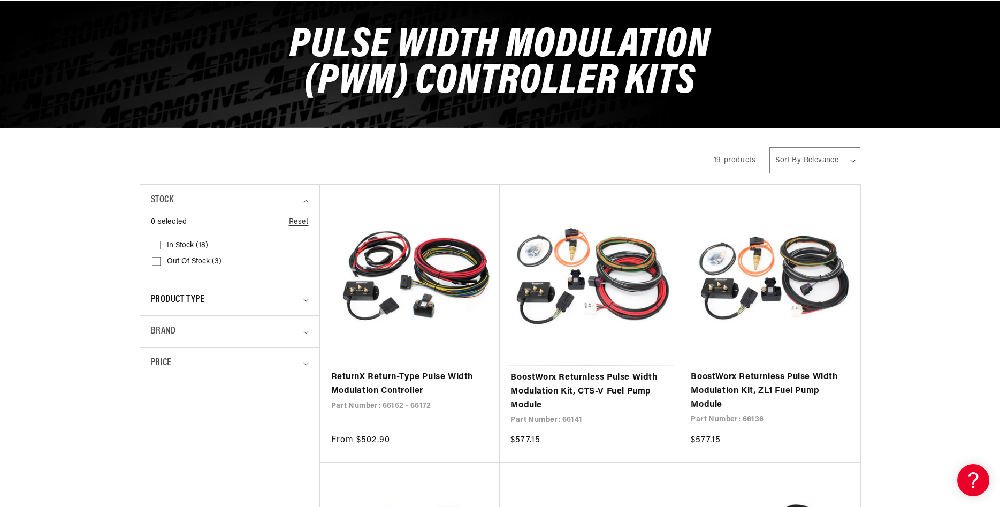
click at [293, 299] on div "Product type" at bounding box center [225, 300] width 149 height 16
click at [196, 341] on span "PWM Controller Kit (16)" at bounding box center [206, 345] width 78 height 10
click at [160, 342] on input "PWM Controller Kit (16) PWM Controller Kit (16 products)" at bounding box center [156, 346] width 9 height 9
checkbox input "true"
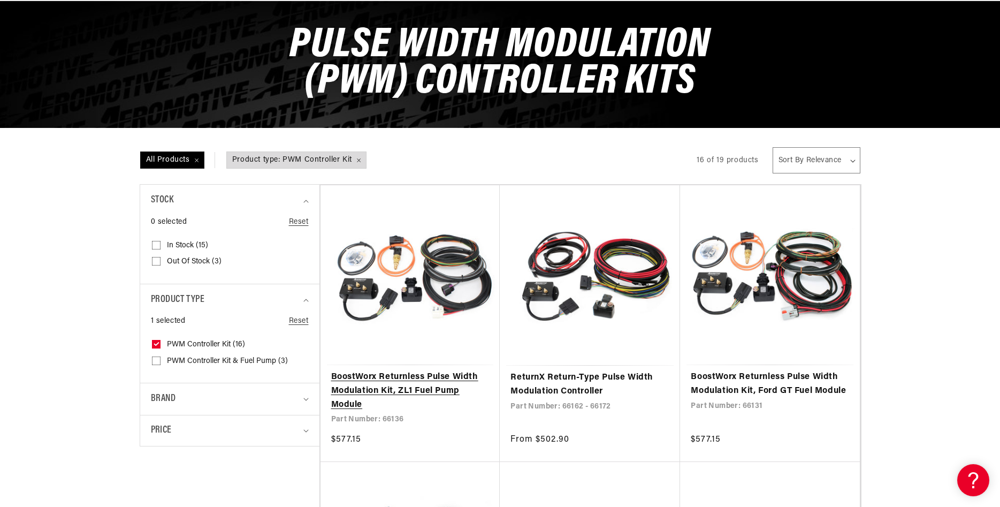
click at [388, 370] on link "BoostWorx Returnless Pulse Width Modulation Kit, ZL1 Fuel Pump Module" at bounding box center [410, 390] width 158 height 41
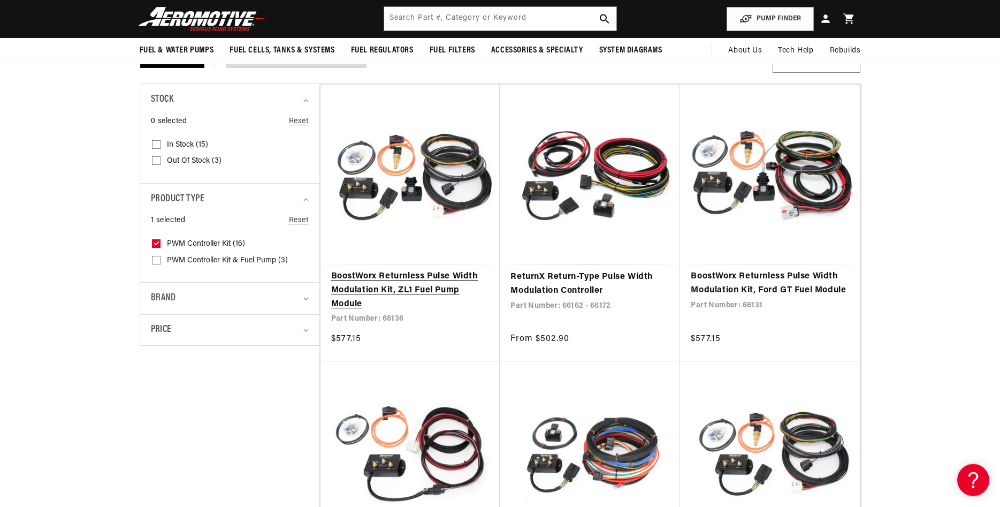
scroll to position [109, 0]
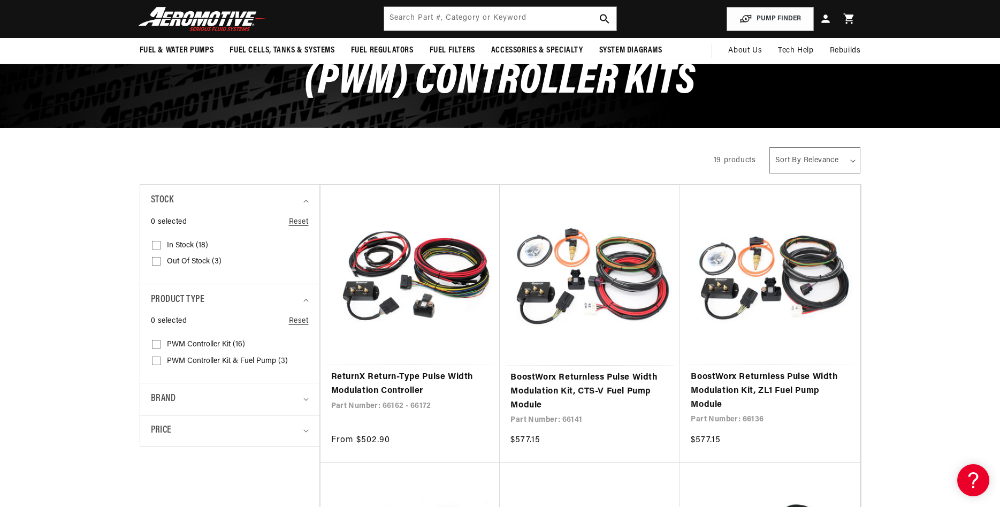
scroll to position [0, 424]
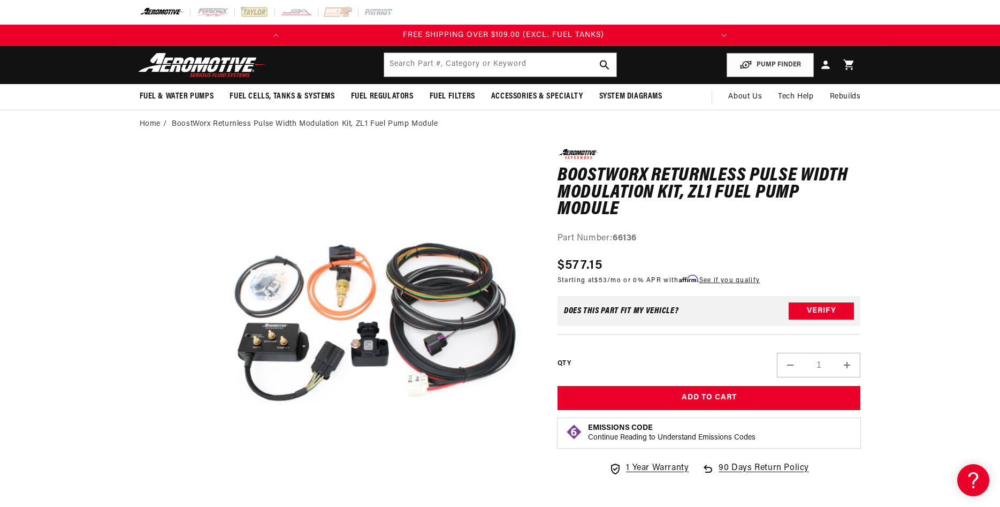
scroll to position [0, 424]
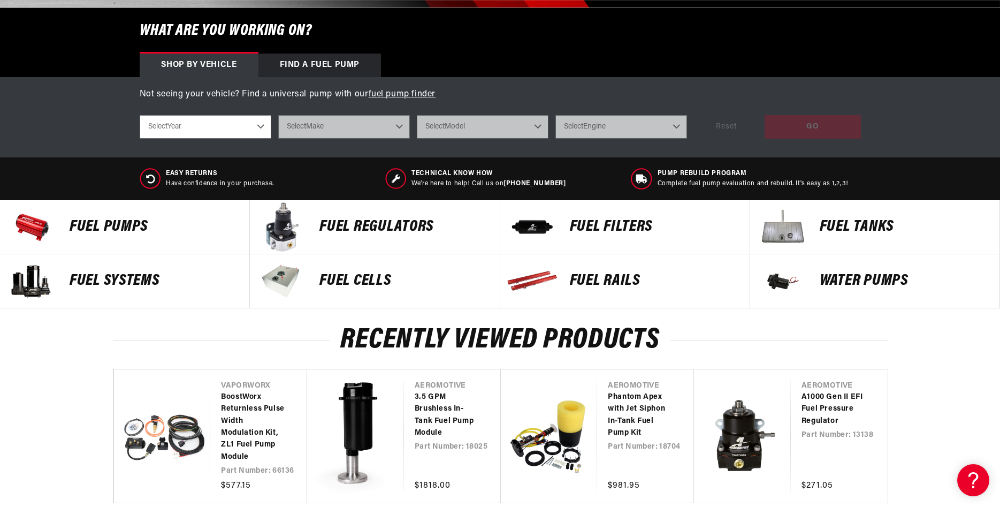
scroll to position [0, 424]
click at [113, 228] on p "Fuel Pumps" at bounding box center [154, 227] width 169 height 16
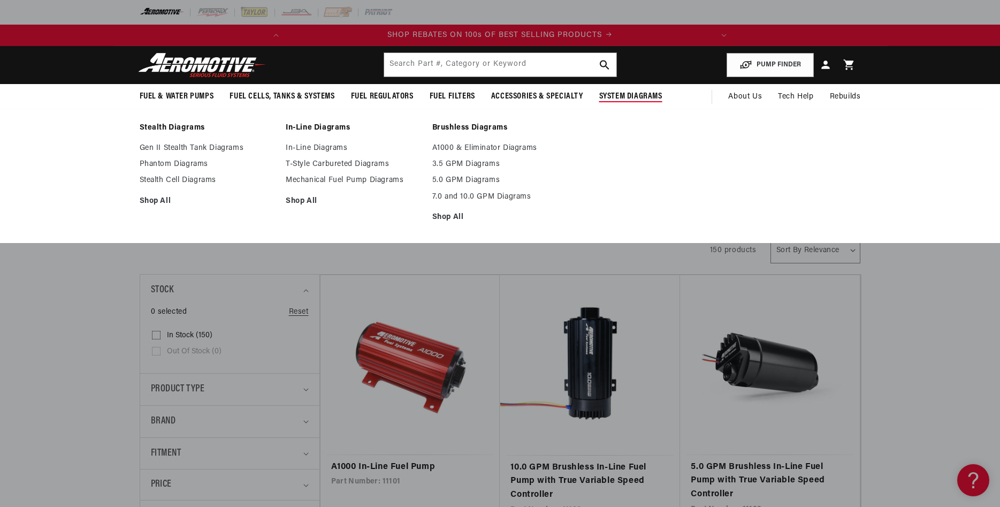
click at [629, 98] on span "System Diagrams" at bounding box center [630, 96] width 63 height 11
click at [464, 165] on link "3.5 GPM Diagrams" at bounding box center [500, 164] width 136 height 10
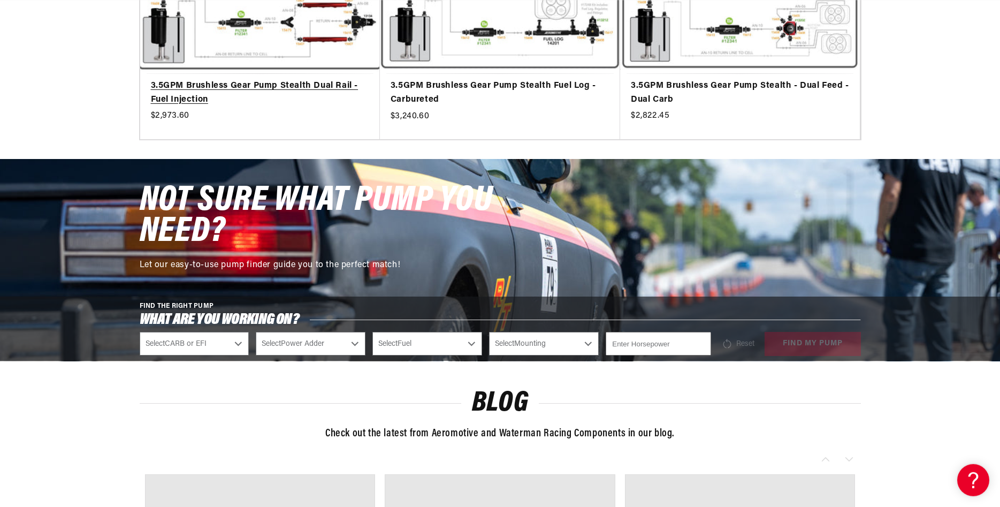
scroll to position [491, 0]
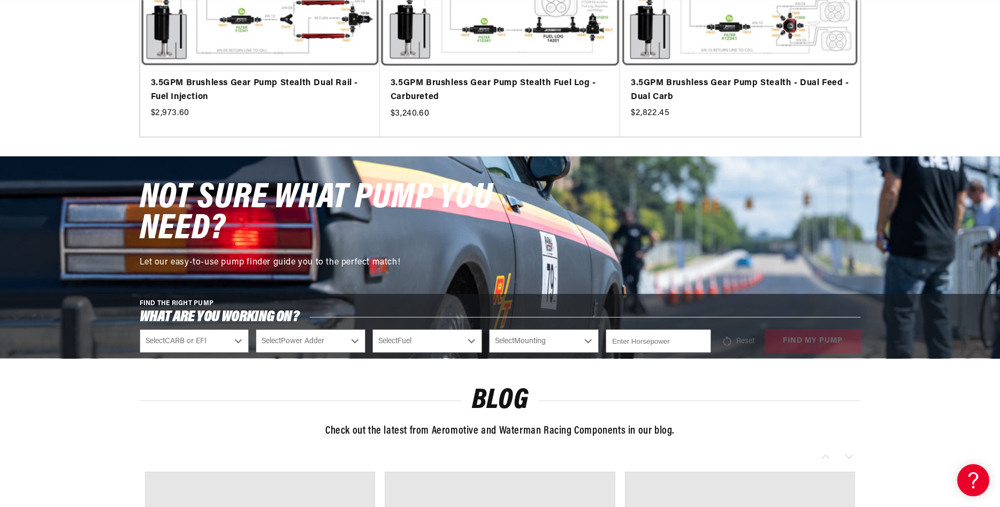
click at [140, 329] on select "Select CARB or EFI Carbureted Fuel Injected" at bounding box center [195, 341] width 110 height 24
select select "Fuel-Injected"
click option "Fuel Injected" at bounding box center [0, 0] width 0 height 0
select select "Fuel-Injected"
click at [256, 329] on select "Select Power Adder No - Naturally Aspirated Yes - Forced Induction" at bounding box center [311, 341] width 110 height 24
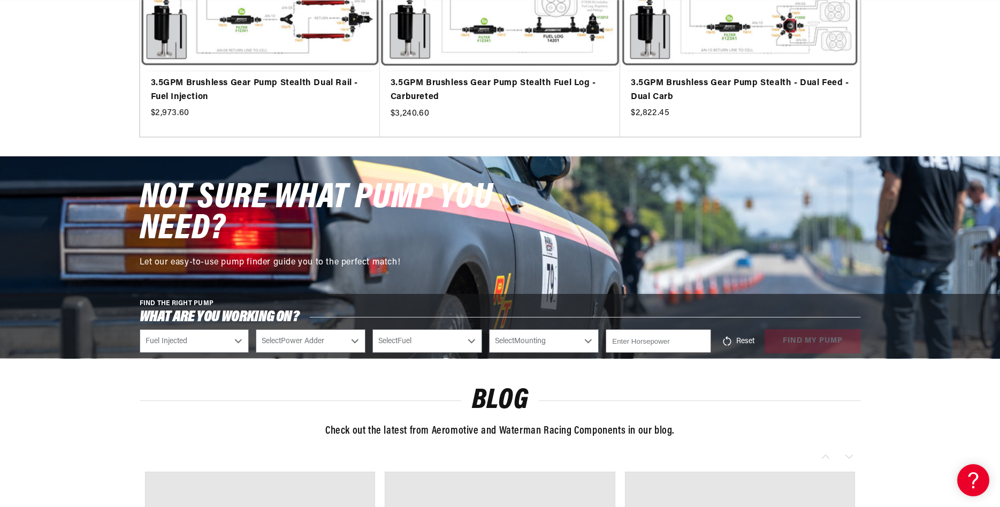
select select "Yes-Forced-Induction"
click option "Yes - Forced Induction" at bounding box center [0, 0] width 0 height 0
select select "Yes-Forced-Induction"
click at [372, 329] on select "Select Fuel E85 Gas" at bounding box center [427, 341] width 110 height 24
select select "E85"
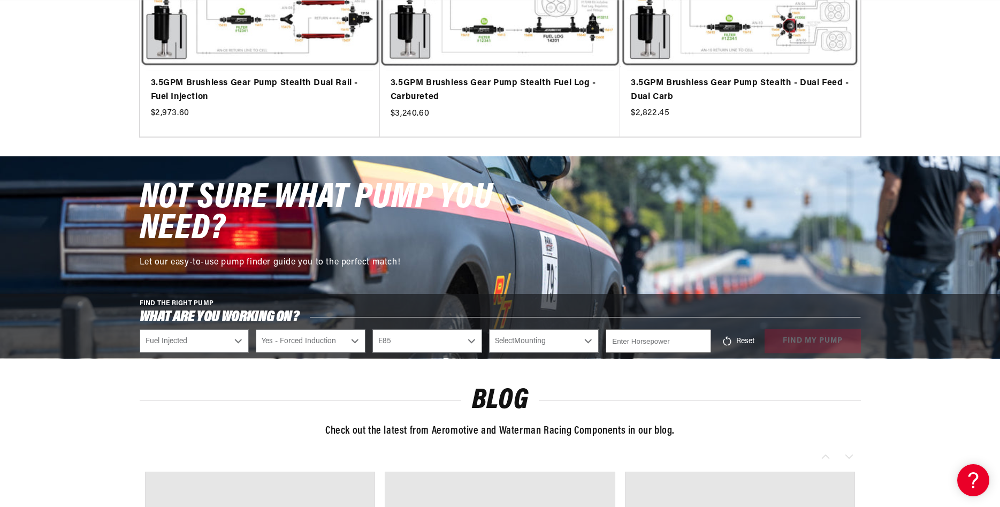
click option "E85" at bounding box center [0, 0] width 0 height 0
select select "E85"
click at [489, 329] on select "Select Mounting External In-Tank" at bounding box center [544, 341] width 110 height 24
select select "In-Tank"
click option "In-Tank" at bounding box center [0, 0] width 0 height 0
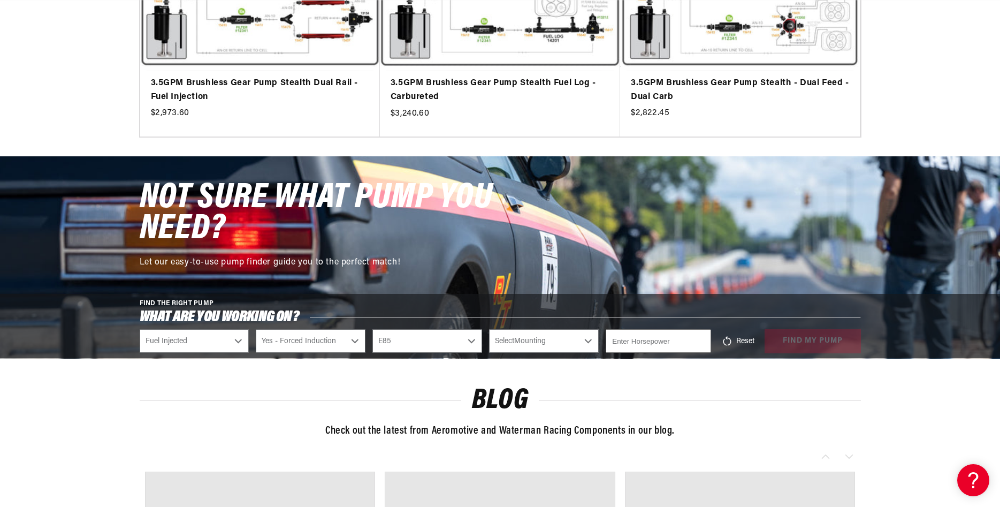
select select "In-Tank"
click at [638, 349] on input "number" at bounding box center [658, 341] width 105 height 24
type input "1000"
click at [794, 347] on div "Reset find my pump" at bounding box center [789, 341] width 143 height 24
click at [794, 347] on button "find my pump" at bounding box center [812, 341] width 96 height 24
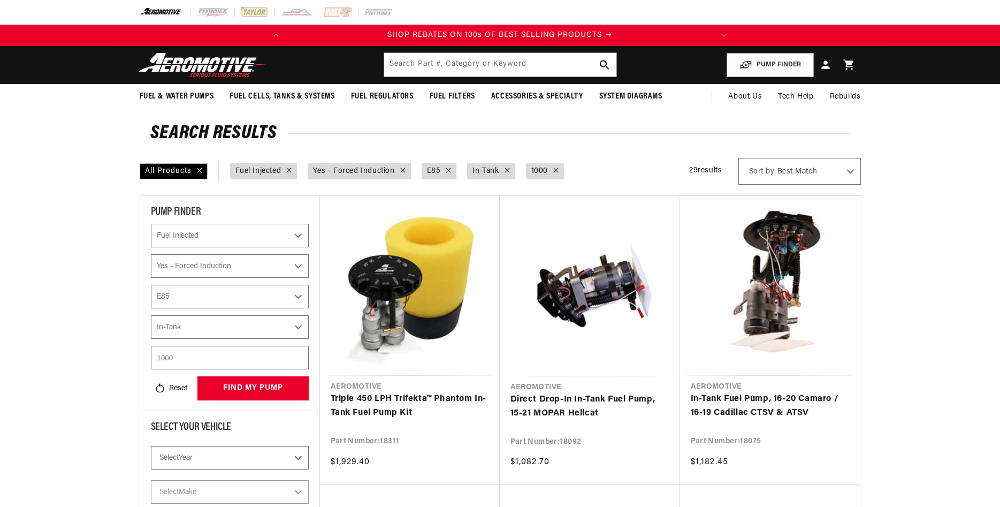
select select "Fuel-Injected"
select select "Yes-Forced-Induction"
select select "E85"
select select "In-Tank"
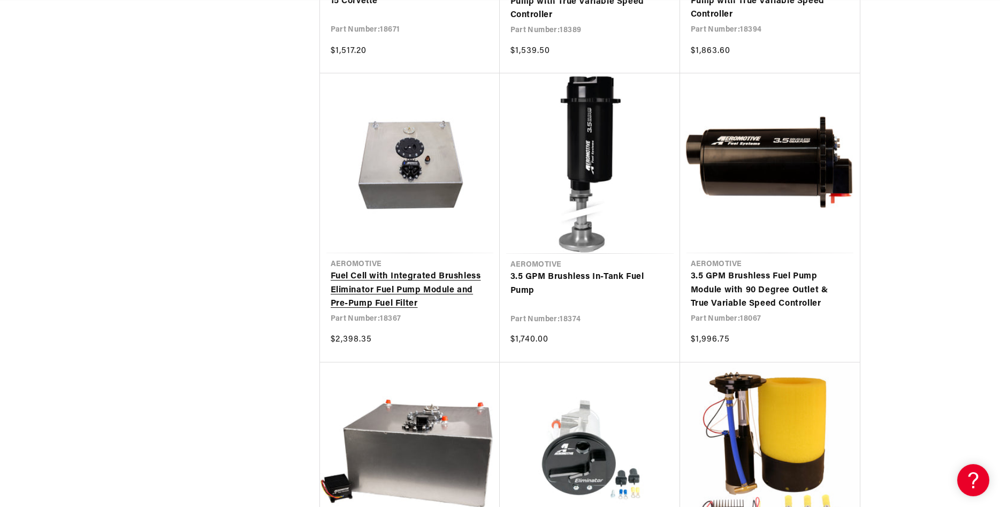
scroll to position [1855, 0]
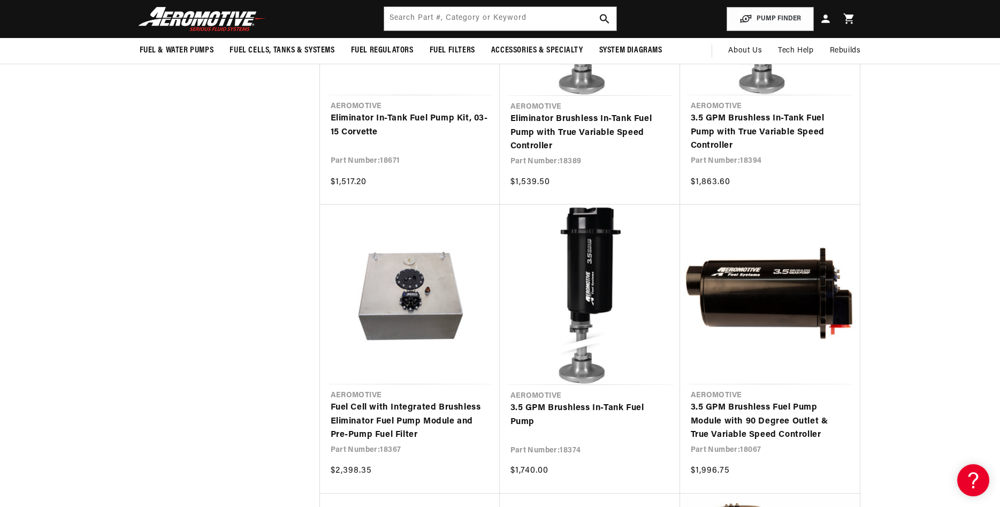
scroll to position [1637, 0]
